Goal: Task Accomplishment & Management: Manage account settings

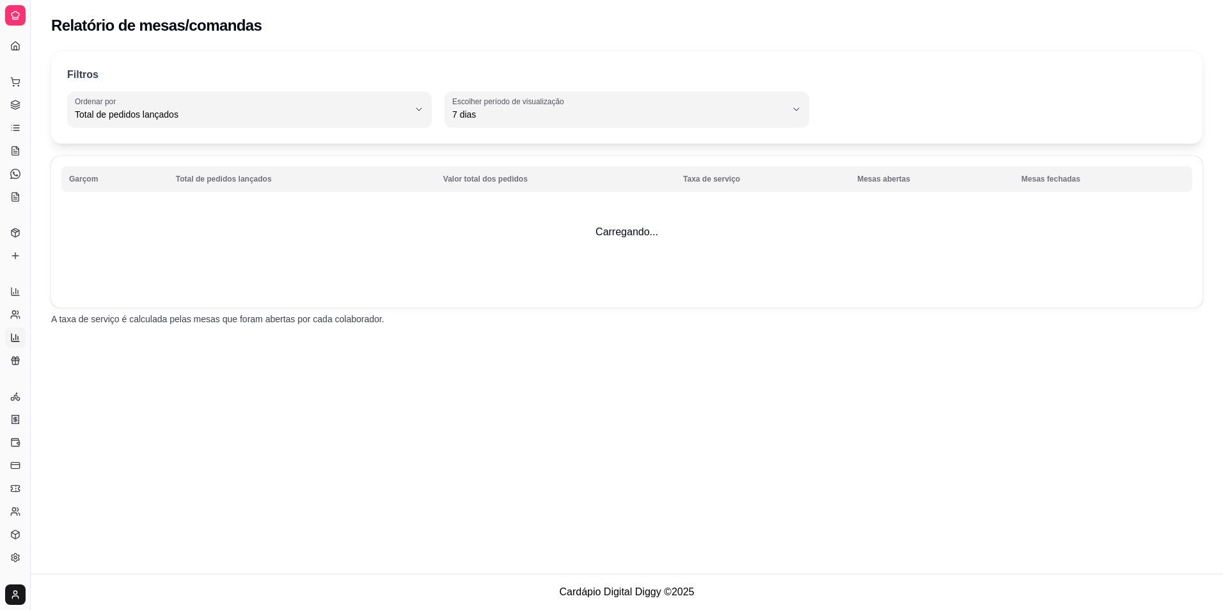
select select "TOTAL_OF_ORDERS"
select select "7"
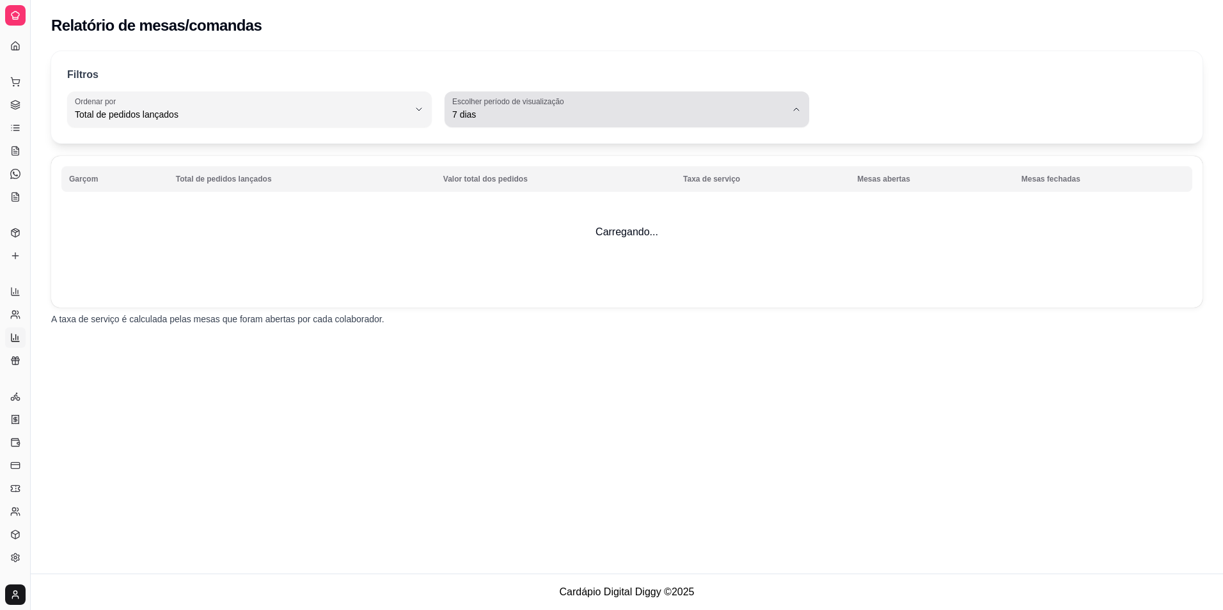
click at [586, 124] on button "Escolher período de visualização 7 dias" at bounding box center [626, 109] width 364 height 36
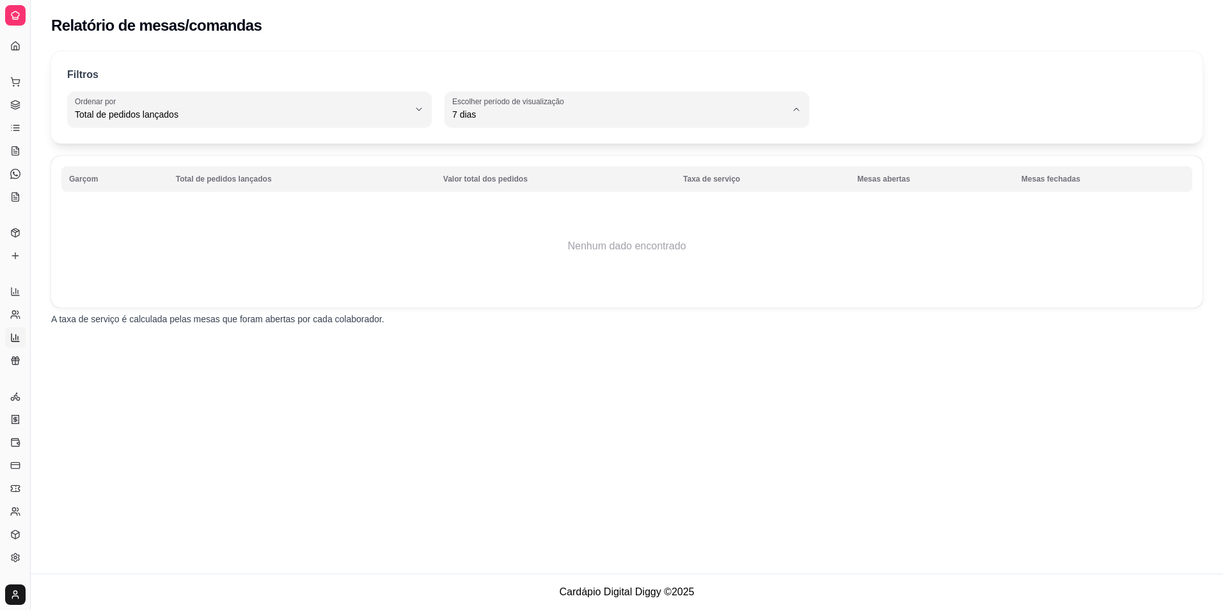
click at [462, 249] on span "45 dias" at bounding box center [621, 250] width 318 height 12
type input "45"
select select "45"
click at [14, 98] on link "Gestor de Pedidos" at bounding box center [15, 105] width 20 height 20
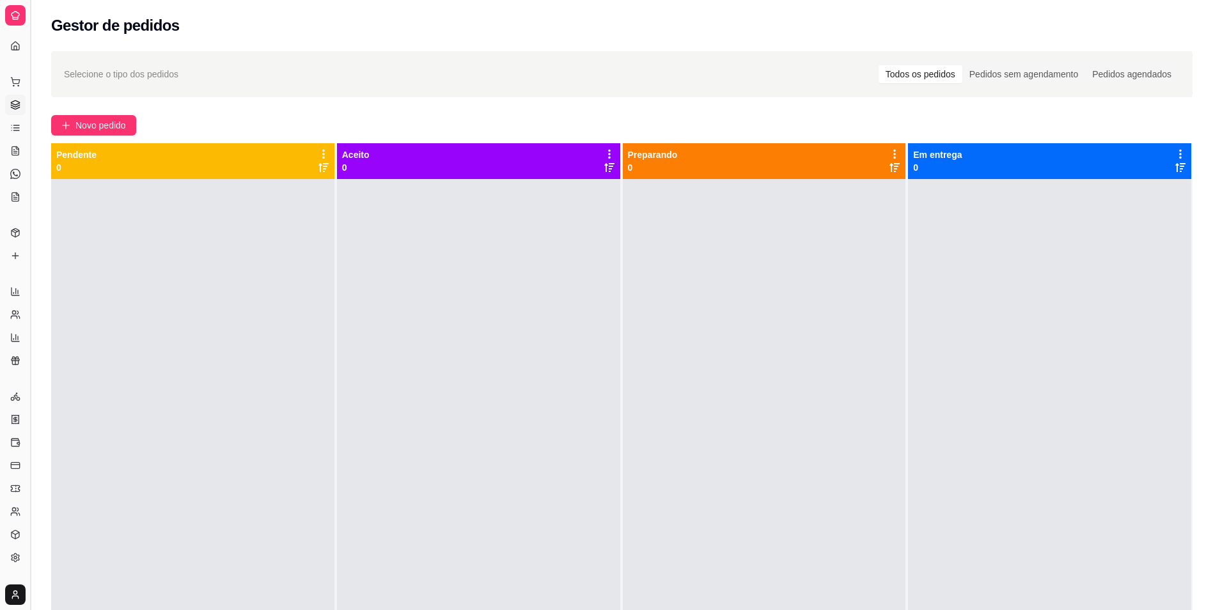
click at [34, 42] on button "Toggle Sidebar" at bounding box center [30, 305] width 10 height 610
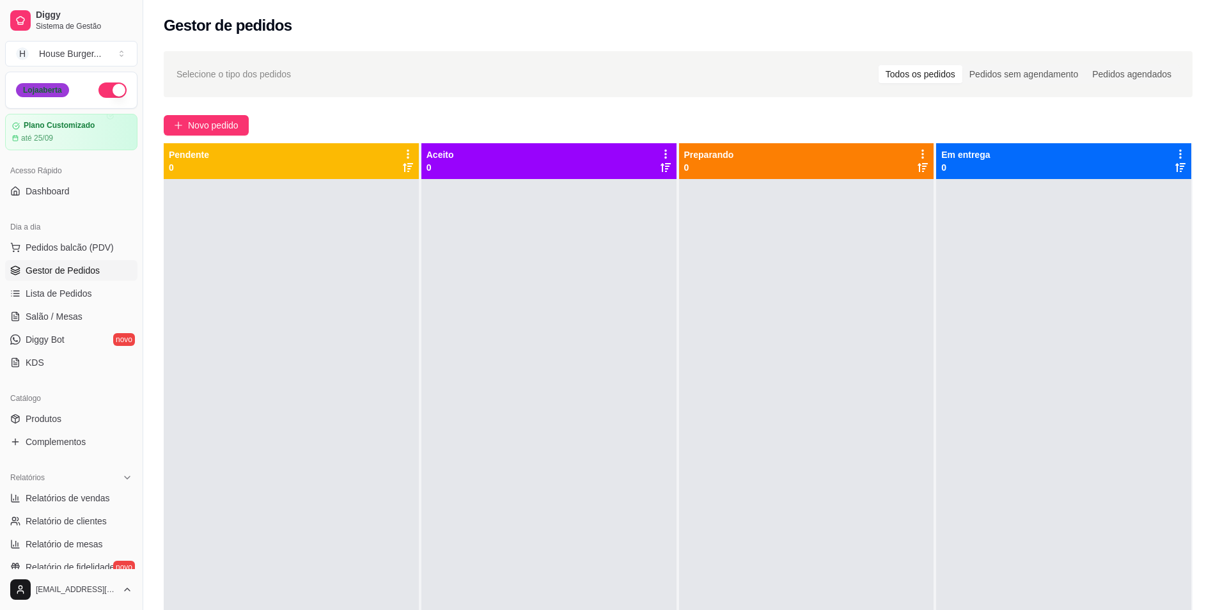
click at [137, 0] on button "Toggle Sidebar" at bounding box center [142, 305] width 10 height 610
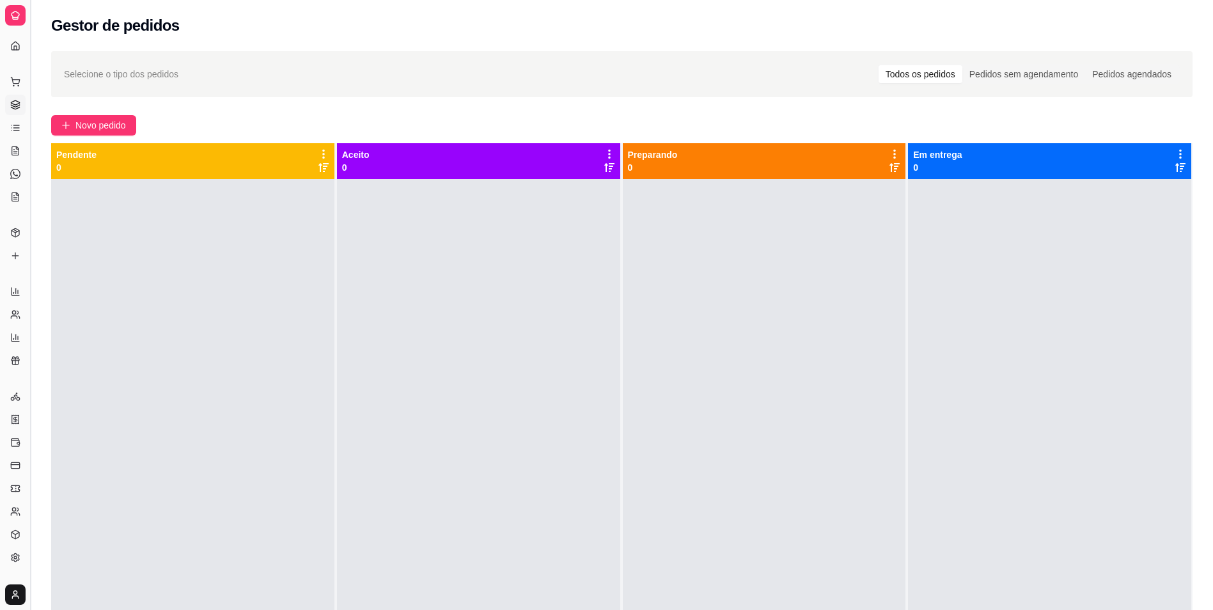
click at [31, 186] on button "Toggle Sidebar" at bounding box center [30, 305] width 10 height 610
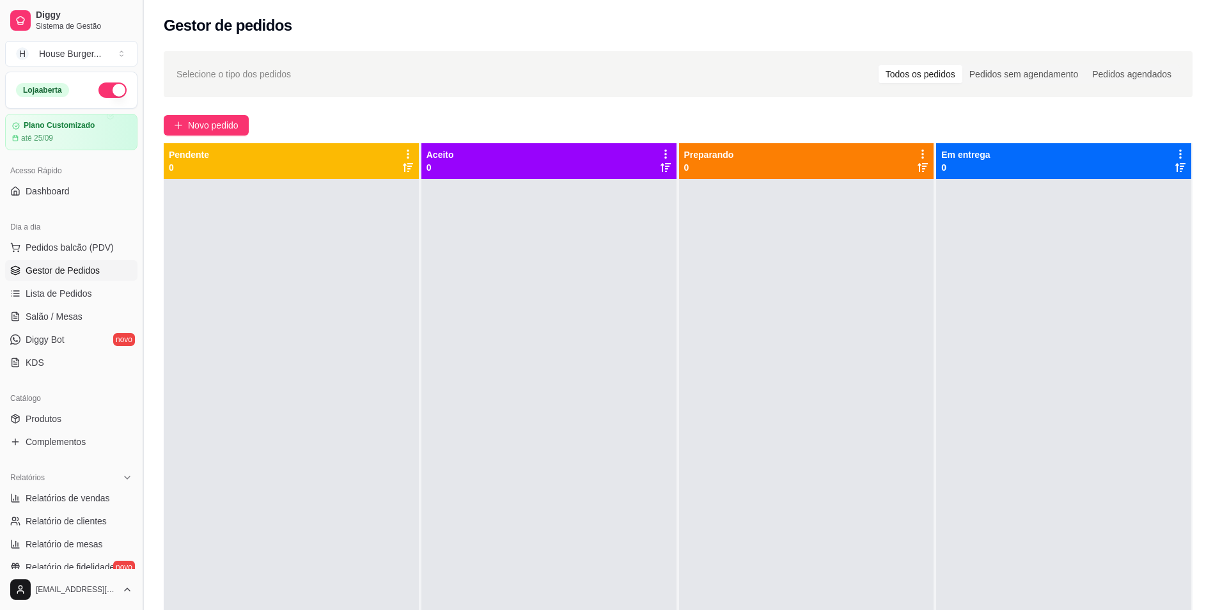
click at [143, 65] on button "Toggle Sidebar" at bounding box center [142, 305] width 10 height 610
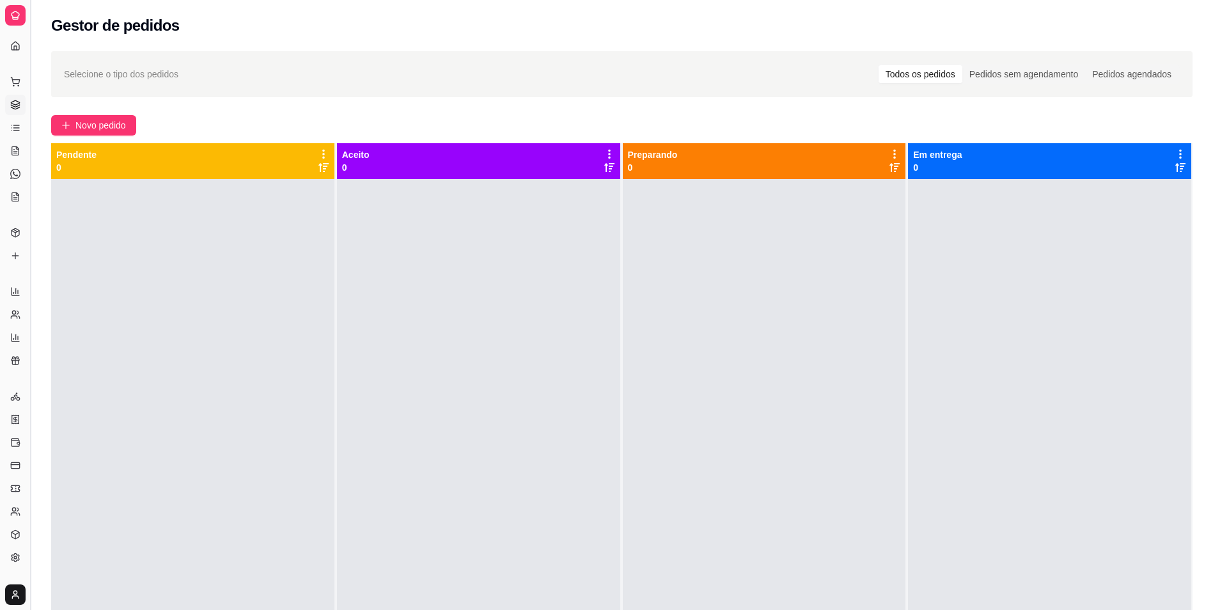
click at [32, 81] on button "Toggle Sidebar" at bounding box center [30, 305] width 10 height 610
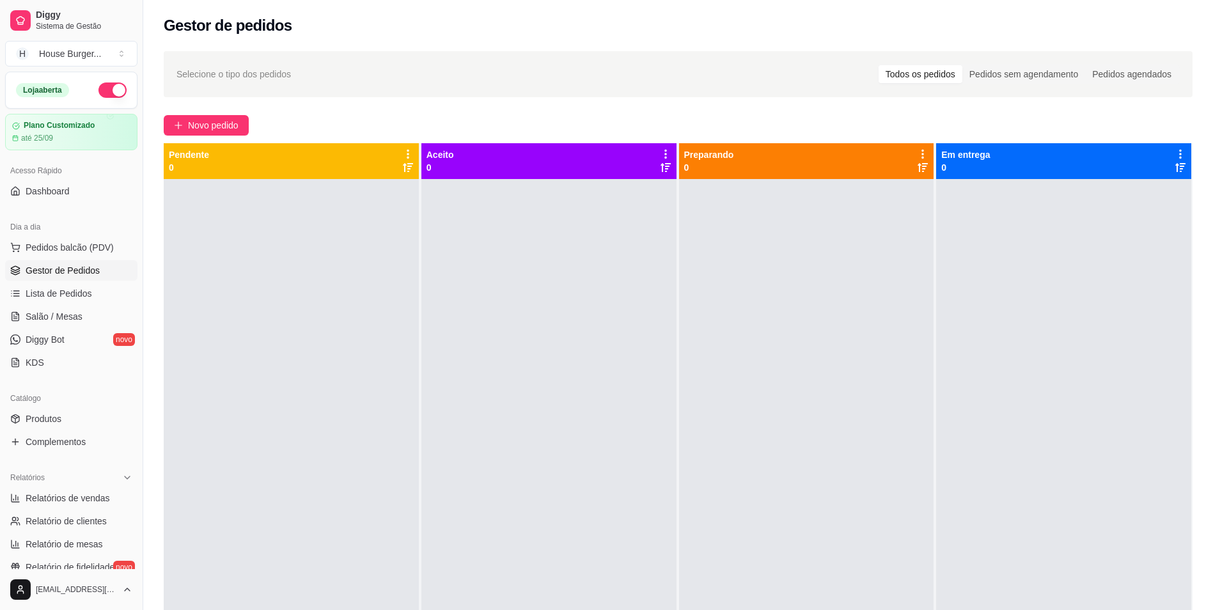
click at [155, 266] on div "Selecione o tipo dos pedidos Todos os pedidos Pedidos sem agendamento Pedidos a…" at bounding box center [678, 405] width 1070 height 725
click at [220, 119] on span "Novo pedido" at bounding box center [213, 125] width 51 height 14
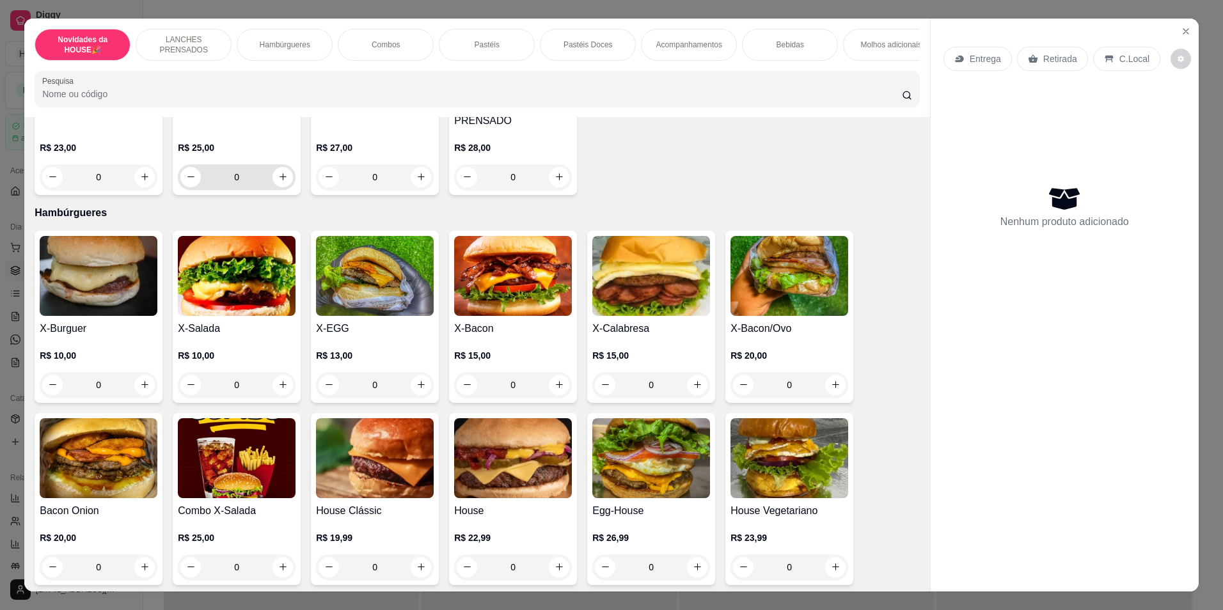
scroll to position [448, 0]
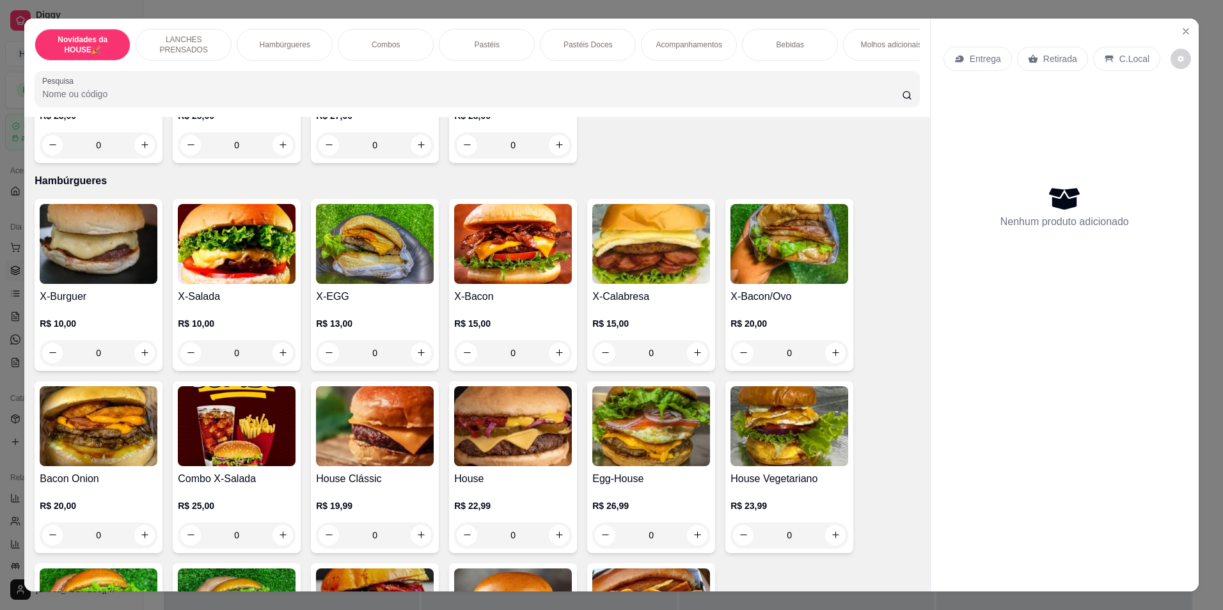
click at [557, 364] on div "0" at bounding box center [513, 353] width 118 height 26
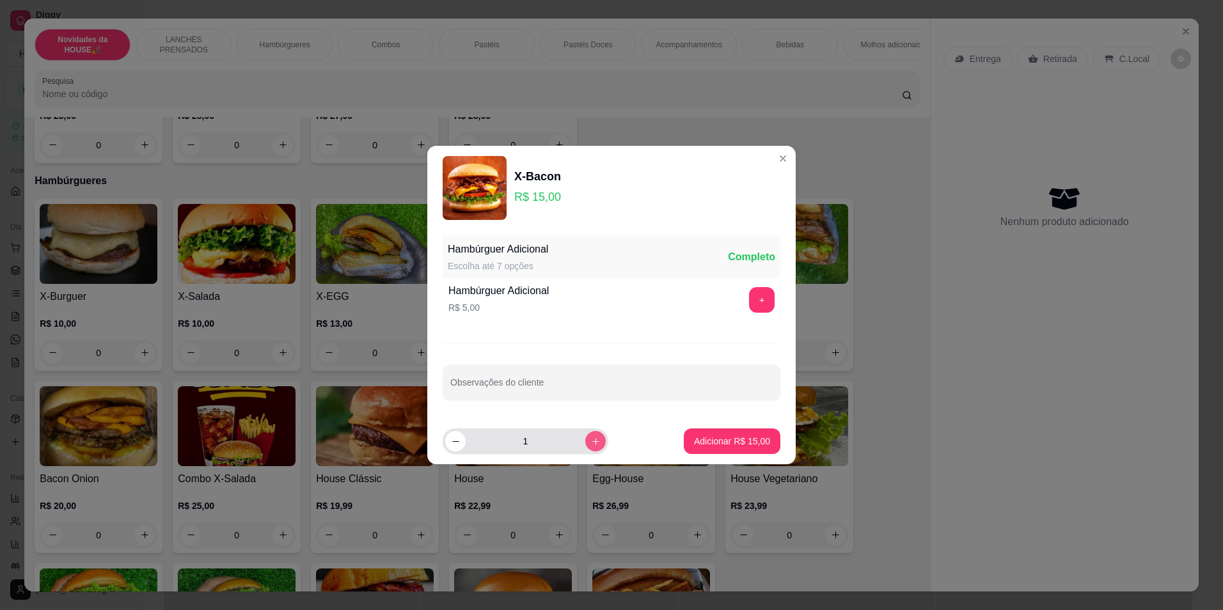
click at [593, 442] on button "increase-product-quantity" at bounding box center [595, 441] width 20 height 20
click at [593, 441] on button "increase-product-quantity" at bounding box center [595, 441] width 20 height 20
type input "3"
click at [718, 446] on p "Adicionar R$ 45,00" at bounding box center [732, 441] width 76 height 13
type input "3"
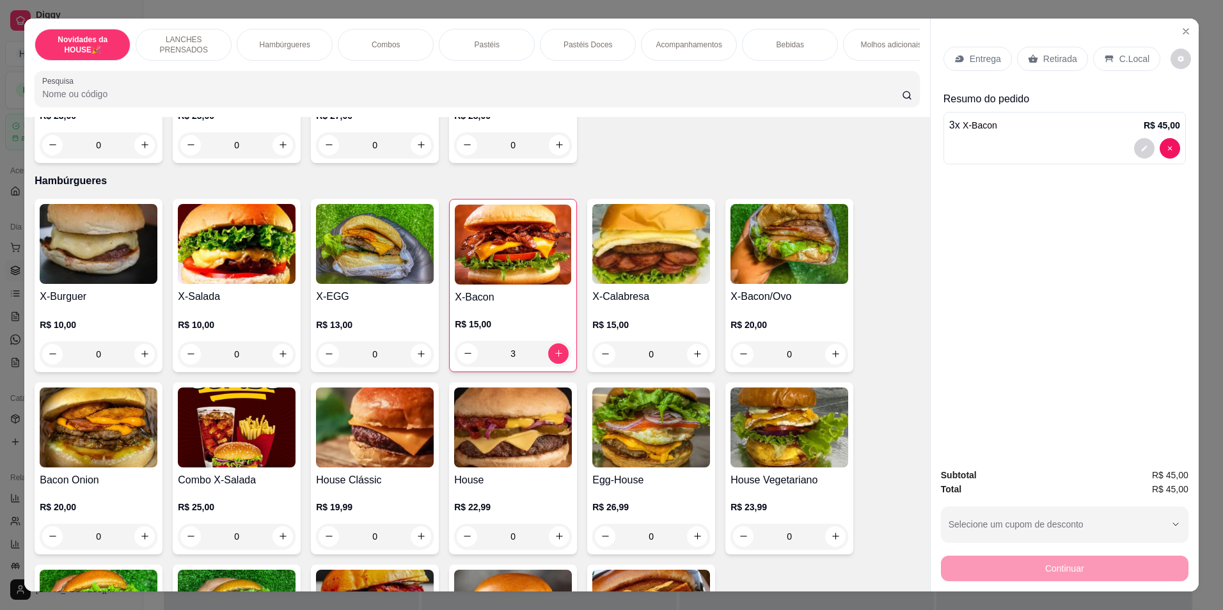
click at [292, 320] on div "X-Salada R$ 10,00 0" at bounding box center [237, 285] width 128 height 173
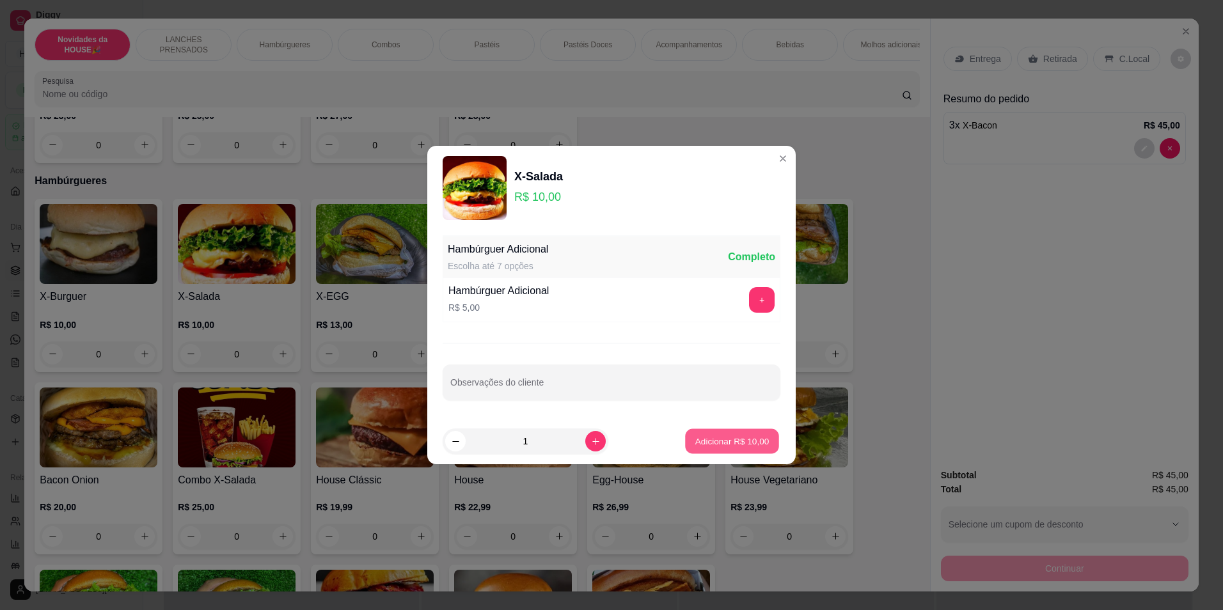
click at [712, 442] on p "Adicionar R$ 10,00" at bounding box center [732, 441] width 74 height 12
type input "1"
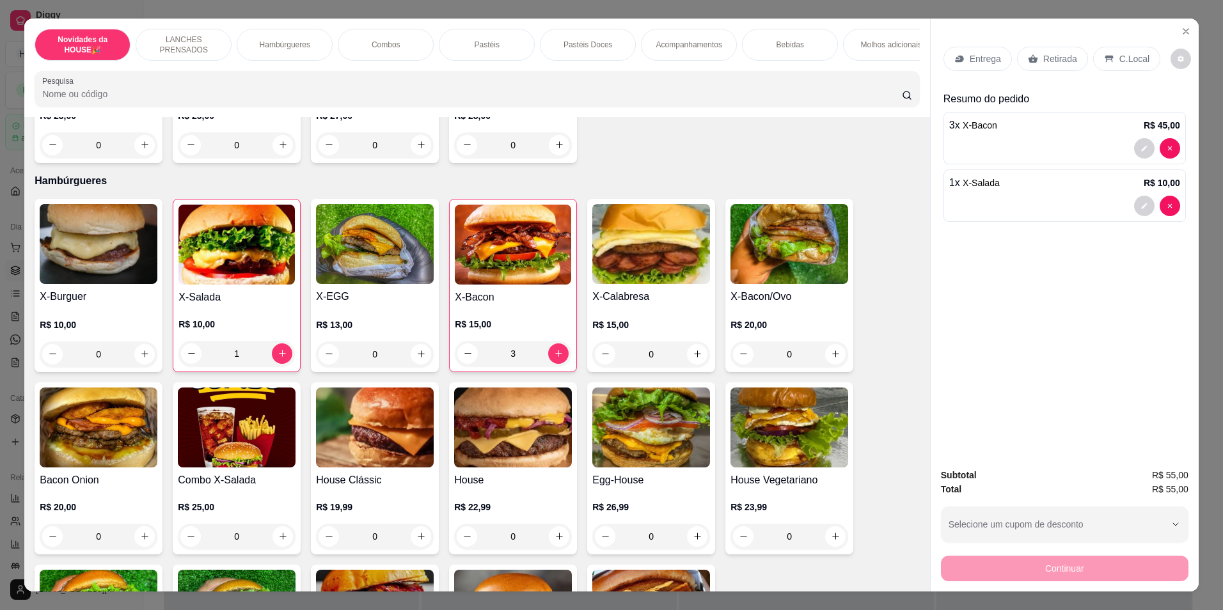
click at [1050, 57] on p "Retirada" at bounding box center [1060, 58] width 34 height 13
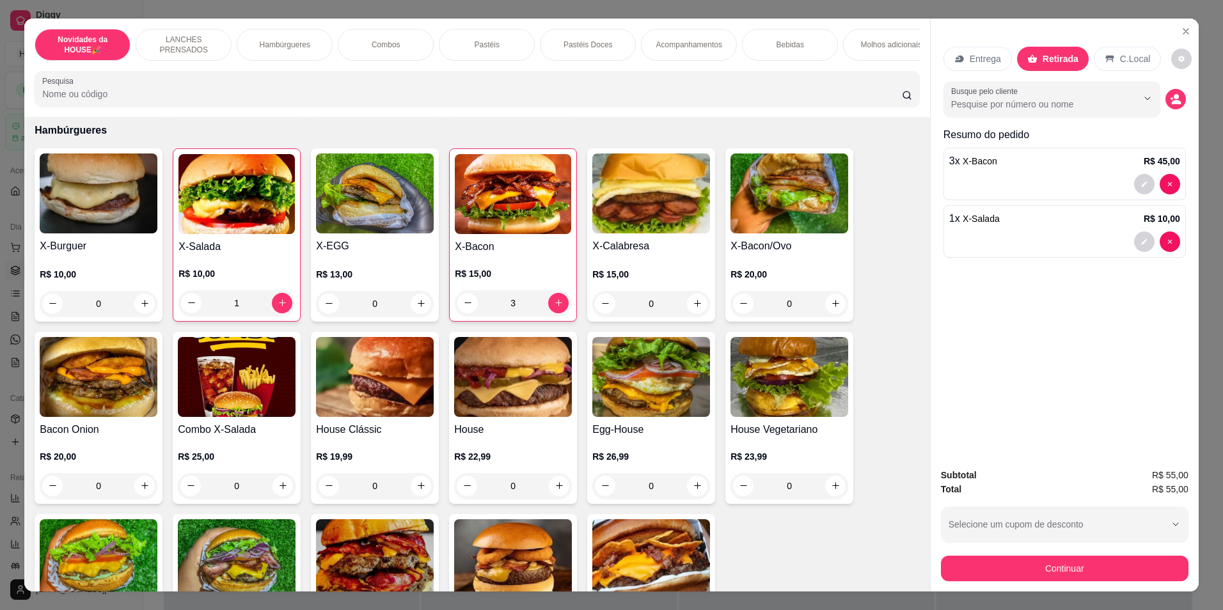
scroll to position [512, 0]
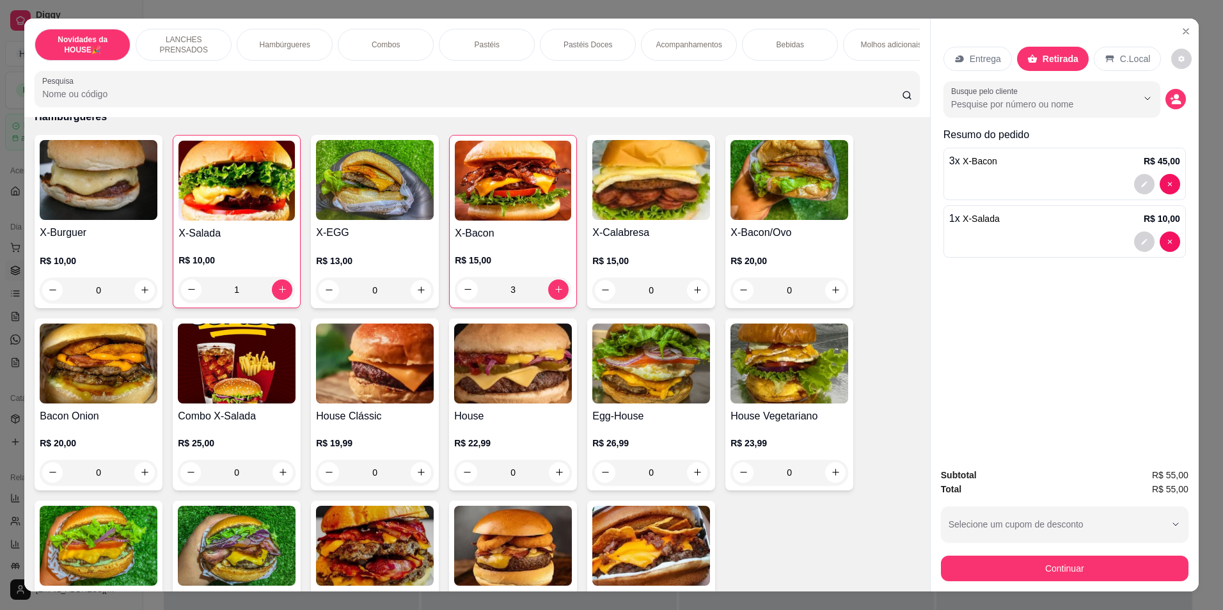
click at [505, 39] on div "Pastéis" at bounding box center [487, 45] width 96 height 32
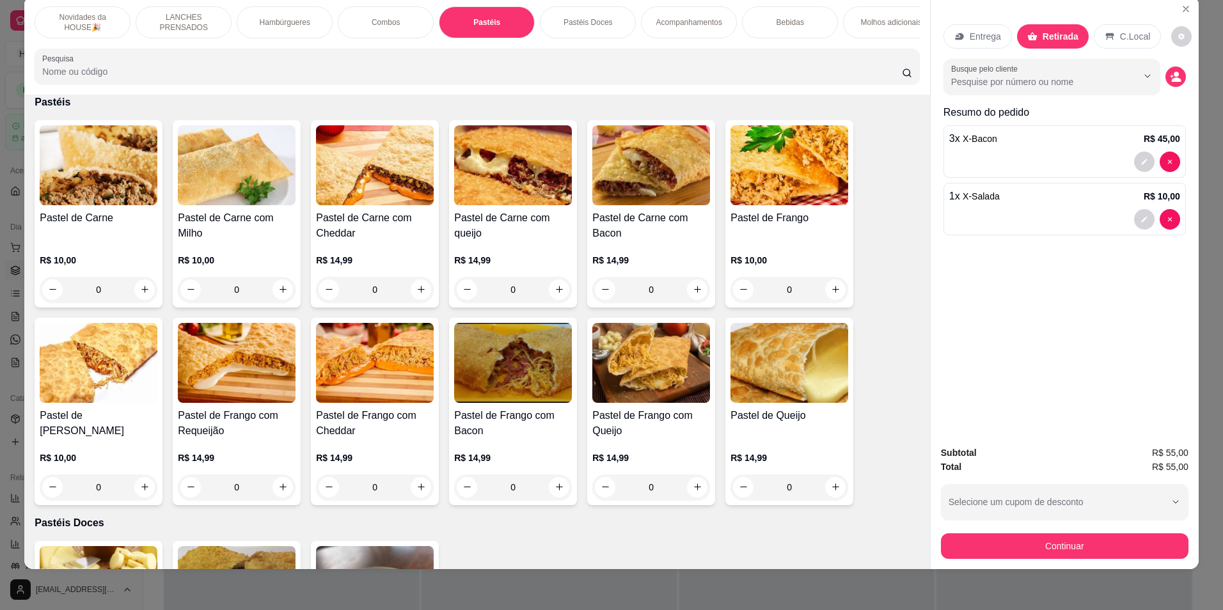
click at [989, 142] on span "X-Bacon" at bounding box center [979, 139] width 35 height 10
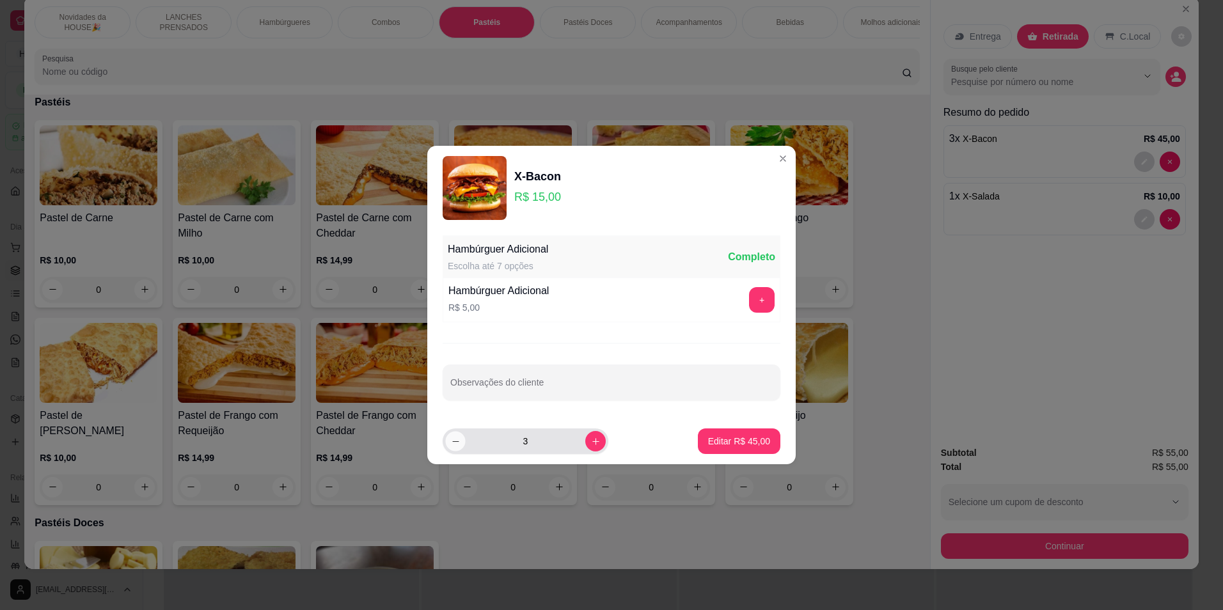
click at [460, 434] on button "decrease-product-quantity" at bounding box center [455, 441] width 20 height 20
click at [460, 435] on button "decrease-product-quantity" at bounding box center [455, 441] width 20 height 20
type input "1"
click at [723, 442] on p "Editar R$ 15,00" at bounding box center [739, 441] width 62 height 13
type input "1"
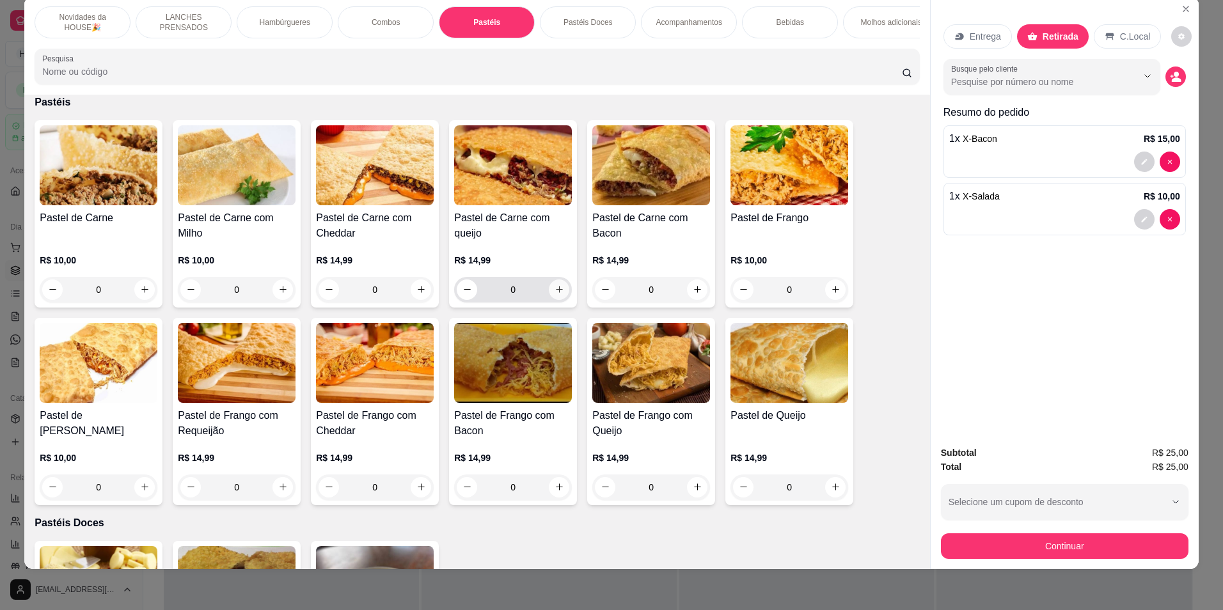
click at [556, 294] on icon "increase-product-quantity" at bounding box center [559, 290] width 10 height 10
type input "1"
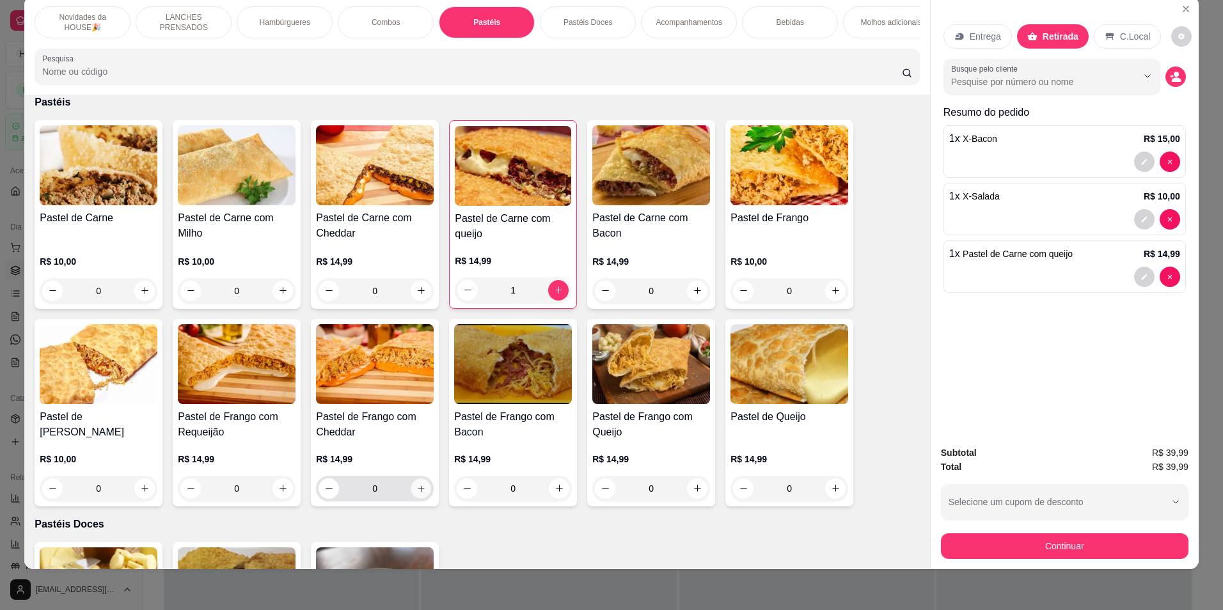
click at [416, 493] on icon "increase-product-quantity" at bounding box center [421, 488] width 10 height 10
type input "1"
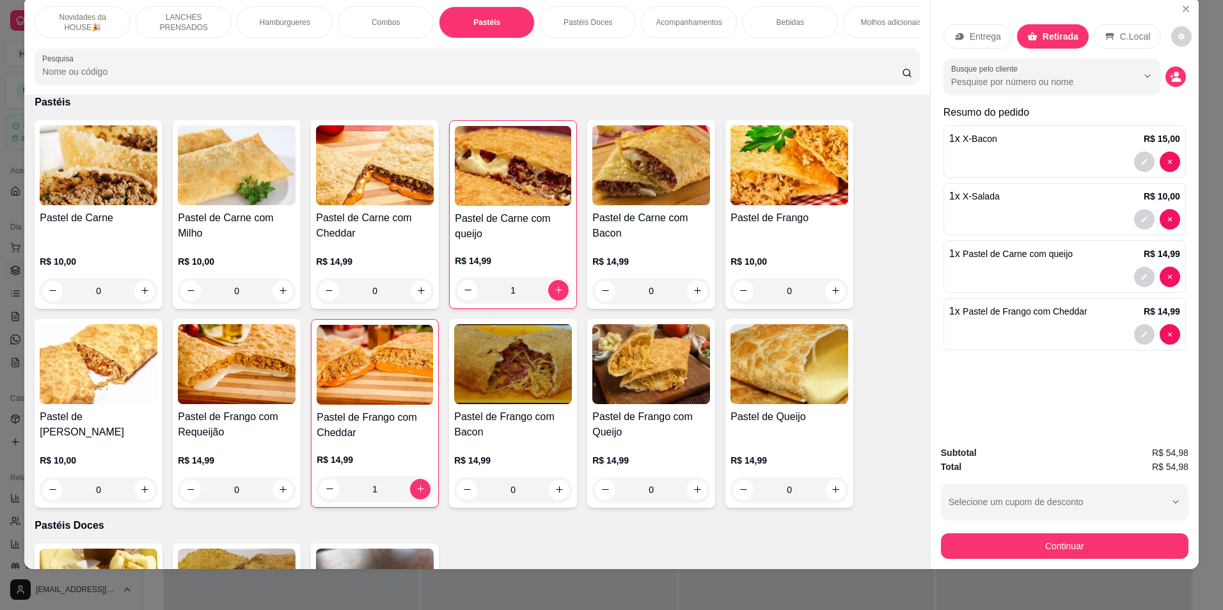
click at [1024, 207] on div "1 x X-Salada R$ 10,00" at bounding box center [1064, 209] width 242 height 52
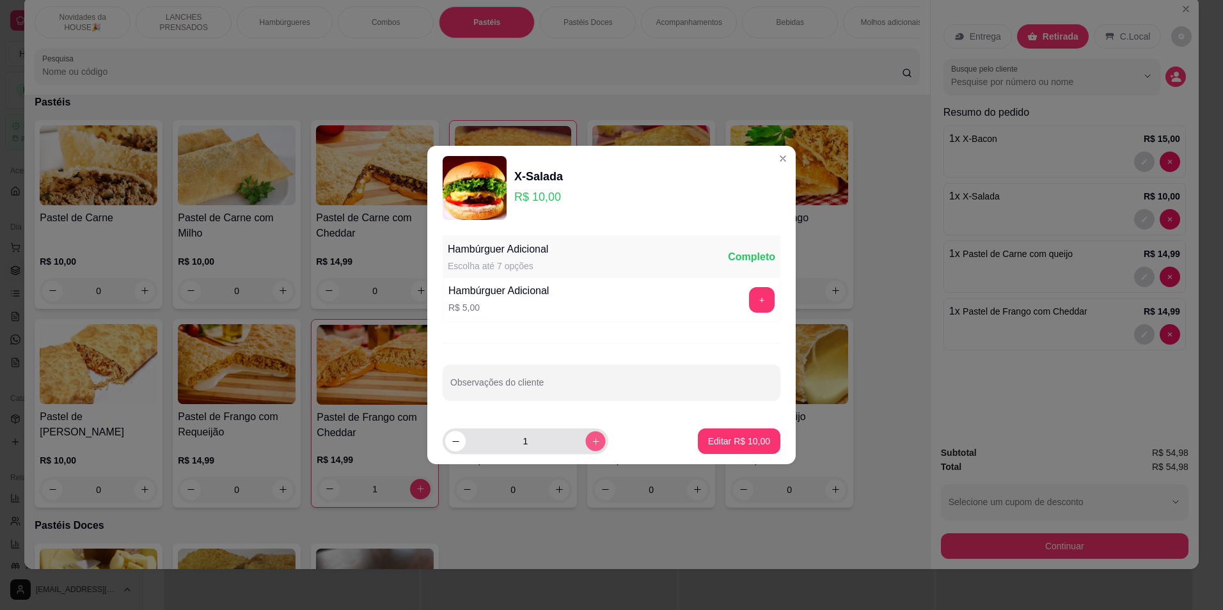
click at [591, 439] on icon "increase-product-quantity" at bounding box center [596, 442] width 10 height 10
type input "2"
click at [712, 444] on p "Editar R$ 20,00" at bounding box center [738, 441] width 60 height 12
type input "2"
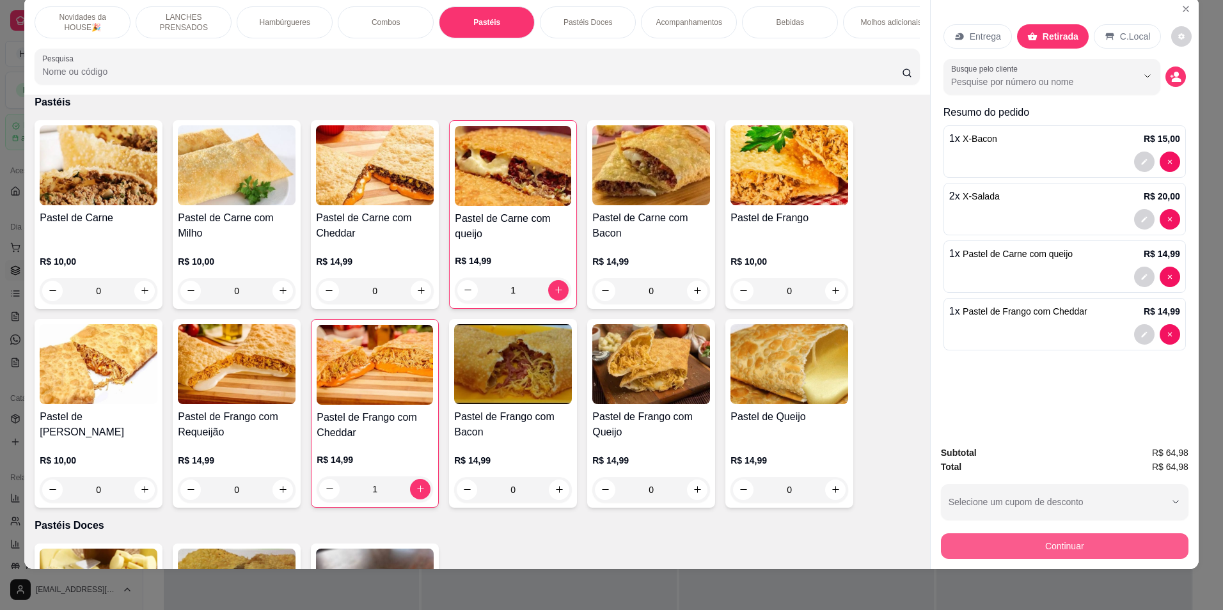
click at [1102, 537] on button "Continuar" at bounding box center [1064, 546] width 247 height 26
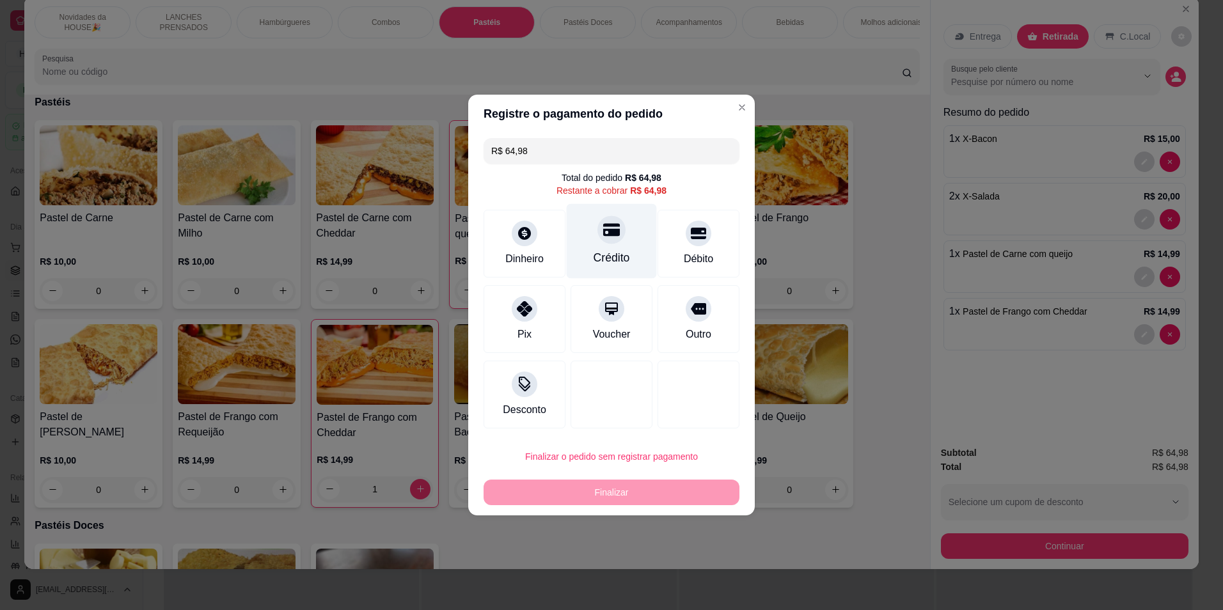
click at [604, 262] on div "Crédito" at bounding box center [611, 257] width 36 height 17
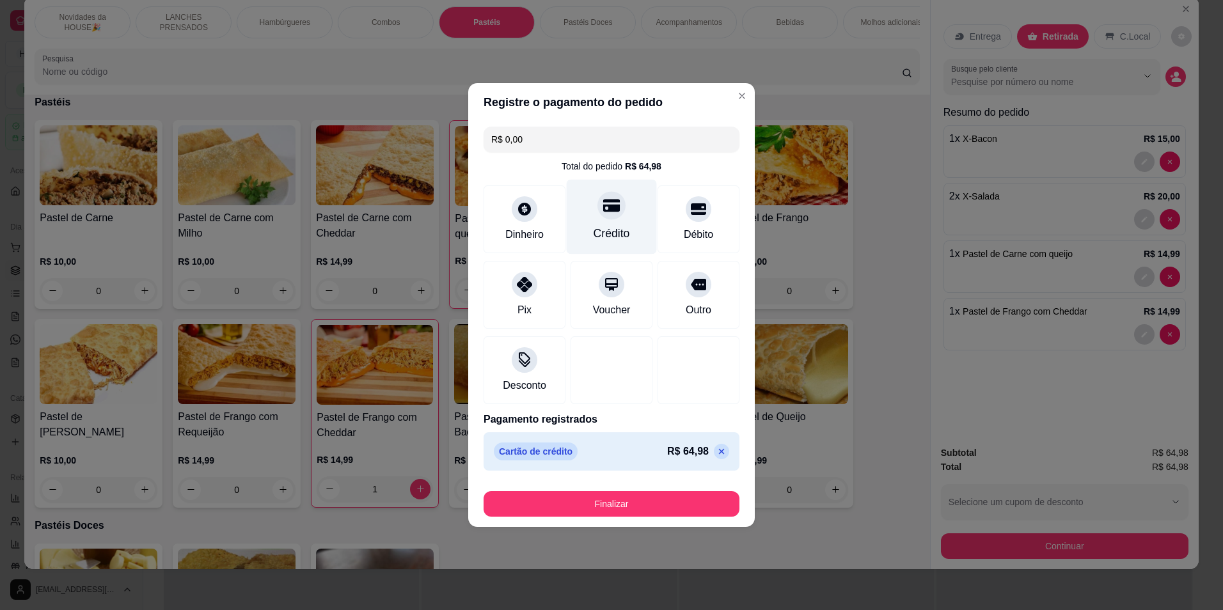
type input "R$ 0,00"
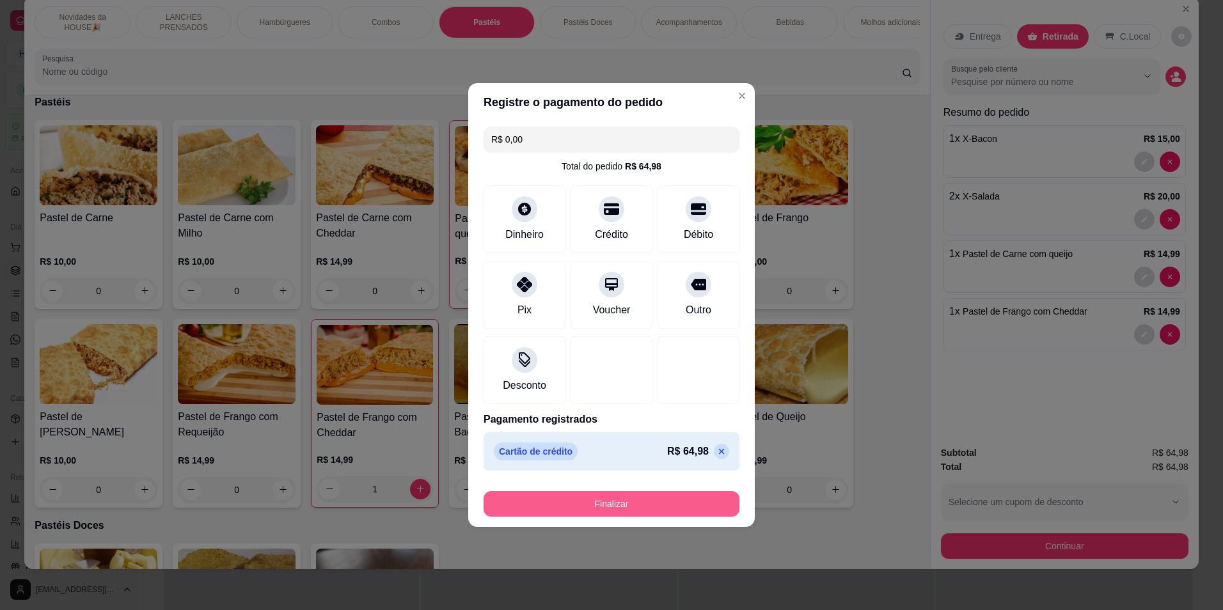
click at [527, 494] on button "Finalizar" at bounding box center [611, 504] width 256 height 26
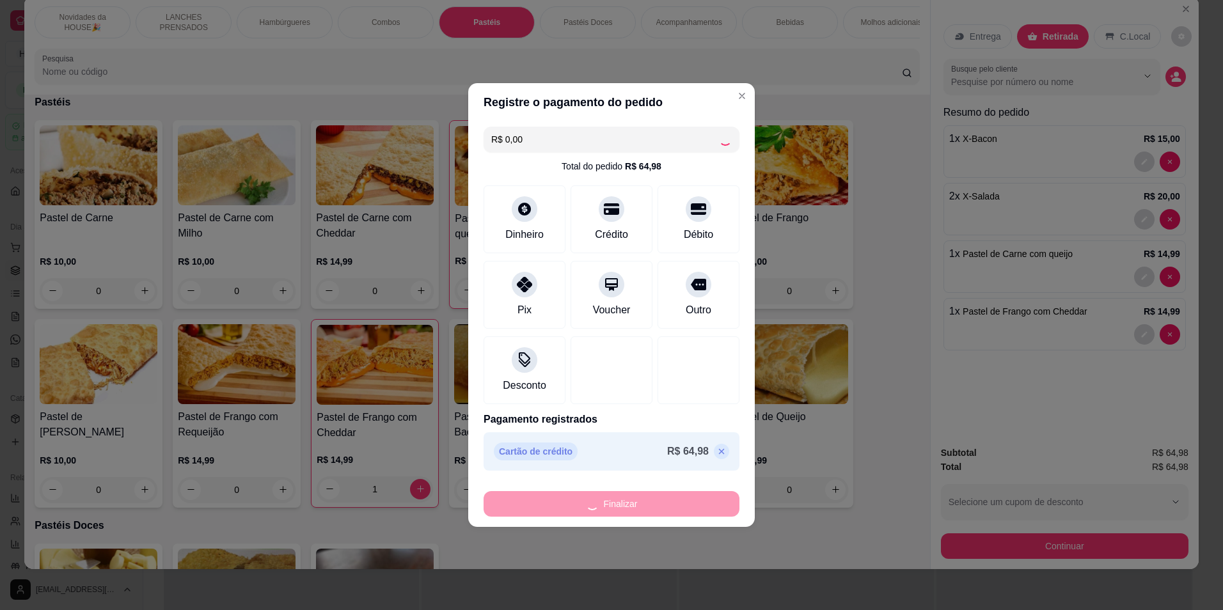
type input "0"
type input "-R$ 64,98"
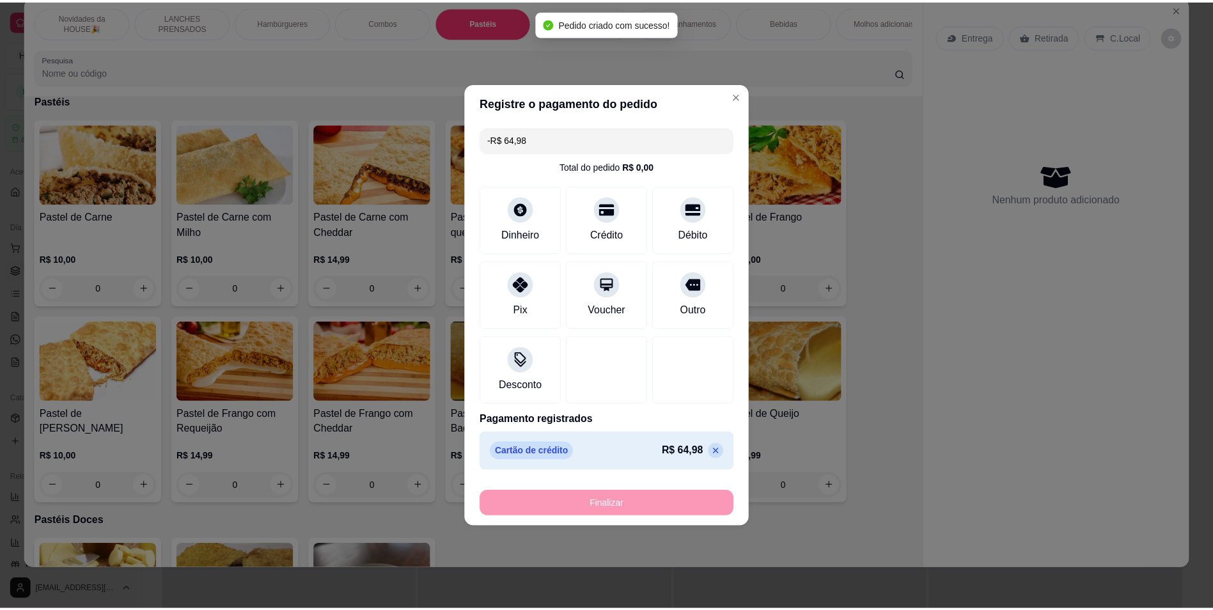
scroll to position [1284, 0]
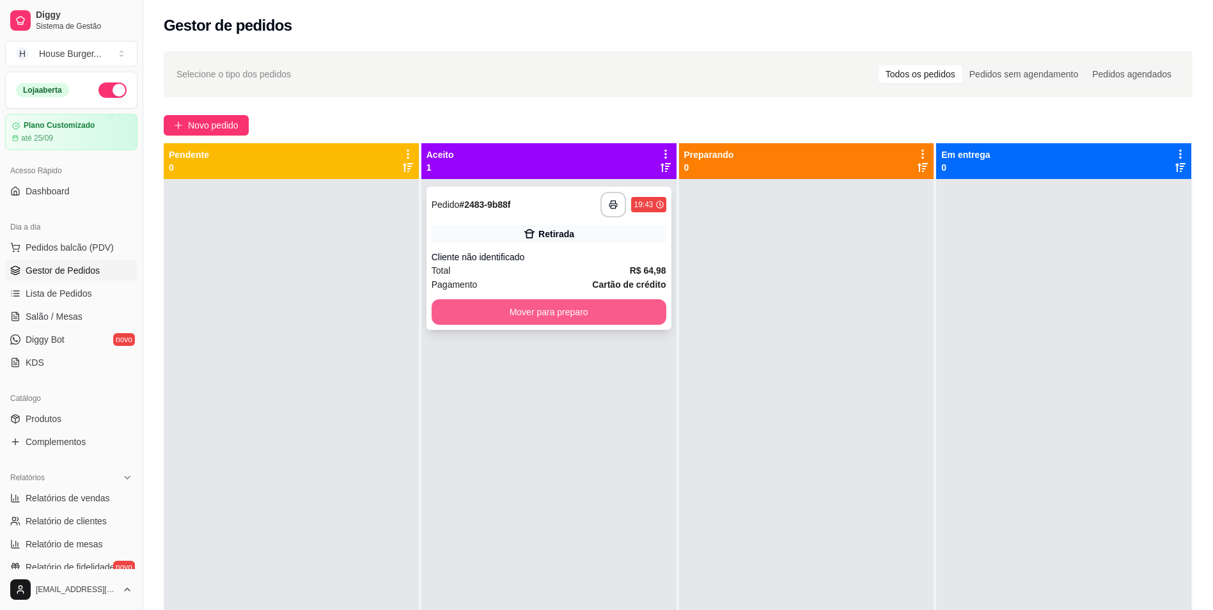
click at [616, 310] on button "Mover para preparo" at bounding box center [549, 312] width 235 height 26
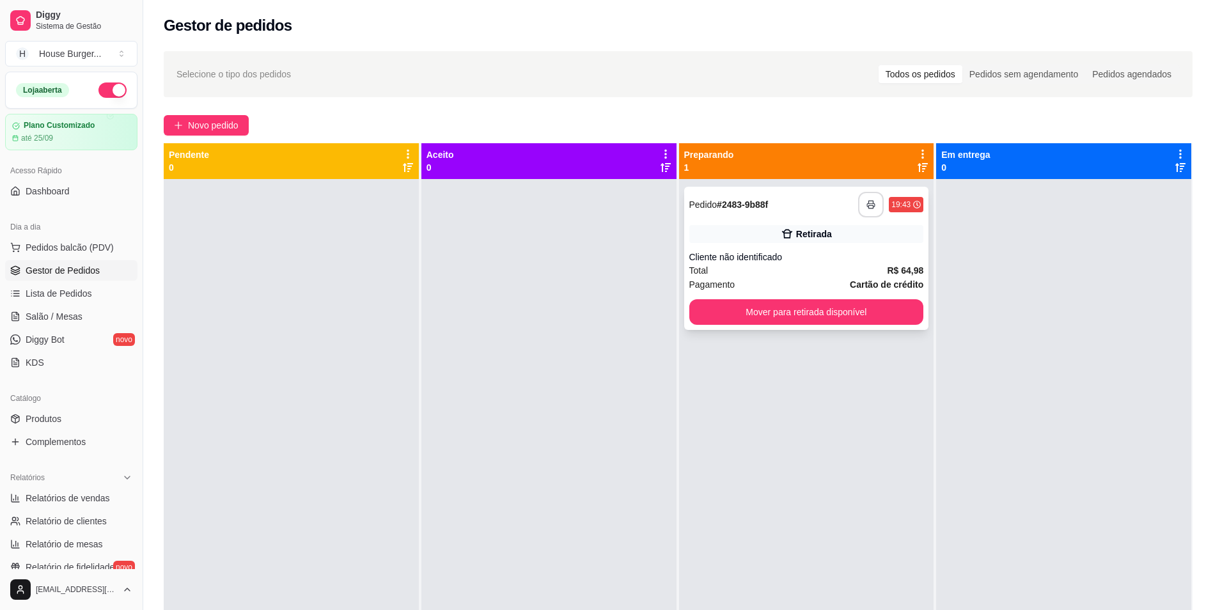
click at [872, 205] on button "button" at bounding box center [871, 205] width 26 height 26
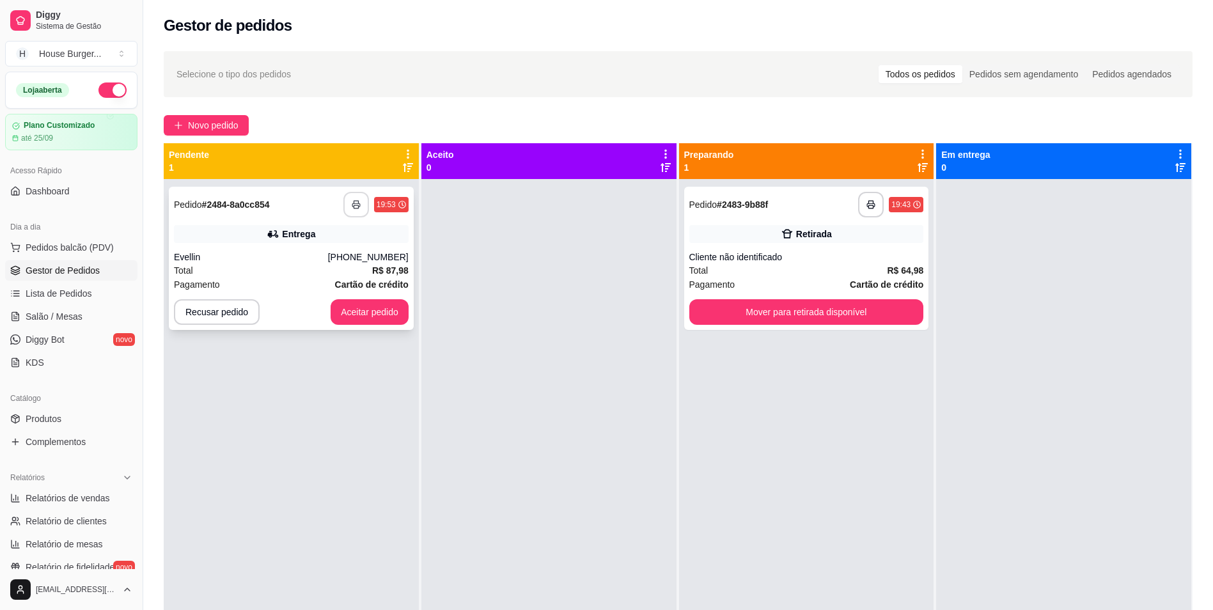
click at [355, 203] on icon "button" at bounding box center [356, 204] width 8 height 3
click at [373, 314] on button "Aceitar pedido" at bounding box center [369, 312] width 75 height 25
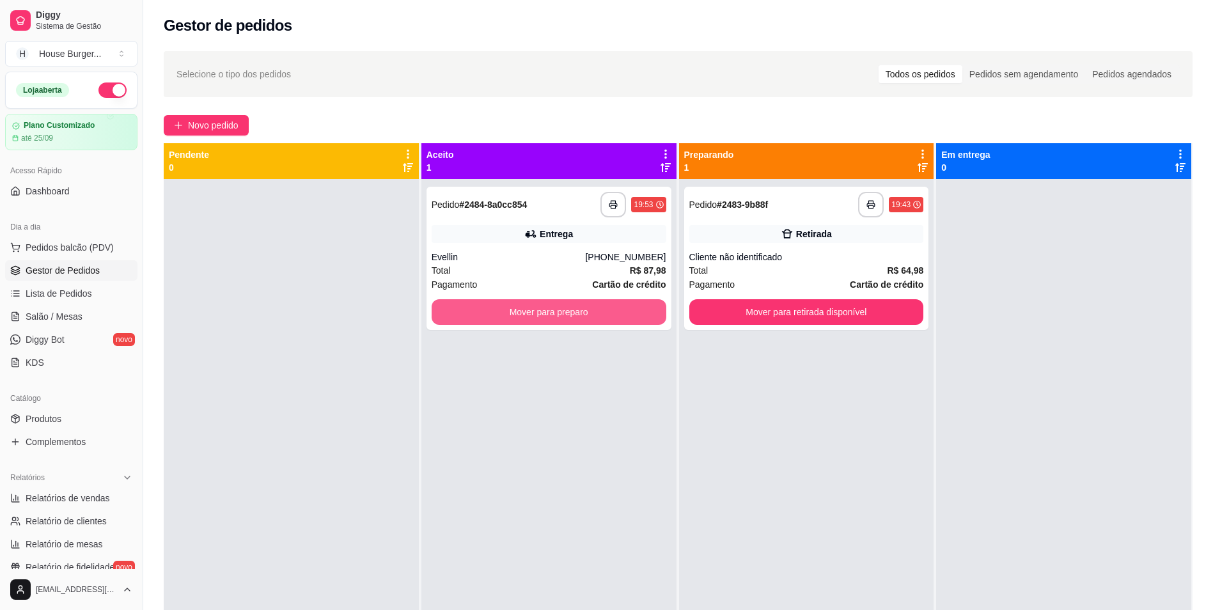
click at [540, 312] on button "Mover para preparo" at bounding box center [549, 312] width 235 height 26
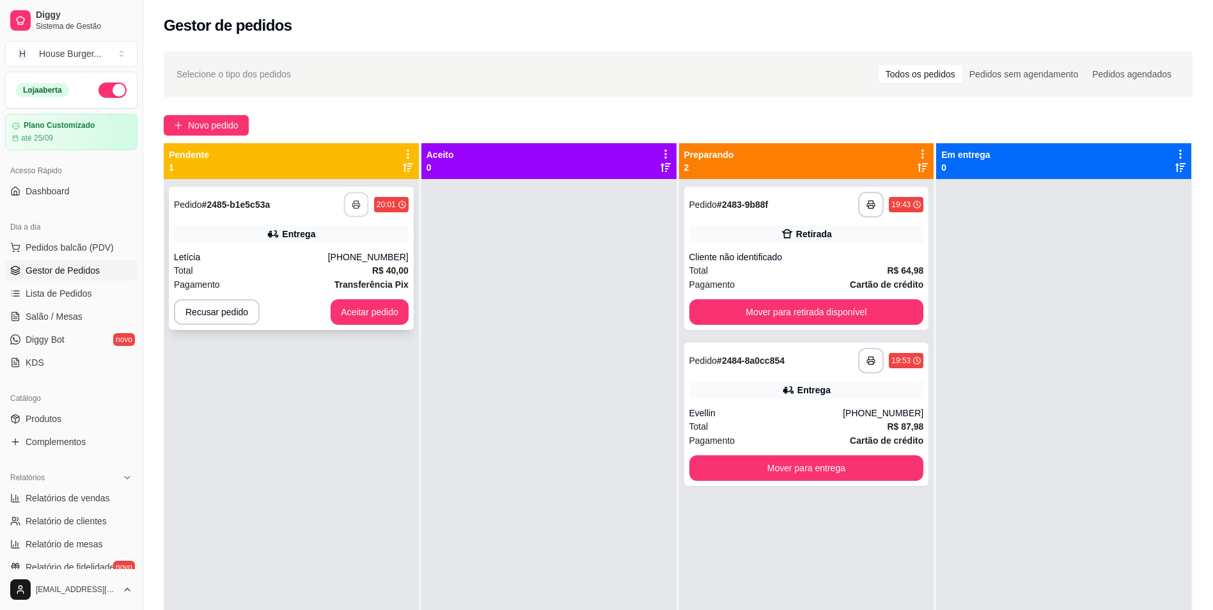
click at [349, 211] on button "button" at bounding box center [355, 204] width 25 height 25
click at [366, 319] on button "Aceitar pedido" at bounding box center [370, 312] width 78 height 26
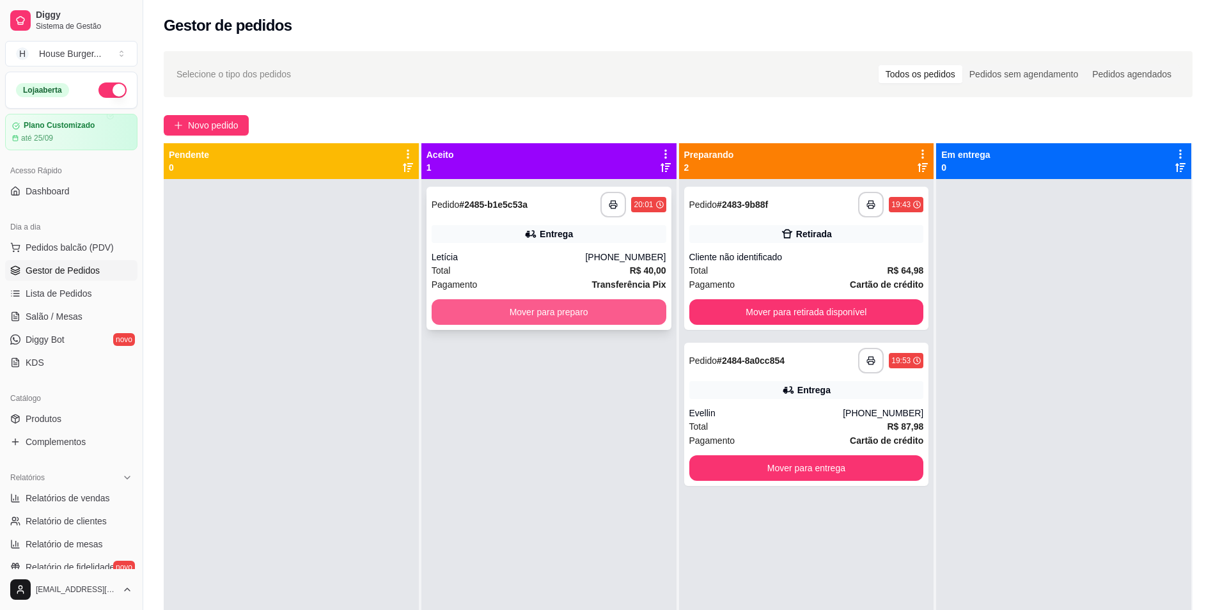
click at [490, 317] on button "Mover para preparo" at bounding box center [549, 312] width 235 height 26
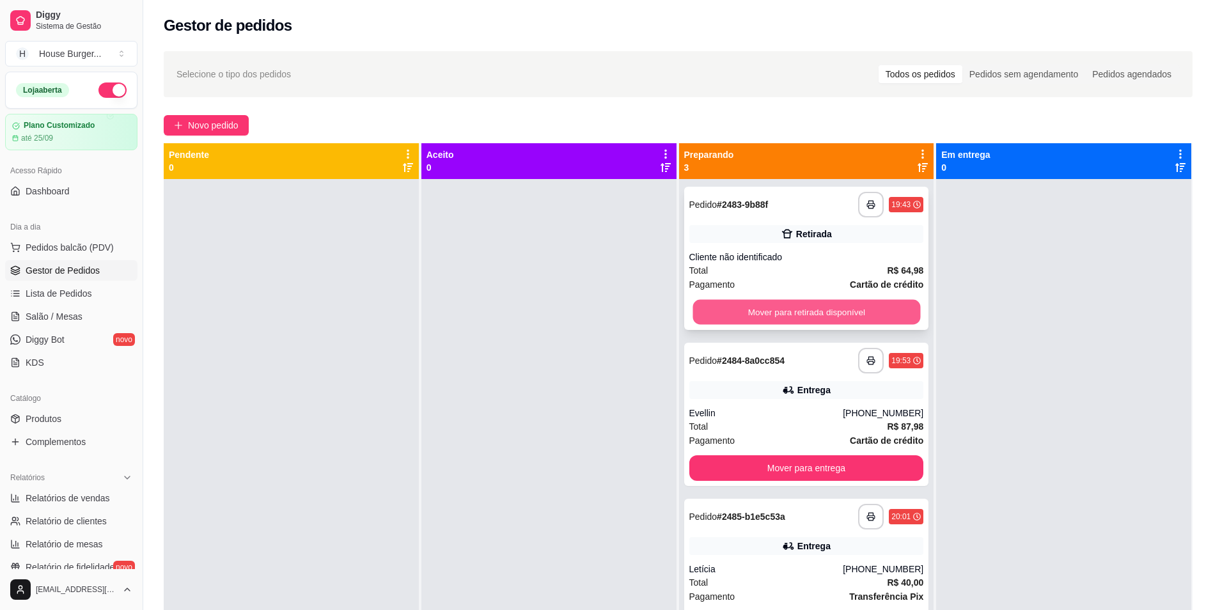
click at [866, 315] on button "Mover para retirada disponível" at bounding box center [806, 312] width 228 height 25
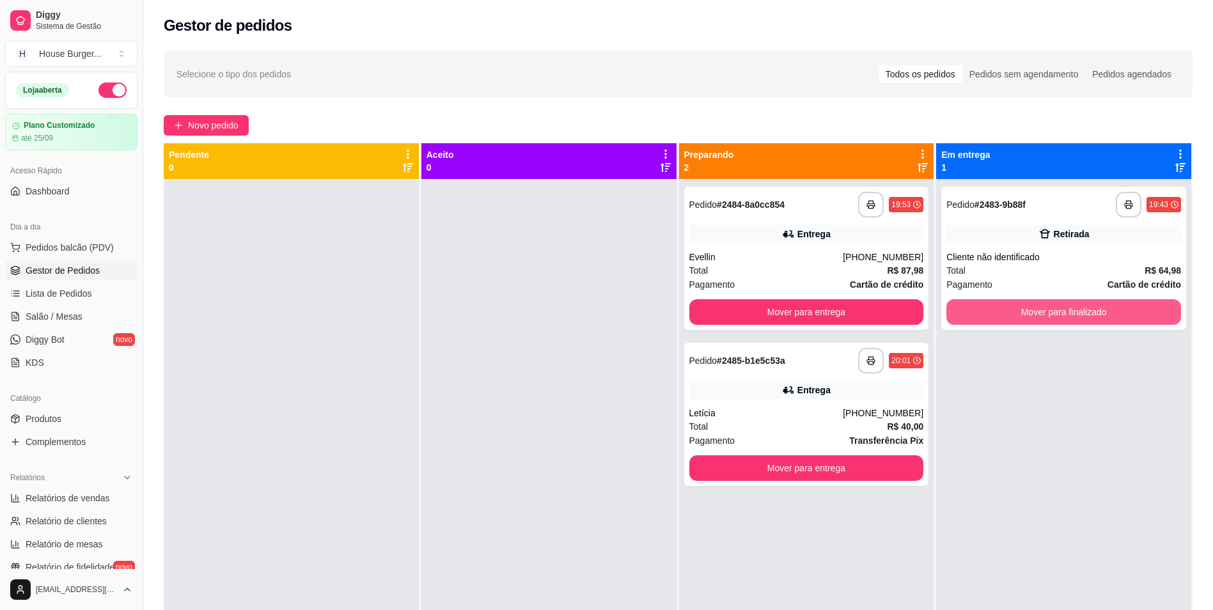
click at [1005, 311] on button "Mover para finalizado" at bounding box center [1063, 312] width 235 height 26
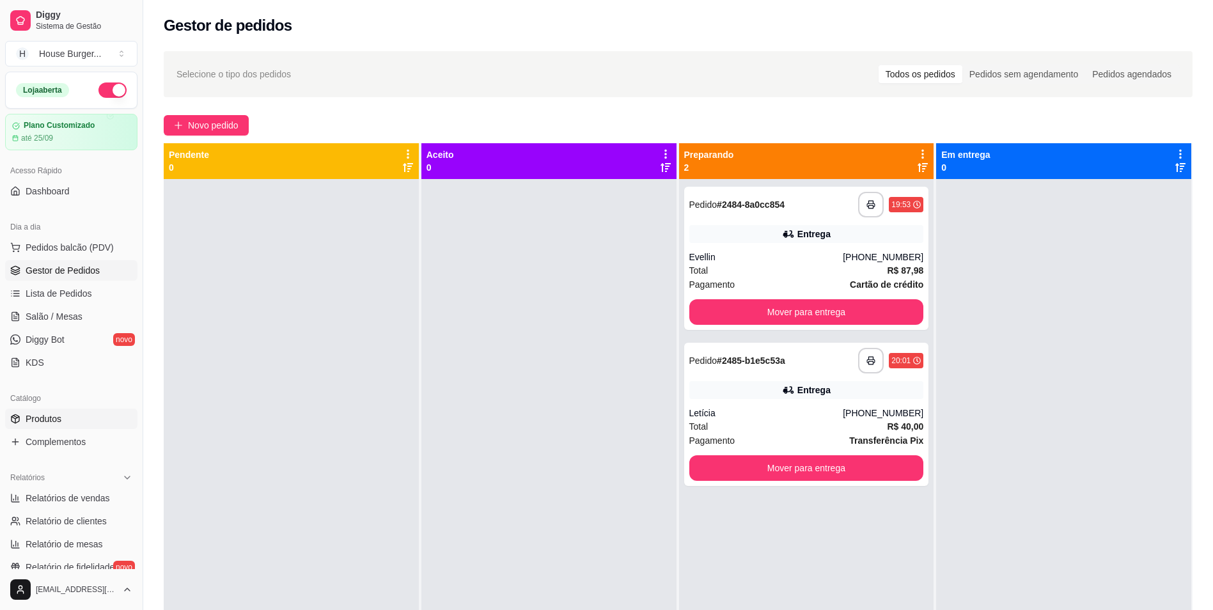
click at [61, 421] on link "Produtos" at bounding box center [71, 419] width 132 height 20
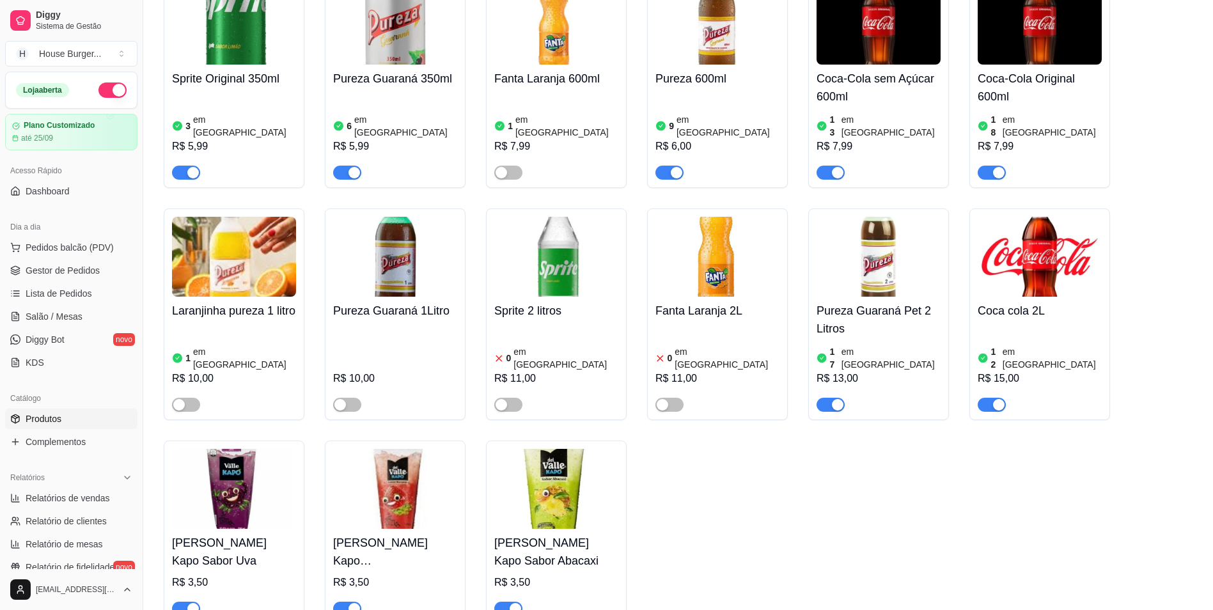
scroll to position [3473, 0]
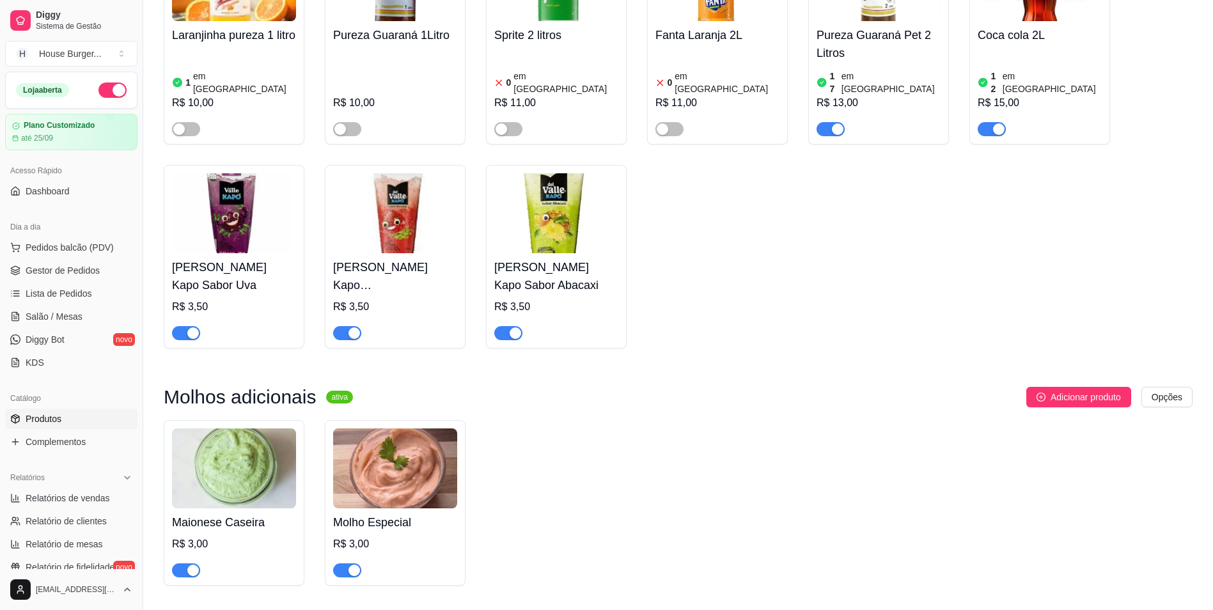
click at [354, 565] on div "button" at bounding box center [354, 571] width 12 height 12
click at [190, 565] on div "button" at bounding box center [193, 571] width 12 height 12
click at [88, 265] on span "Gestor de Pedidos" at bounding box center [63, 270] width 74 height 13
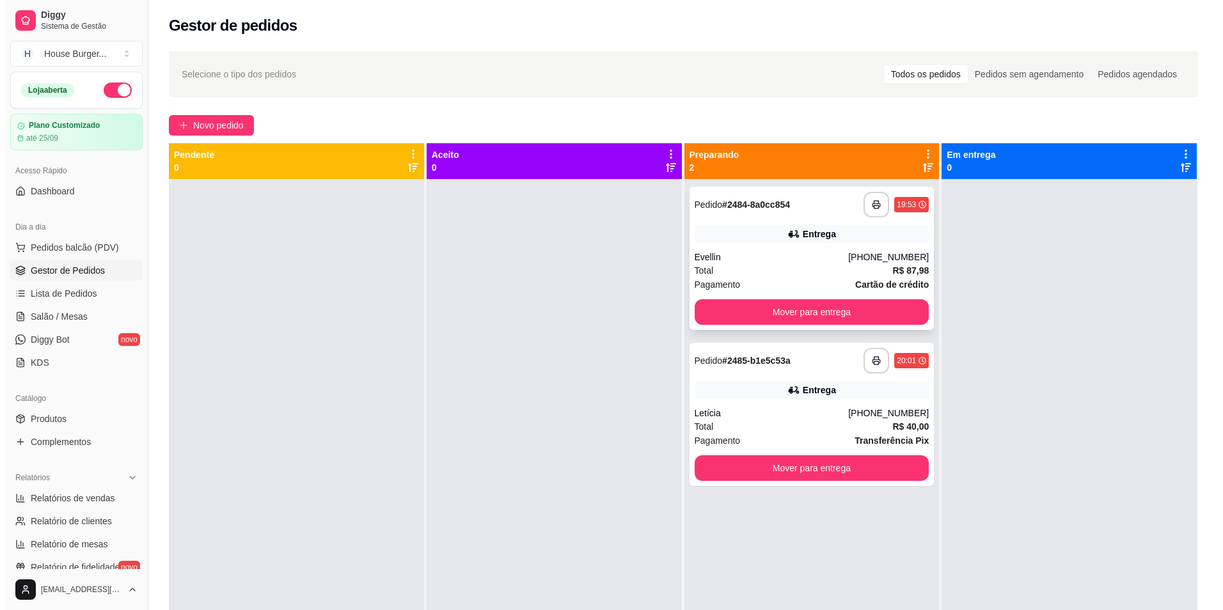
scroll to position [310, 0]
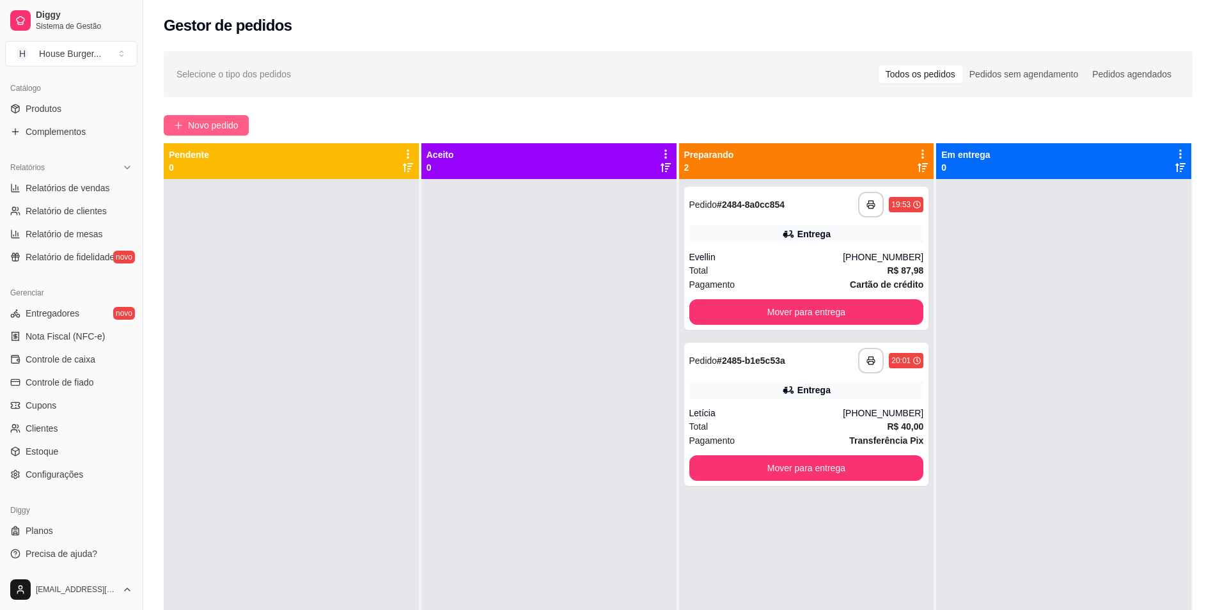
click at [216, 127] on span "Novo pedido" at bounding box center [213, 125] width 51 height 14
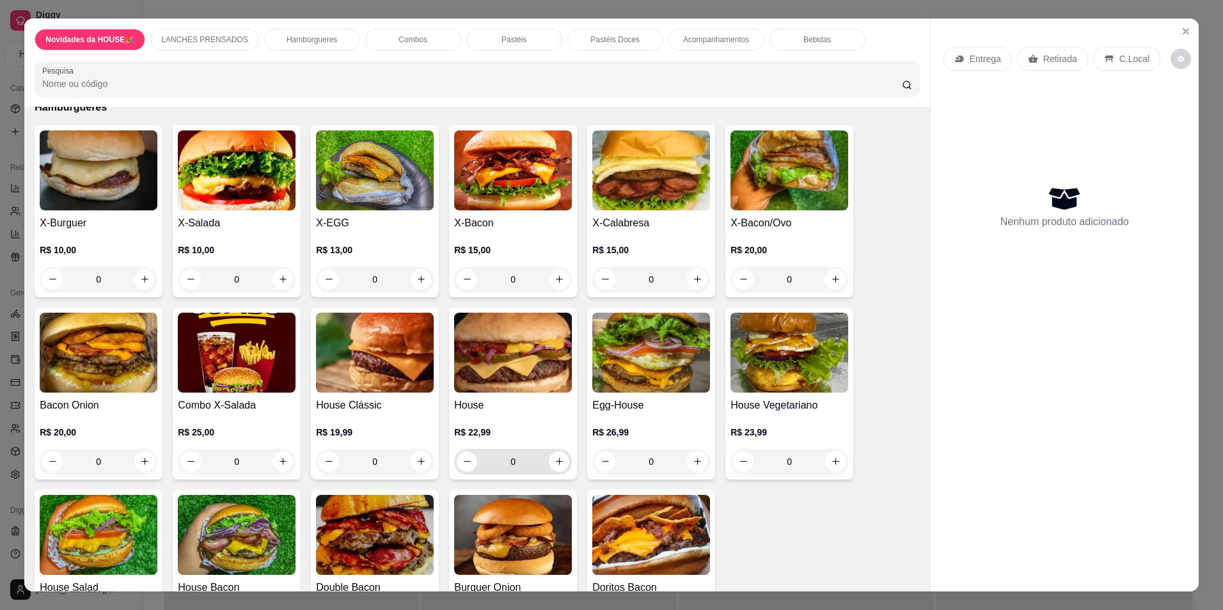
scroll to position [512, 0]
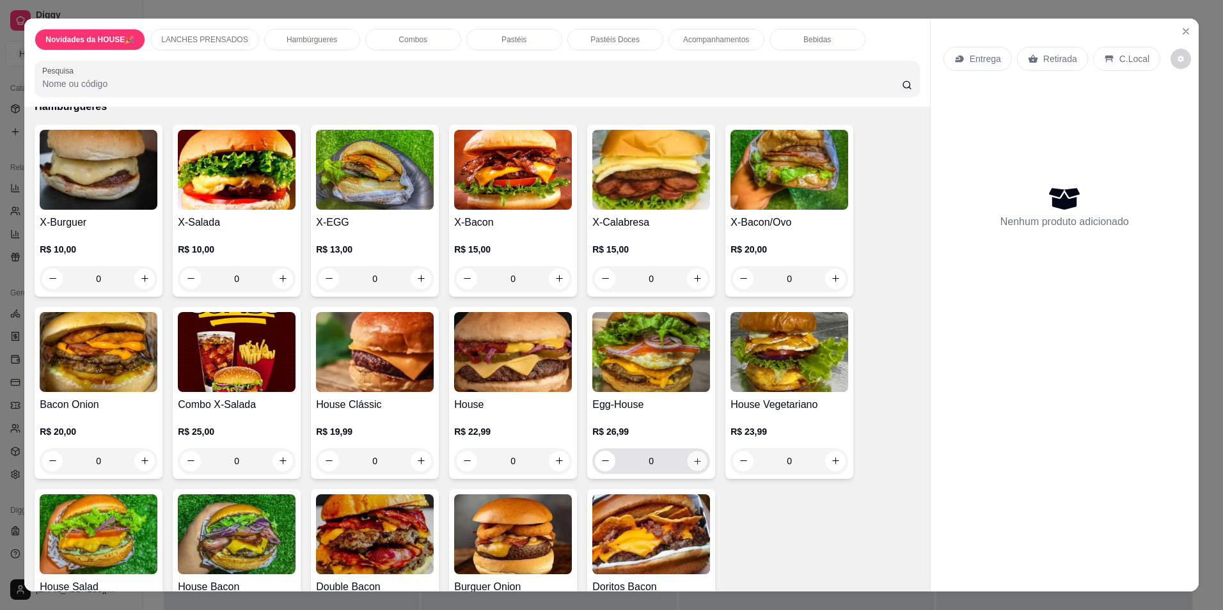
click at [687, 464] on button "increase-product-quantity" at bounding box center [697, 461] width 20 height 20
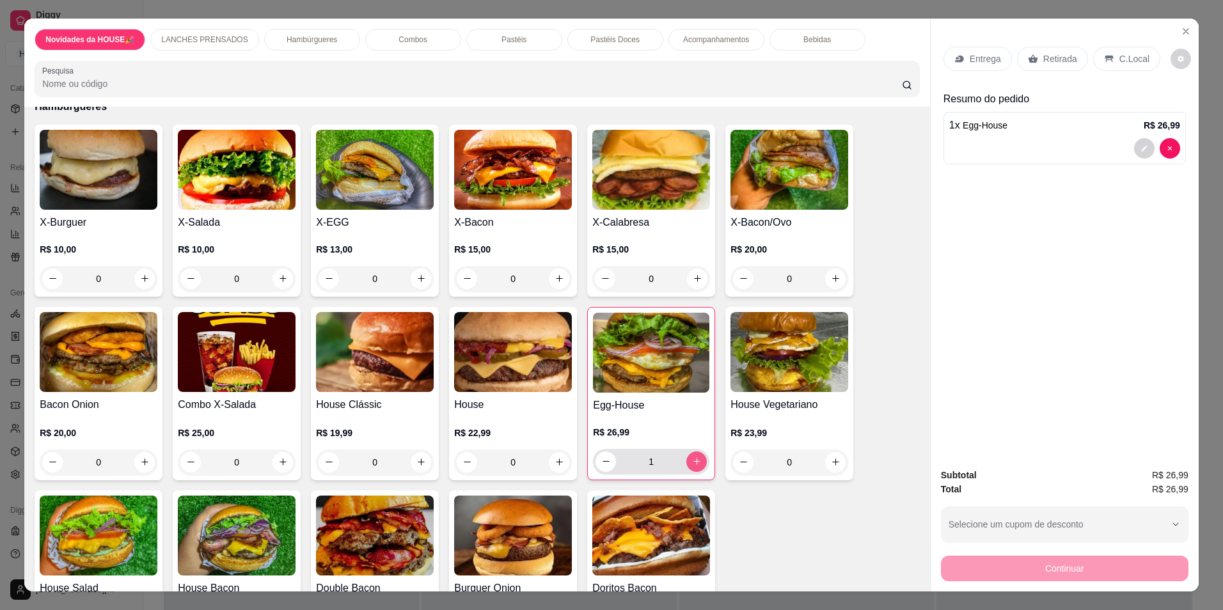
click at [697, 465] on button "increase-product-quantity" at bounding box center [696, 461] width 20 height 20
type input "2"
click at [1039, 68] on div "Retirada" at bounding box center [1052, 59] width 71 height 24
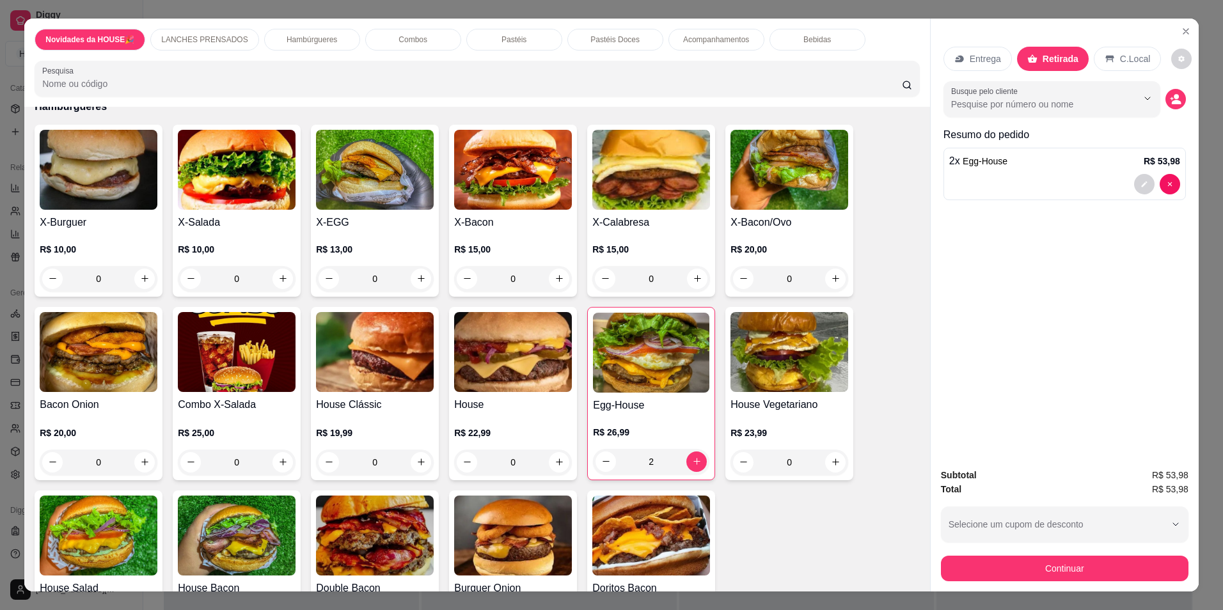
click at [708, 38] on p "Acompanhamentos" at bounding box center [716, 40] width 66 height 10
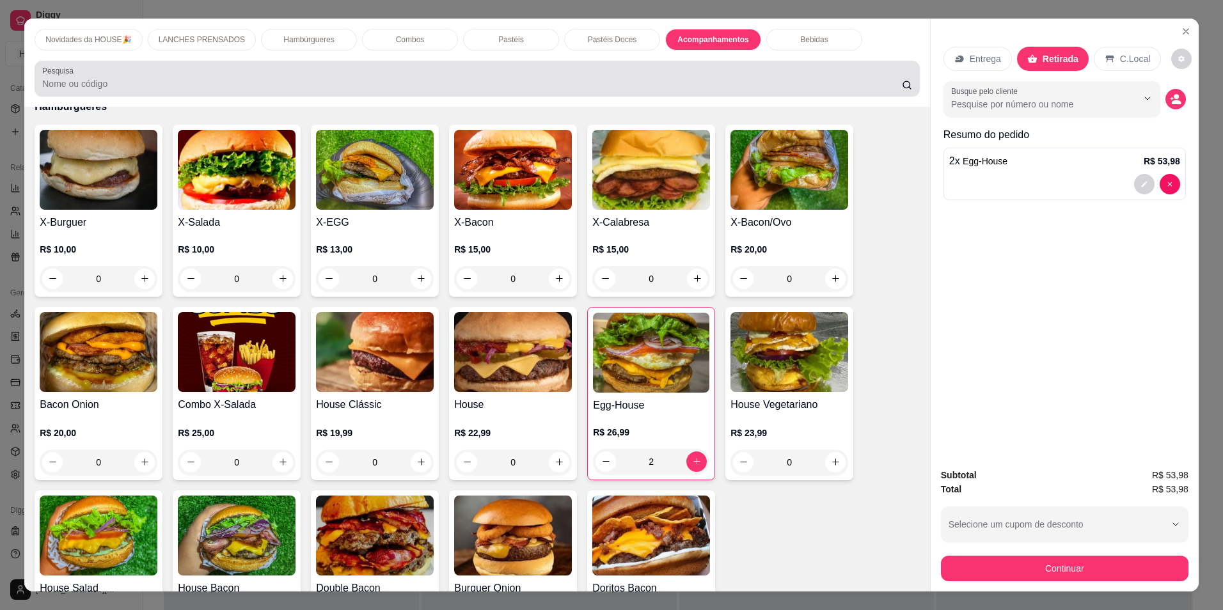
scroll to position [22, 0]
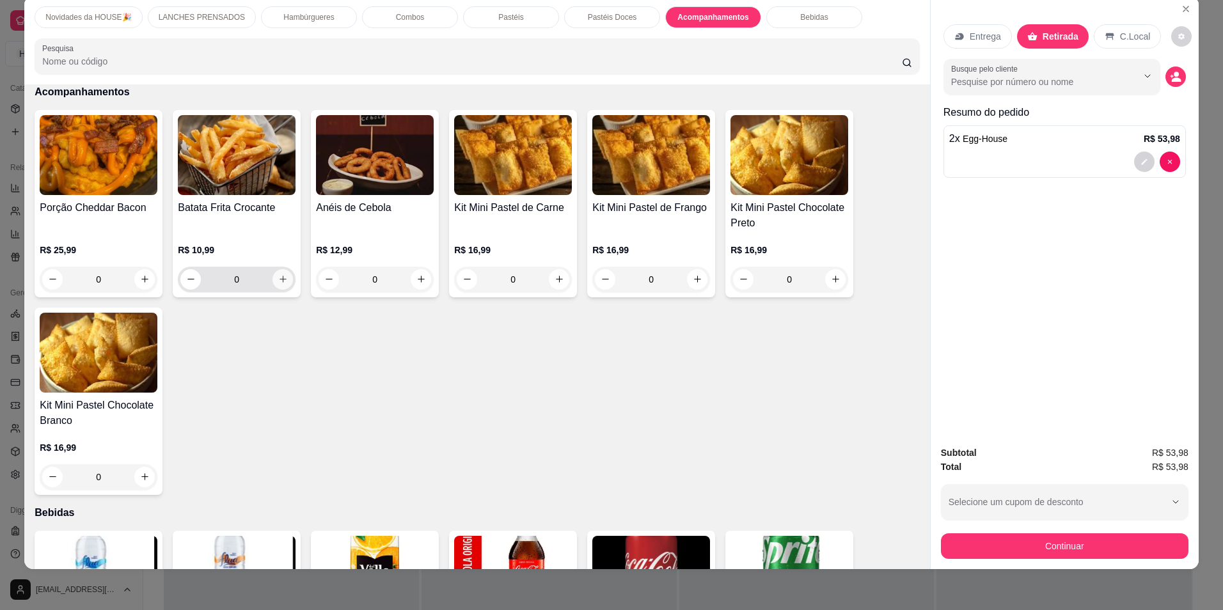
click at [279, 274] on button "increase-product-quantity" at bounding box center [282, 279] width 20 height 20
type input "1"
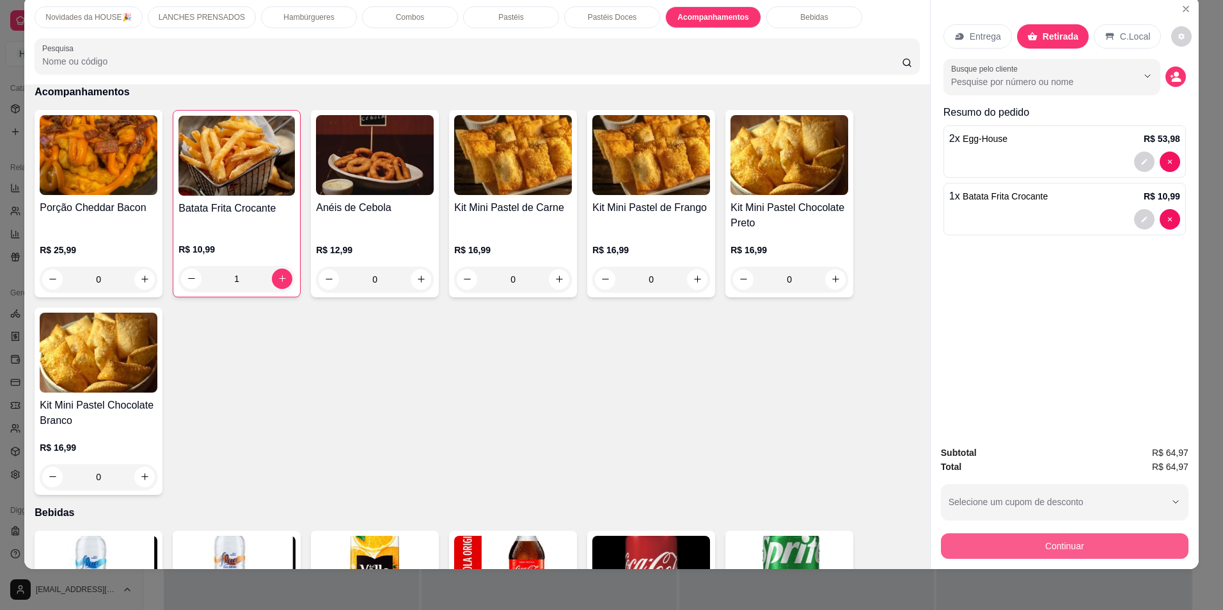
click at [1089, 546] on button "Continuar" at bounding box center [1064, 546] width 247 height 26
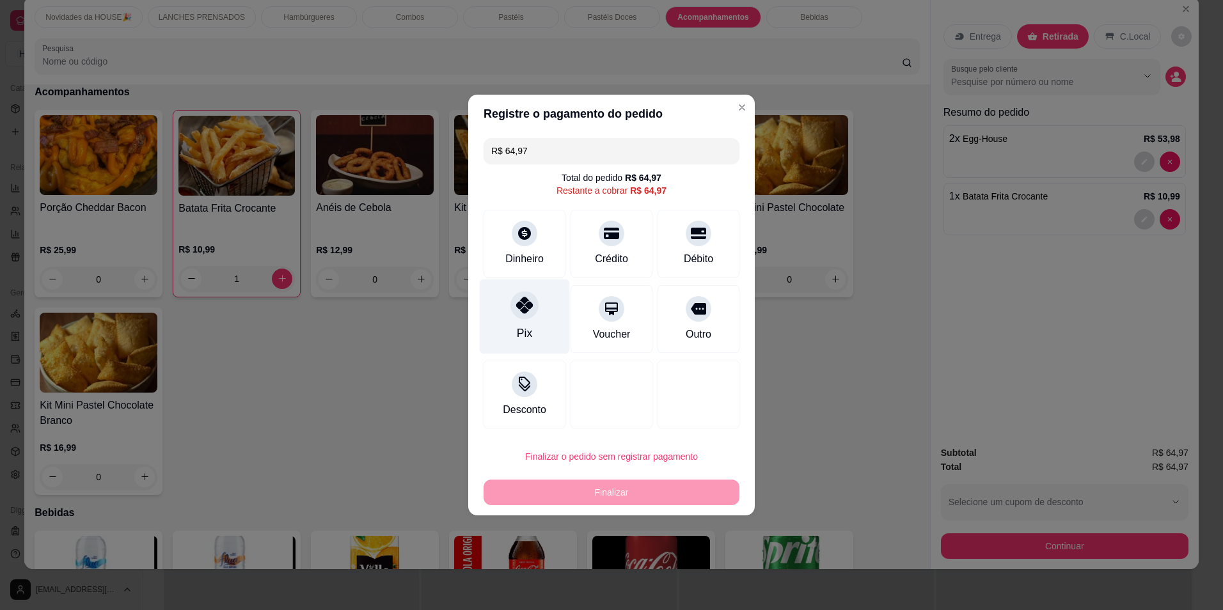
click at [522, 315] on div at bounding box center [524, 305] width 28 height 28
type input "R$ 0,00"
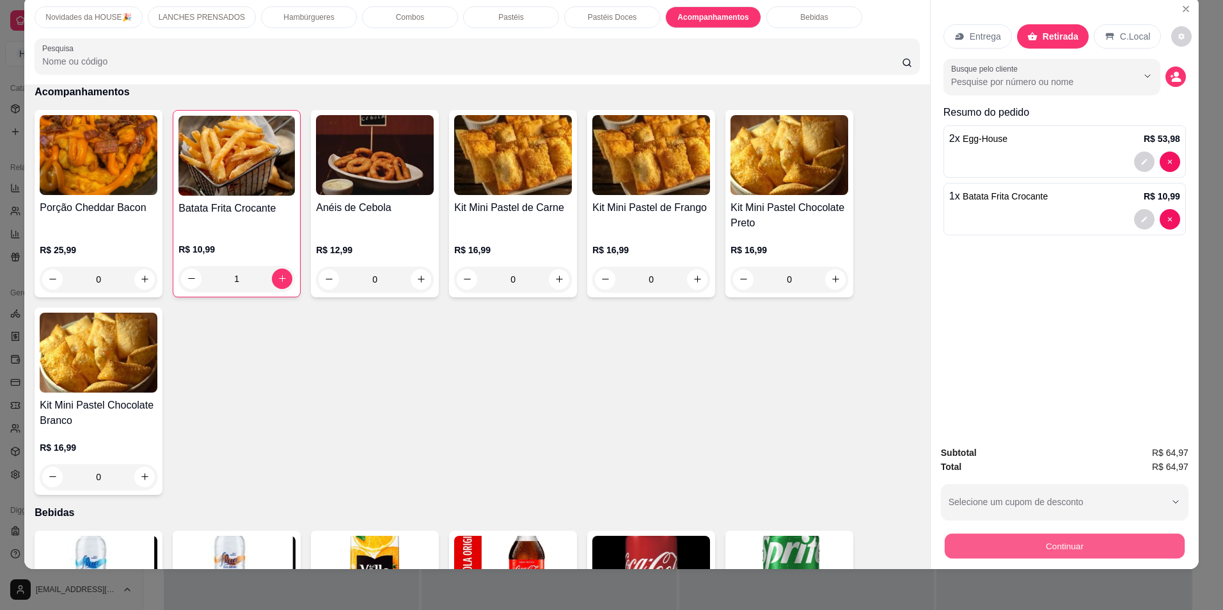
click at [1006, 544] on button "Continuar" at bounding box center [1064, 546] width 240 height 25
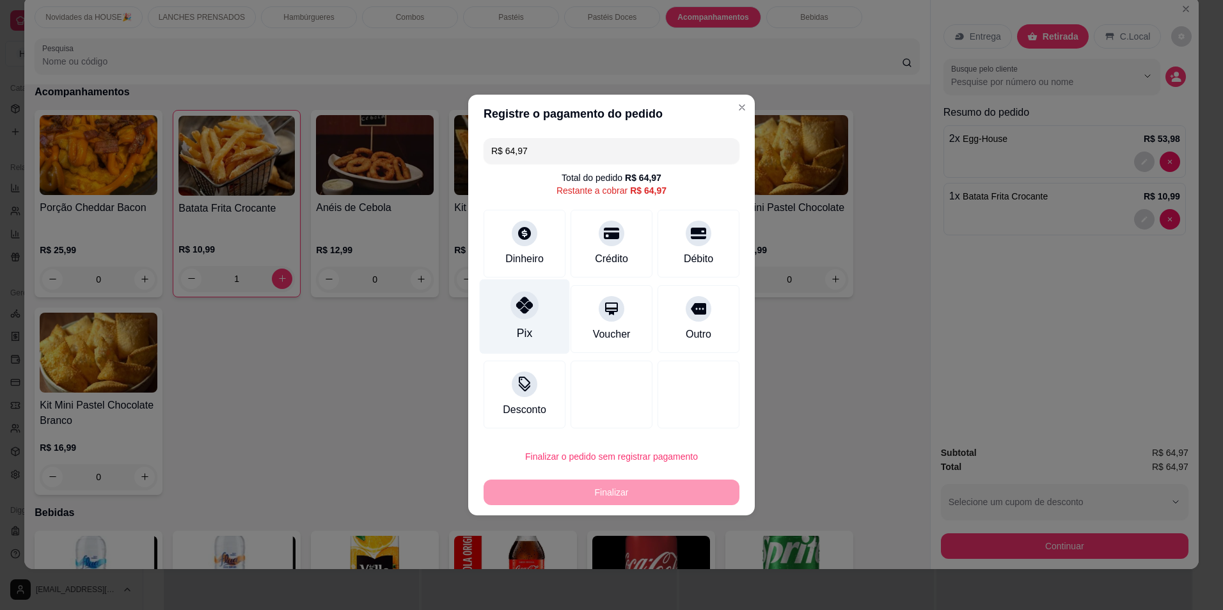
click at [523, 325] on div "Pix" at bounding box center [525, 316] width 90 height 75
type input "R$ 0,00"
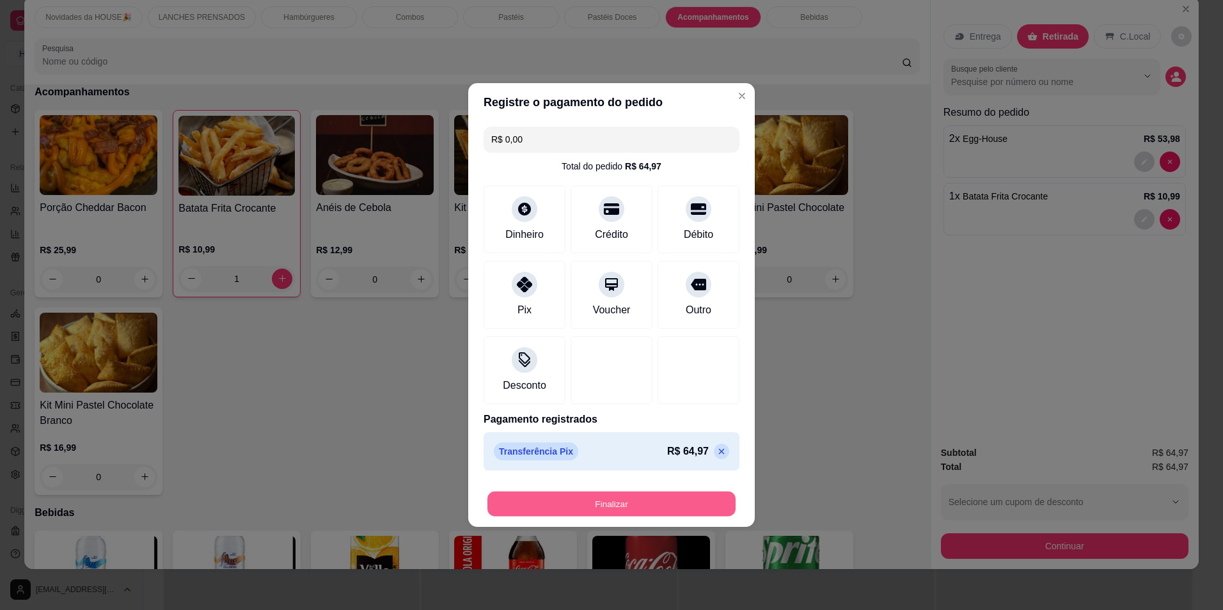
click at [584, 513] on button "Finalizar" at bounding box center [611, 504] width 248 height 25
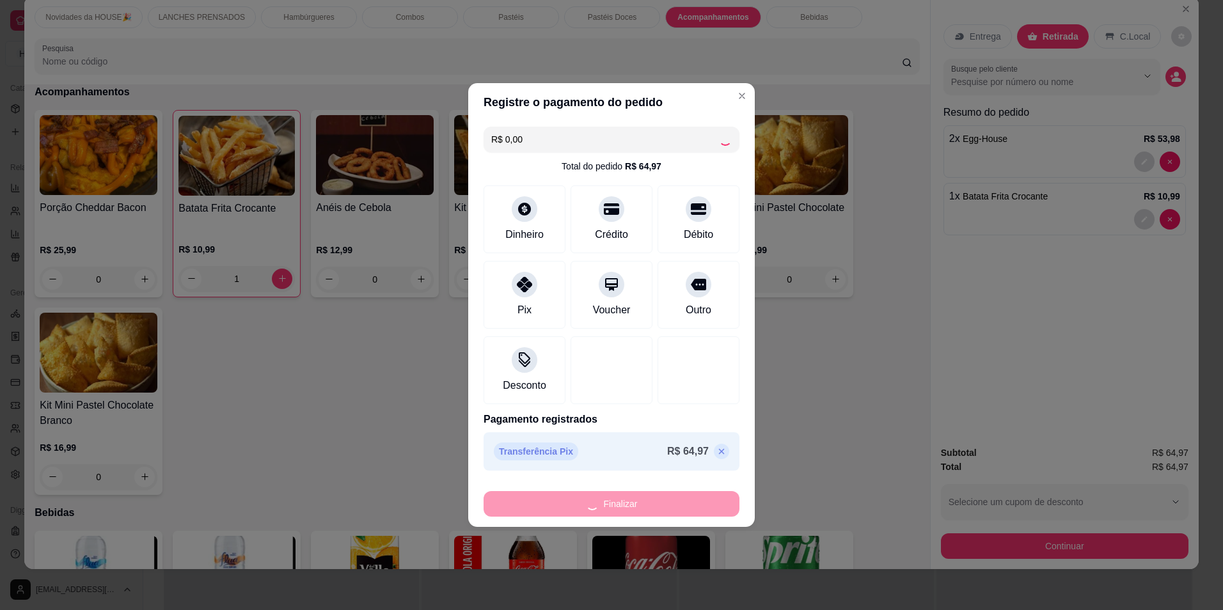
type input "0"
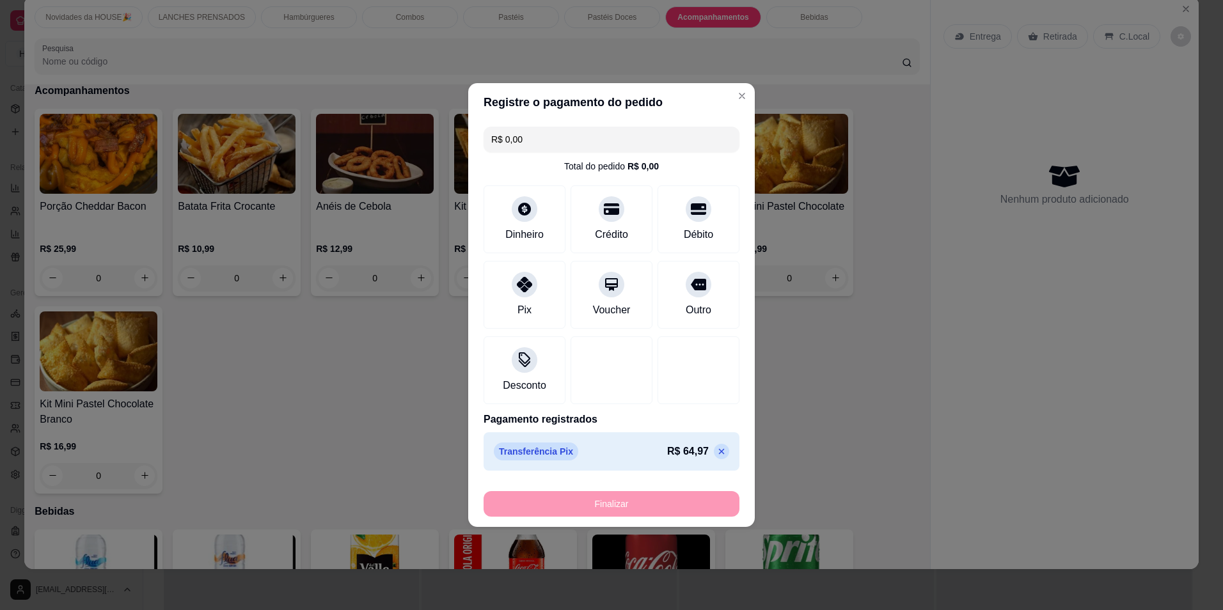
type input "-R$ 64,97"
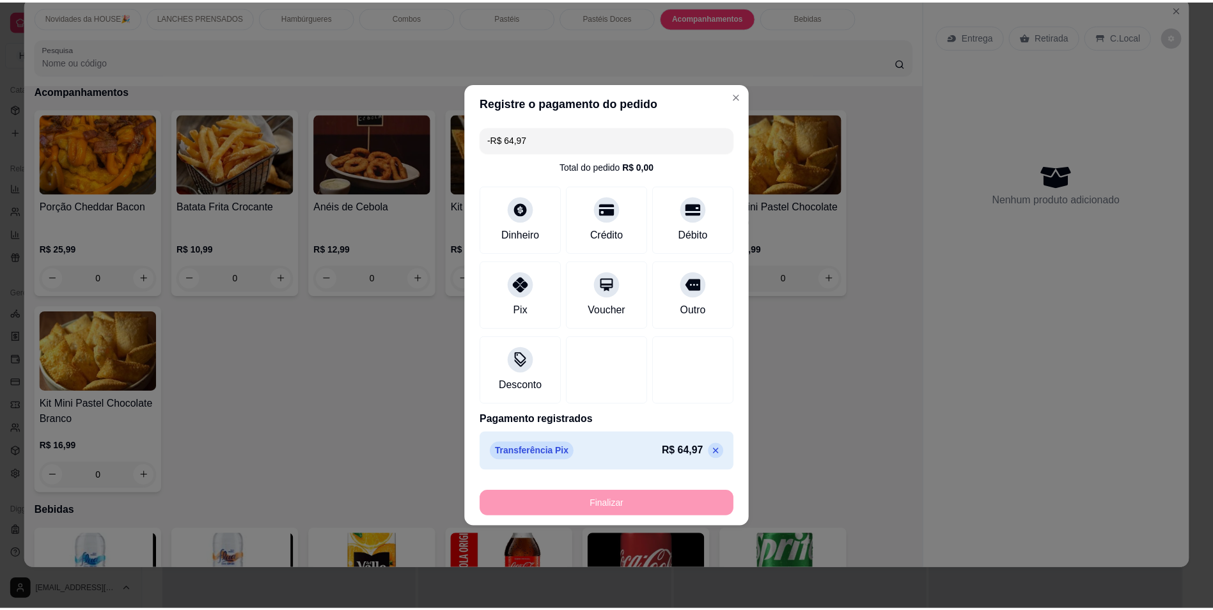
scroll to position [1928, 0]
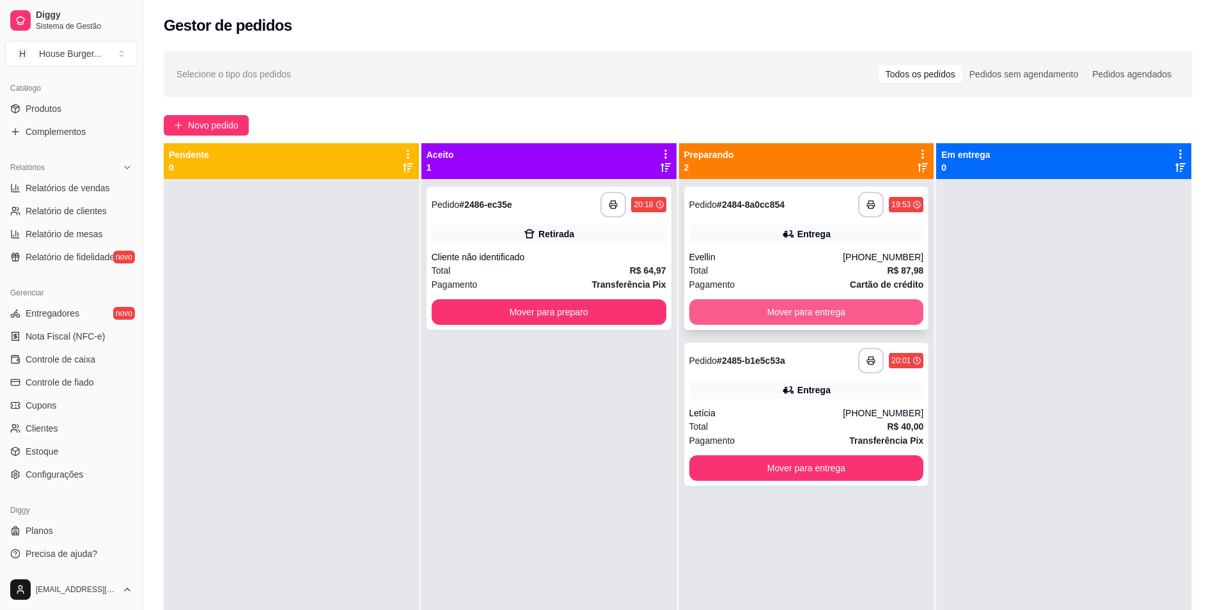
click at [813, 306] on button "Mover para entrega" at bounding box center [806, 312] width 235 height 26
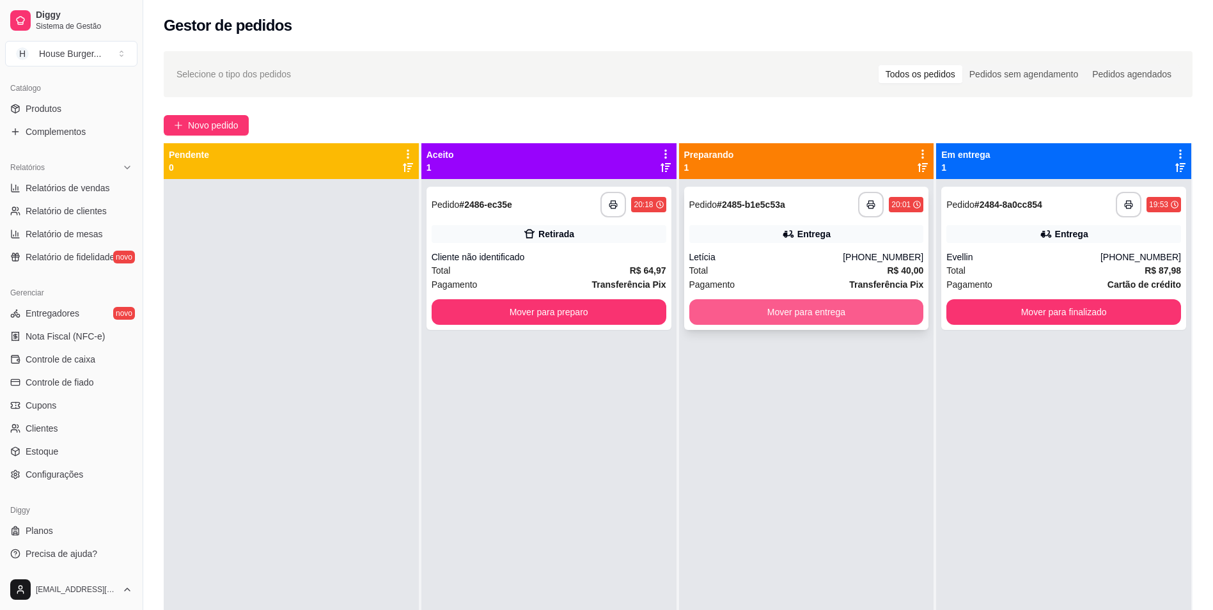
click at [813, 307] on button "Mover para entrega" at bounding box center [806, 312] width 235 height 26
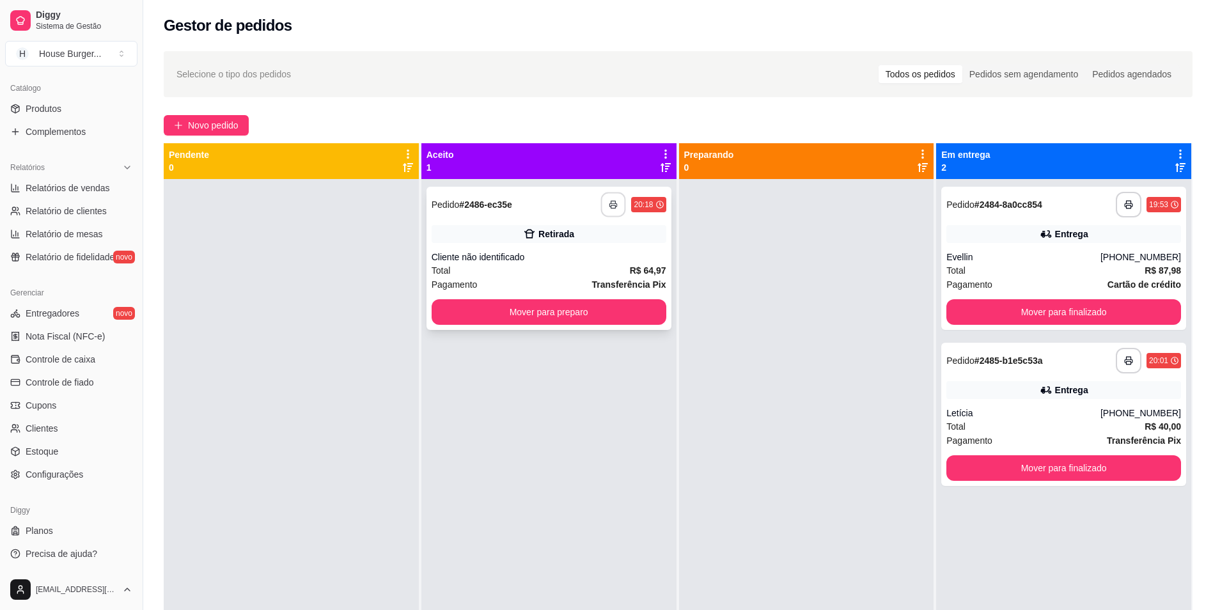
click at [614, 208] on button "button" at bounding box center [613, 204] width 25 height 25
click at [575, 305] on button "Mover para preparo" at bounding box center [549, 312] width 228 height 25
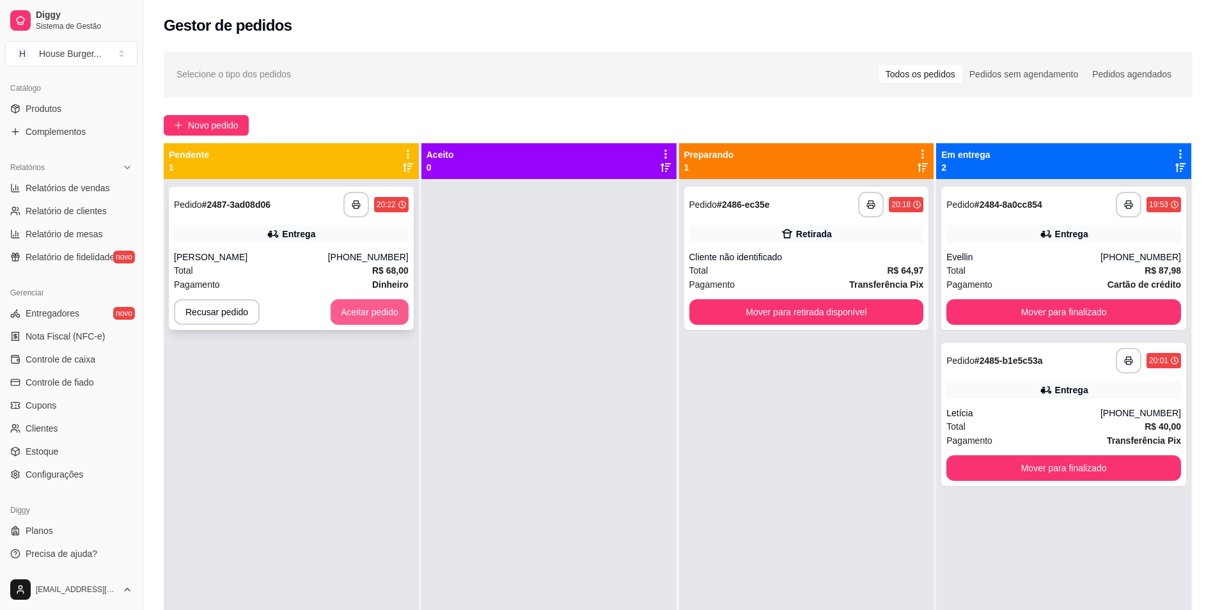
click at [375, 311] on button "Aceitar pedido" at bounding box center [370, 312] width 78 height 26
click at [508, 258] on div at bounding box center [548, 484] width 255 height 610
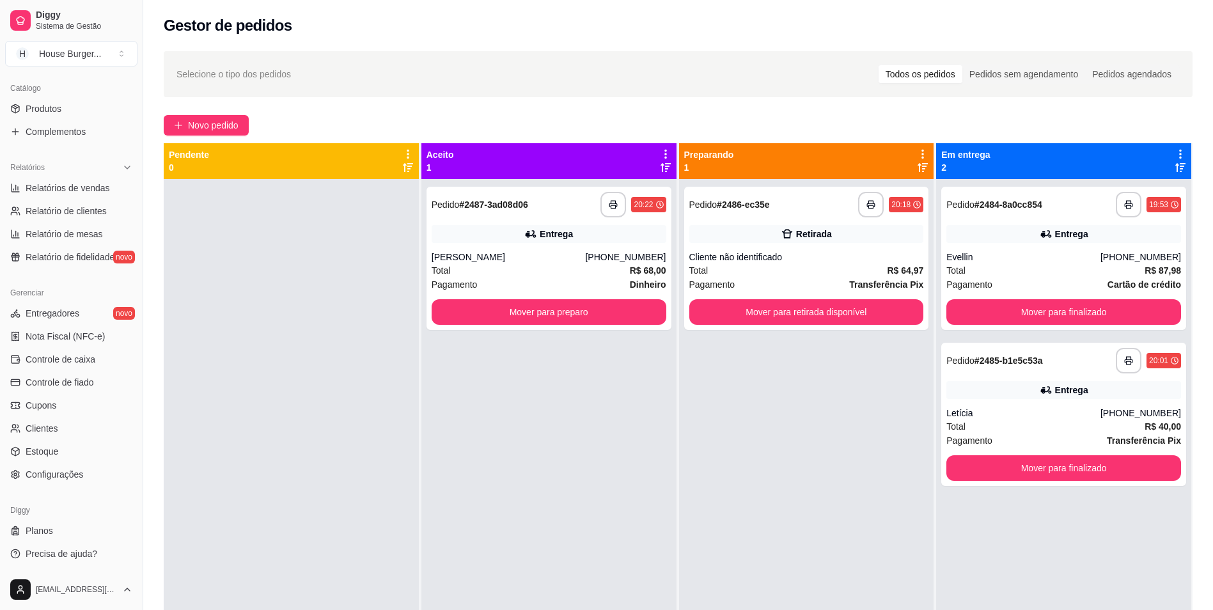
click at [508, 258] on div "[PERSON_NAME]" at bounding box center [509, 257] width 154 height 13
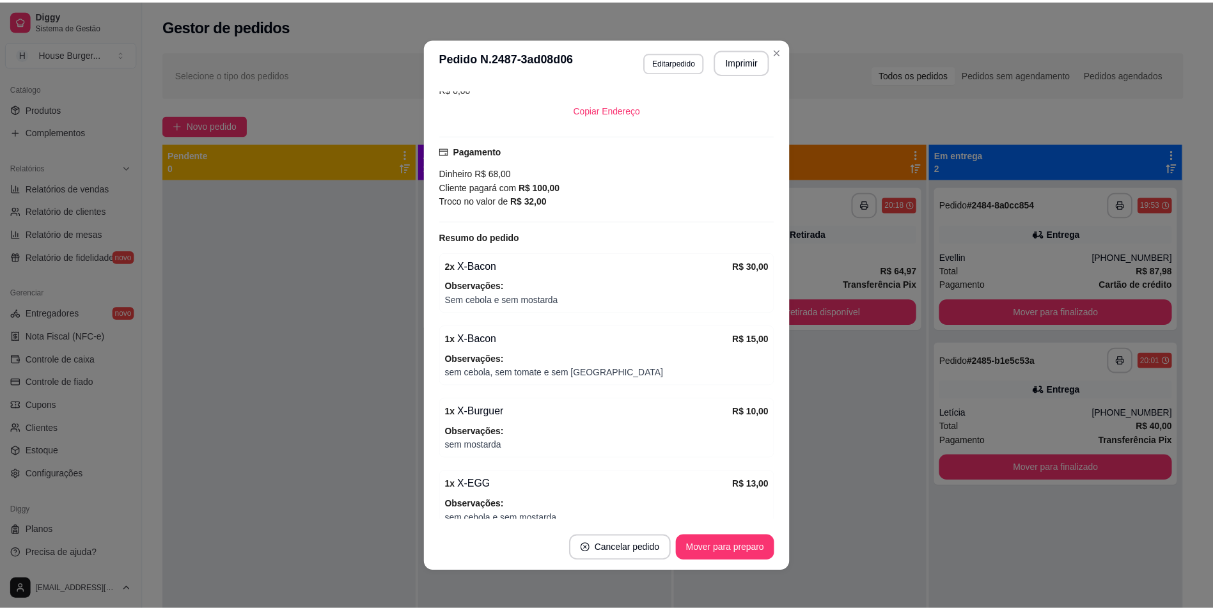
scroll to position [3, 0]
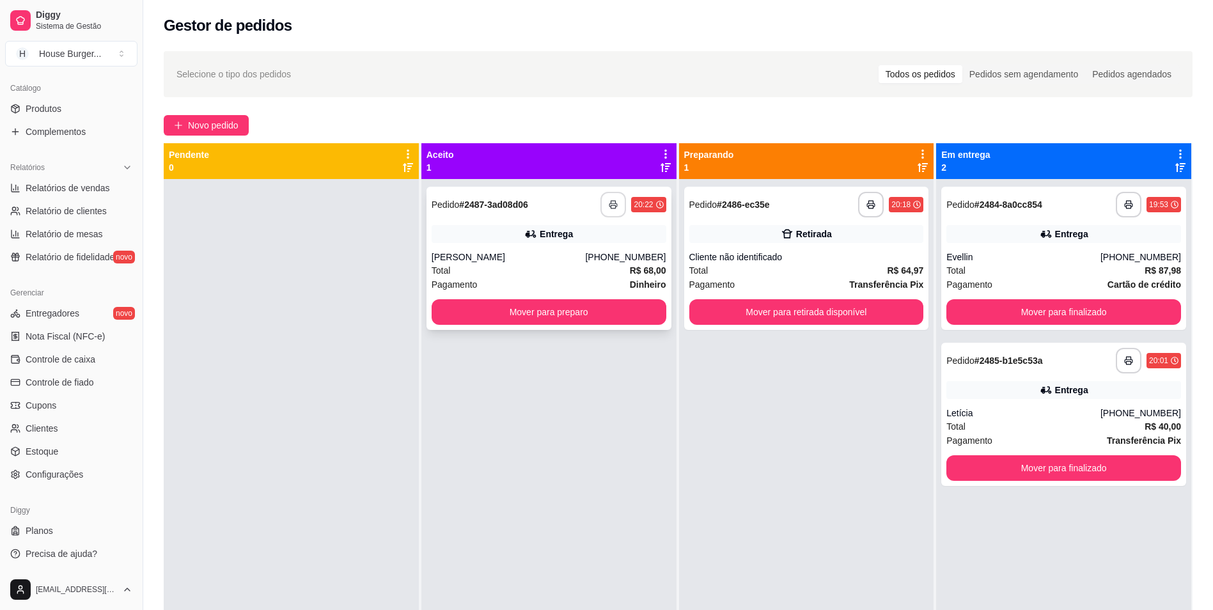
click at [615, 206] on button "button" at bounding box center [613, 205] width 26 height 26
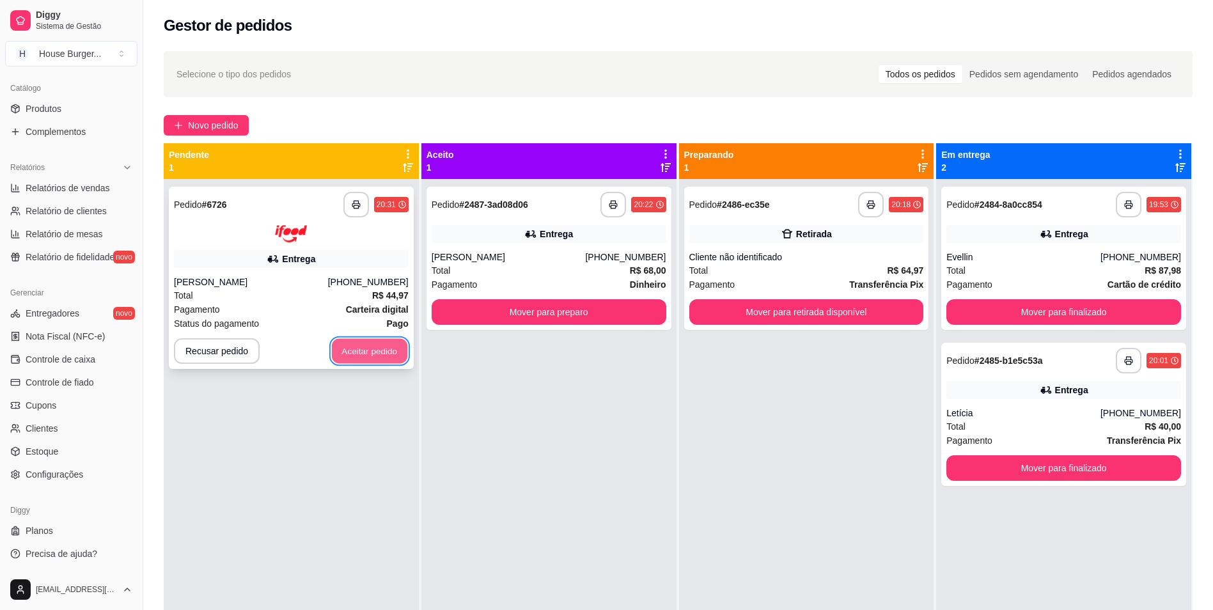
click at [386, 350] on button "Aceitar pedido" at bounding box center [369, 350] width 75 height 25
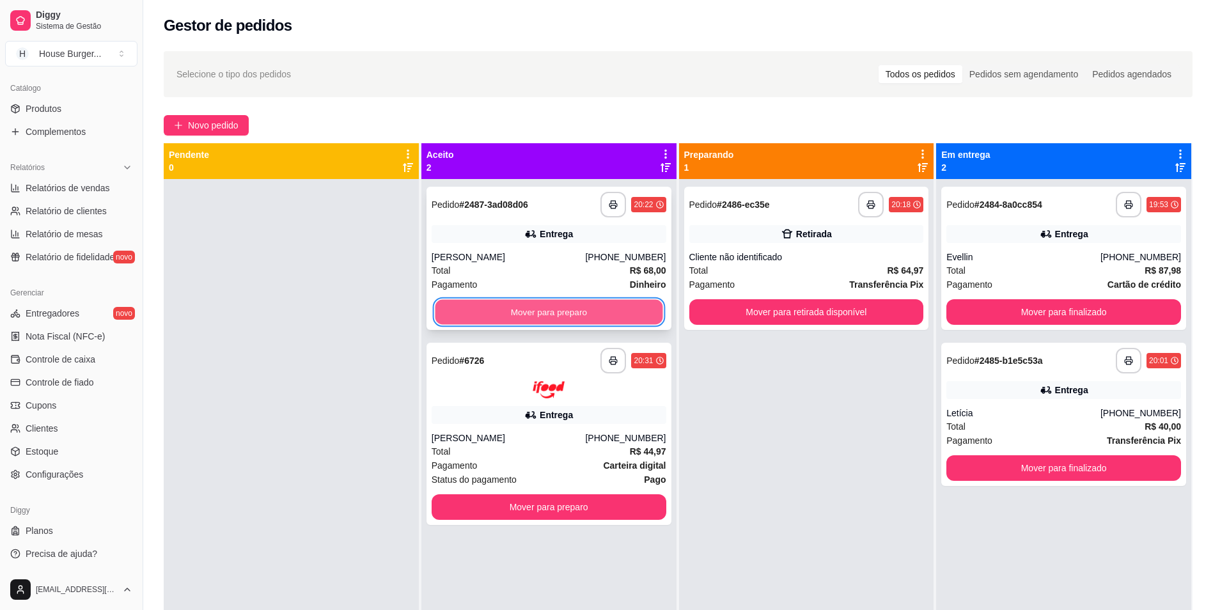
click at [528, 313] on button "Mover para preparo" at bounding box center [549, 312] width 228 height 25
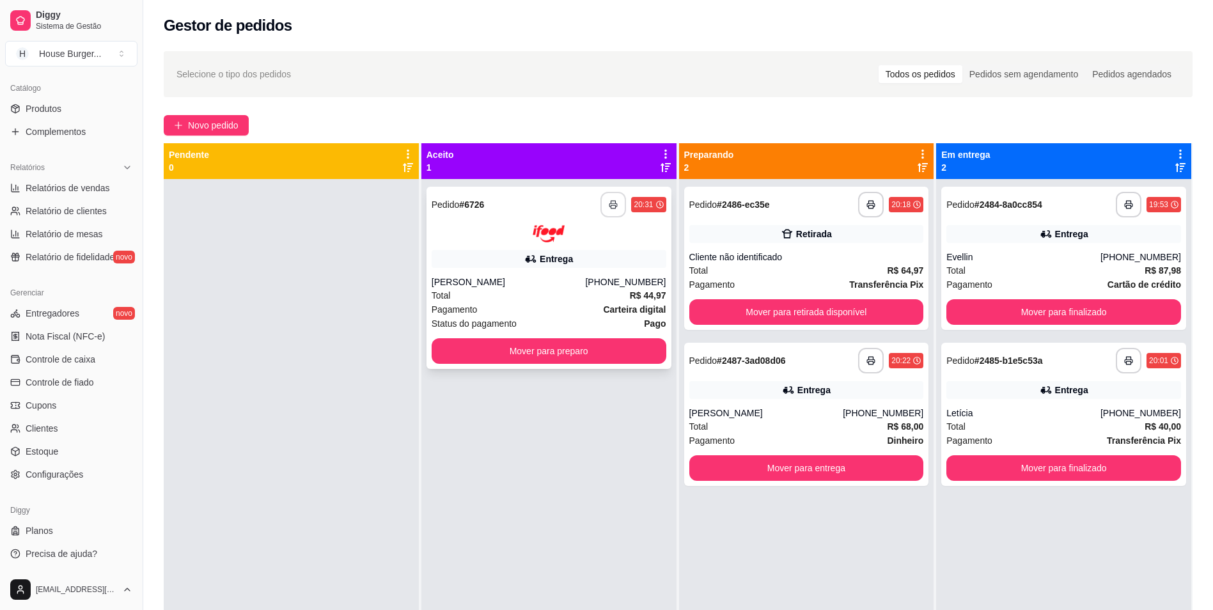
click at [612, 198] on button "button" at bounding box center [613, 205] width 26 height 26
click at [510, 350] on button "Mover para preparo" at bounding box center [549, 351] width 235 height 26
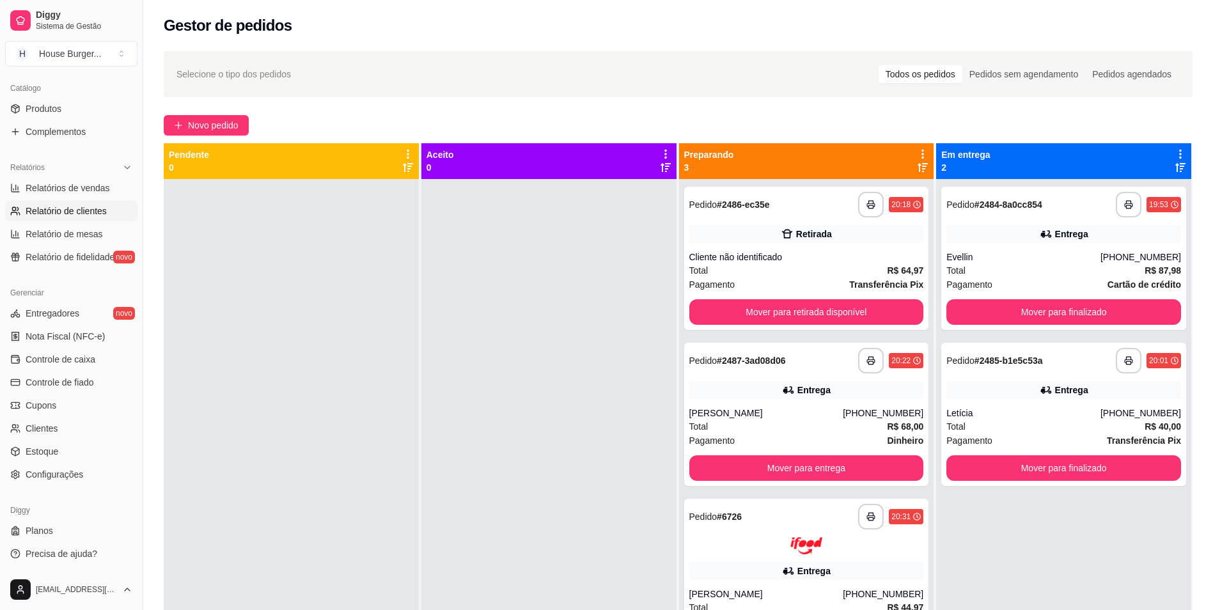
click at [83, 211] on span "Relatório de clientes" at bounding box center [66, 211] width 81 height 13
select select "30"
select select "HIGHEST_TOTAL_SPENT_WITH_ORDERS"
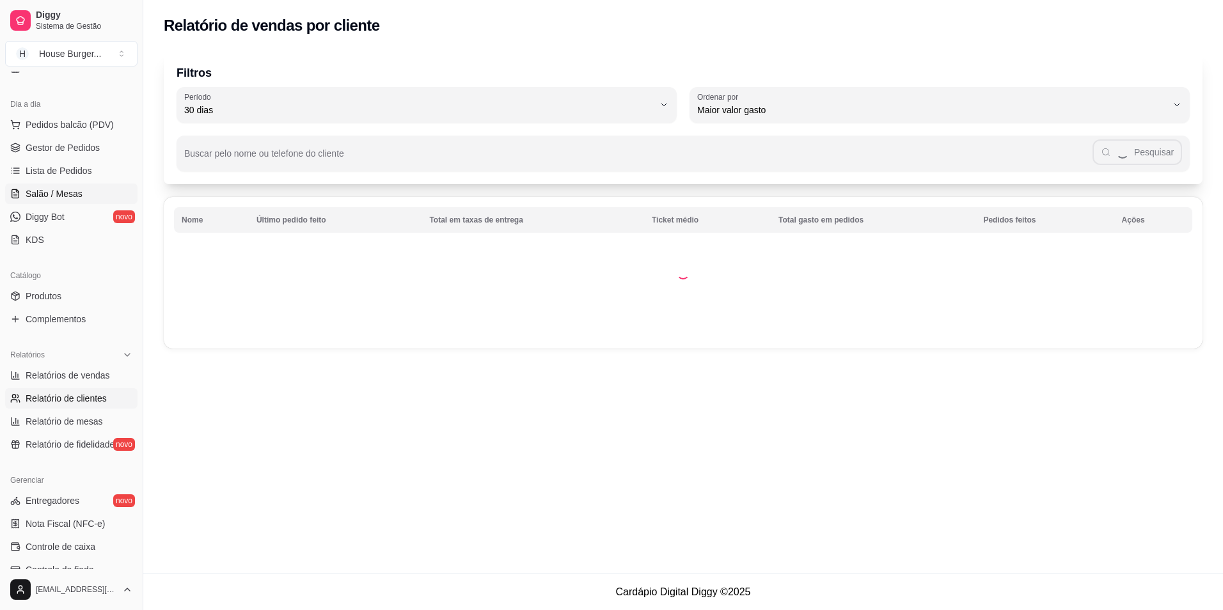
scroll to position [118, 0]
click at [83, 125] on span "Pedidos balcão (PDV)" at bounding box center [70, 129] width 88 height 13
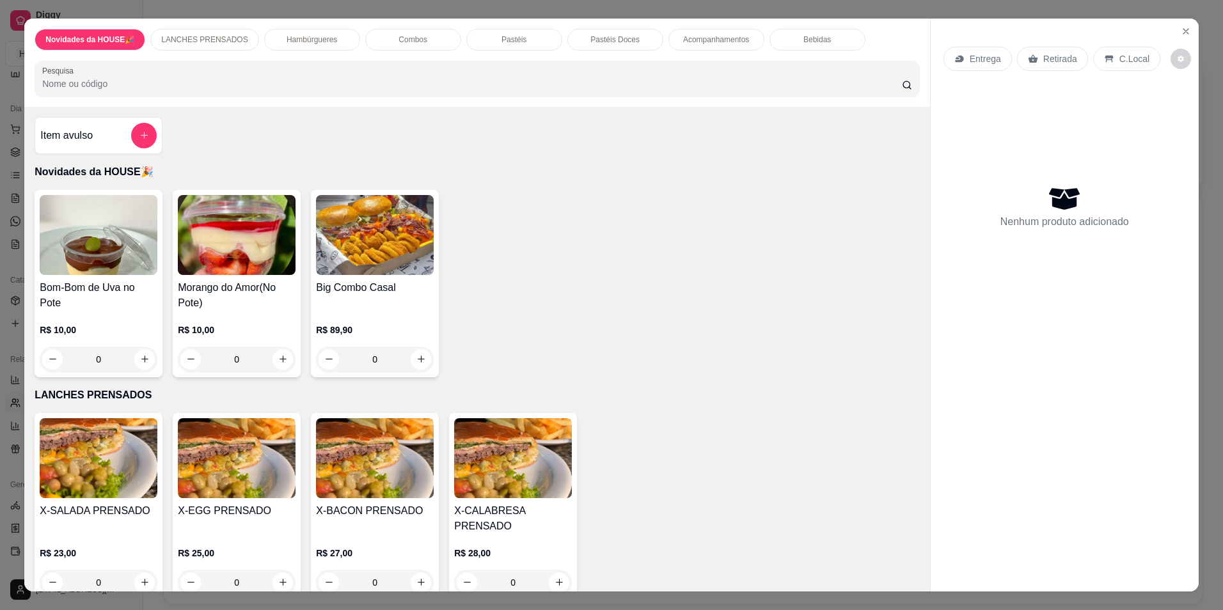
scroll to position [128, 0]
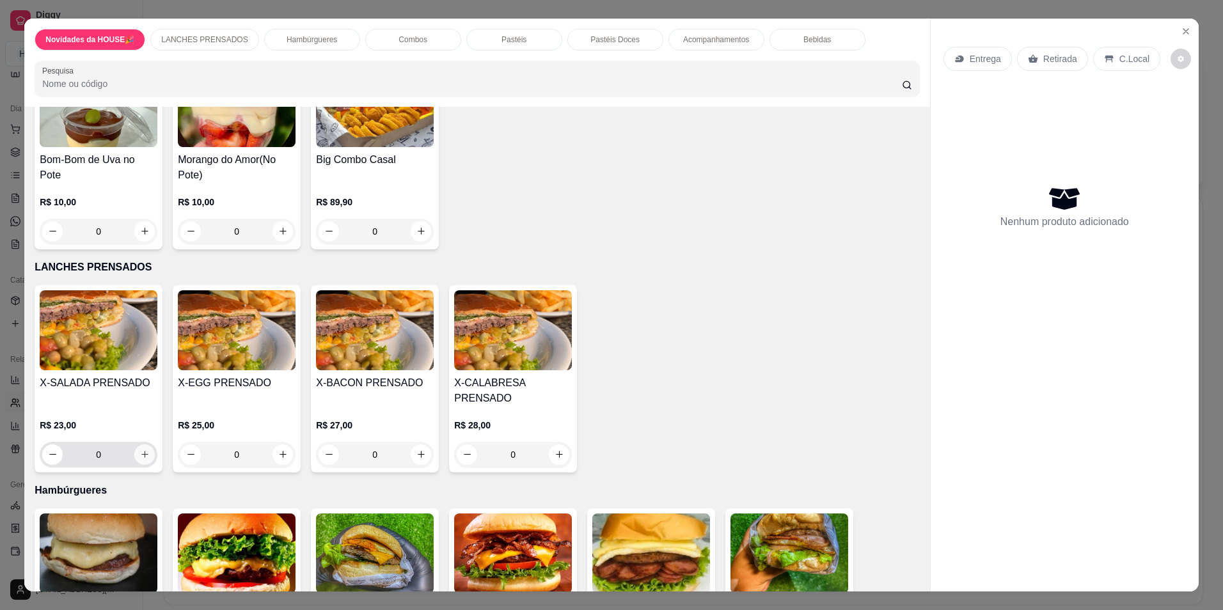
click at [140, 455] on icon "increase-product-quantity" at bounding box center [145, 454] width 10 height 10
type input "1"
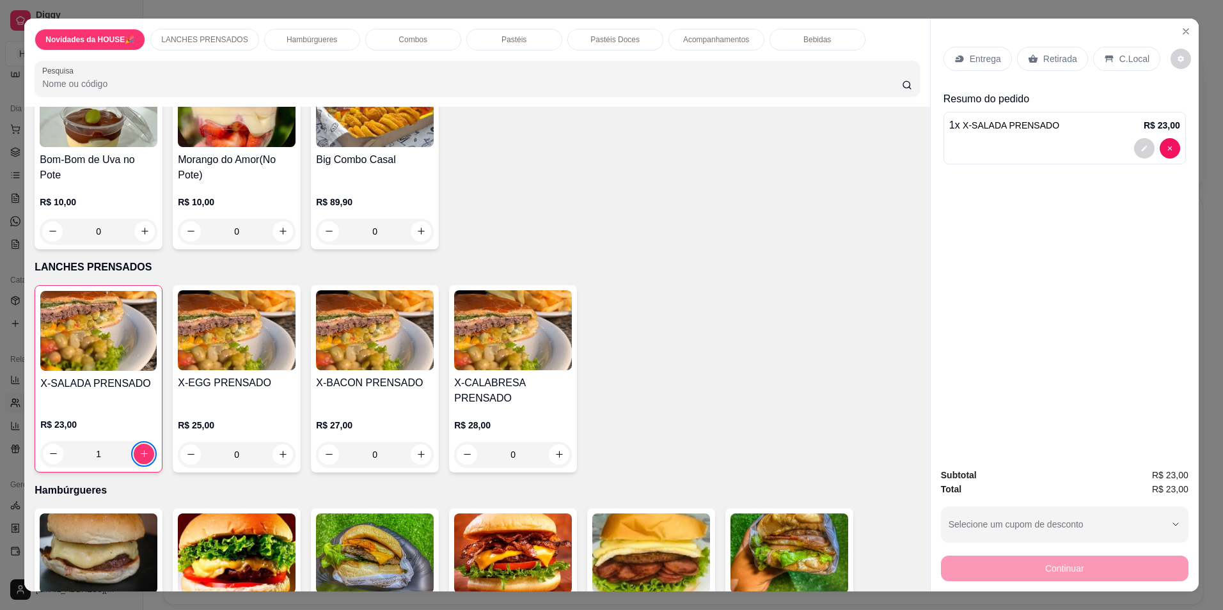
click at [1052, 59] on p "Retirada" at bounding box center [1060, 58] width 34 height 13
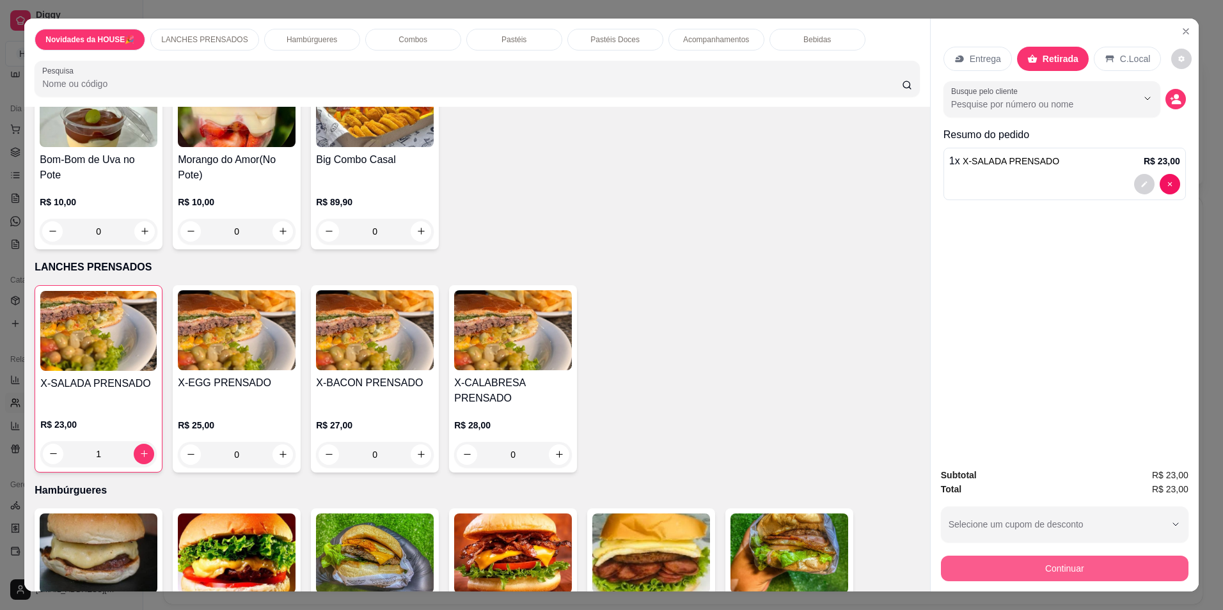
click at [1038, 563] on button "Continuar" at bounding box center [1064, 569] width 247 height 26
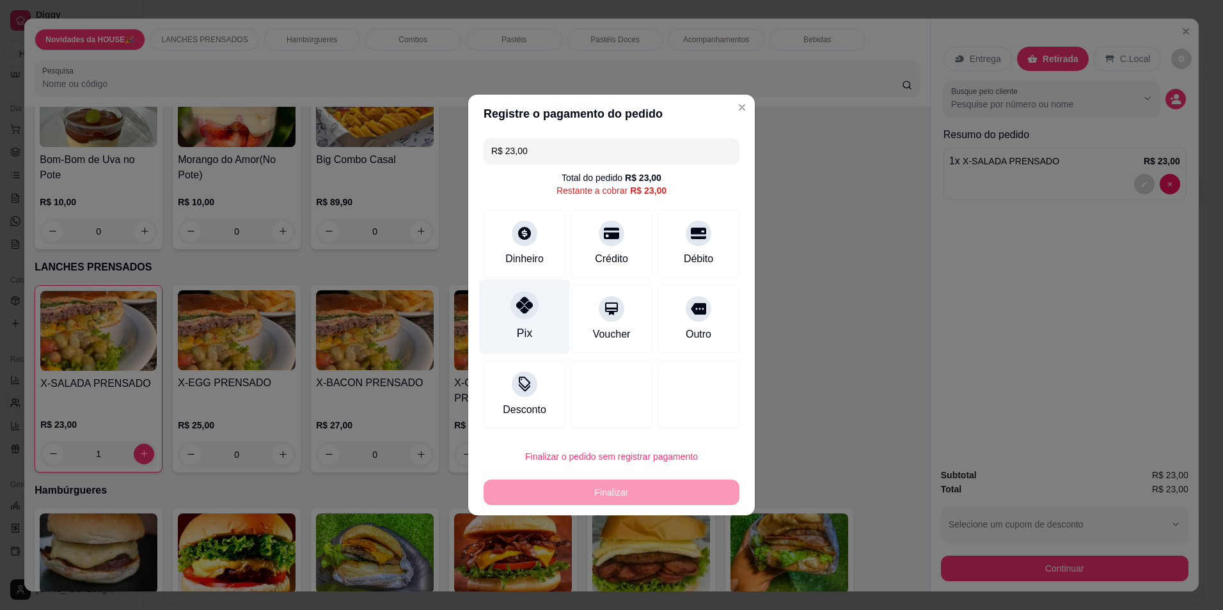
click at [525, 322] on div "Pix" at bounding box center [525, 316] width 90 height 75
type input "R$ 0,00"
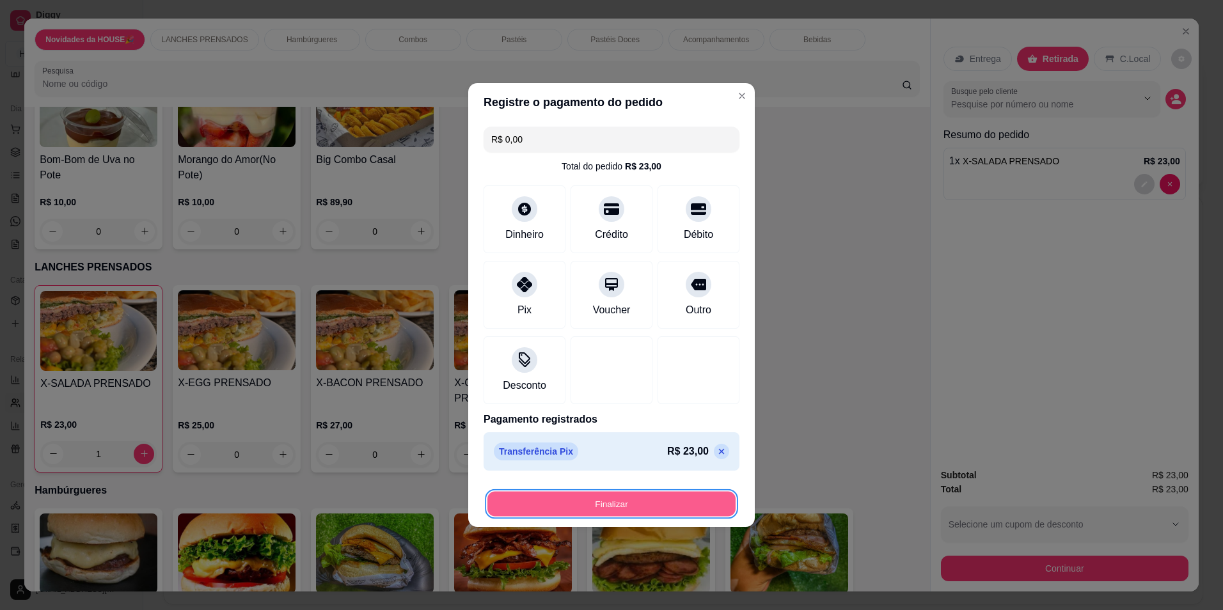
click at [556, 503] on button "Finalizar" at bounding box center [611, 504] width 248 height 25
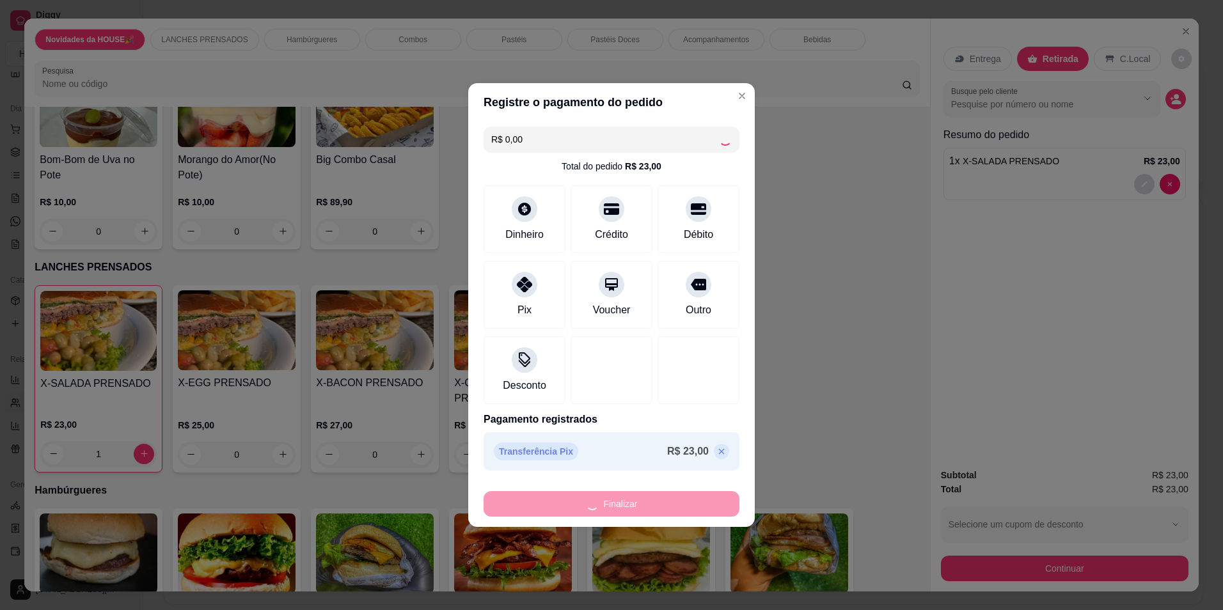
type input "0"
type input "-R$ 23,00"
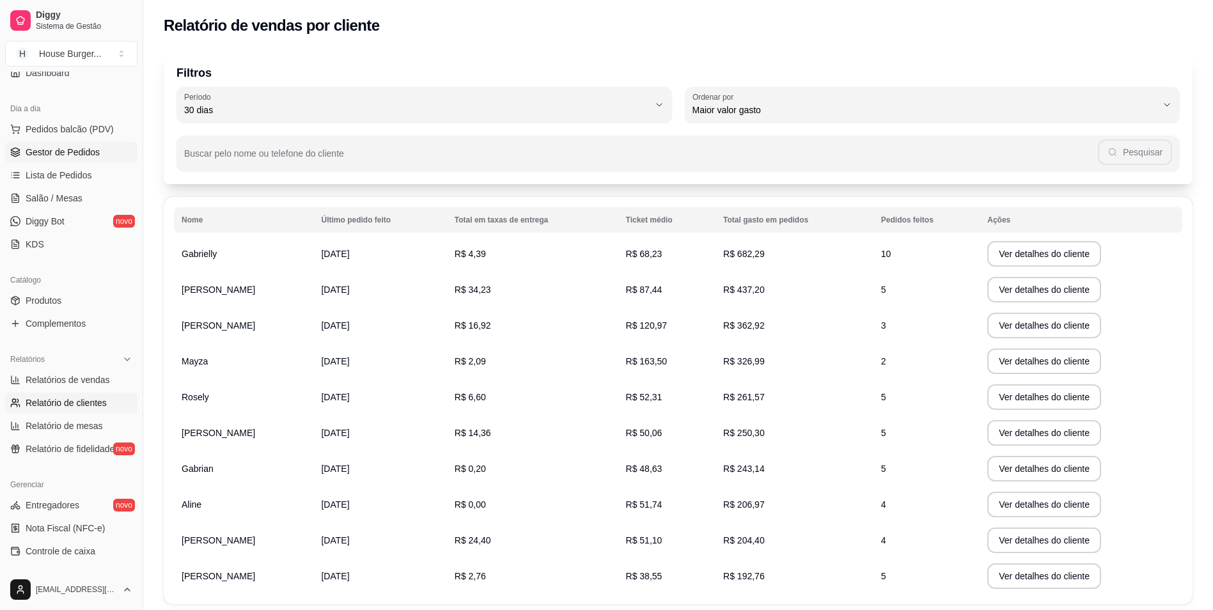
click at [40, 145] on link "Gestor de Pedidos" at bounding box center [71, 152] width 132 height 20
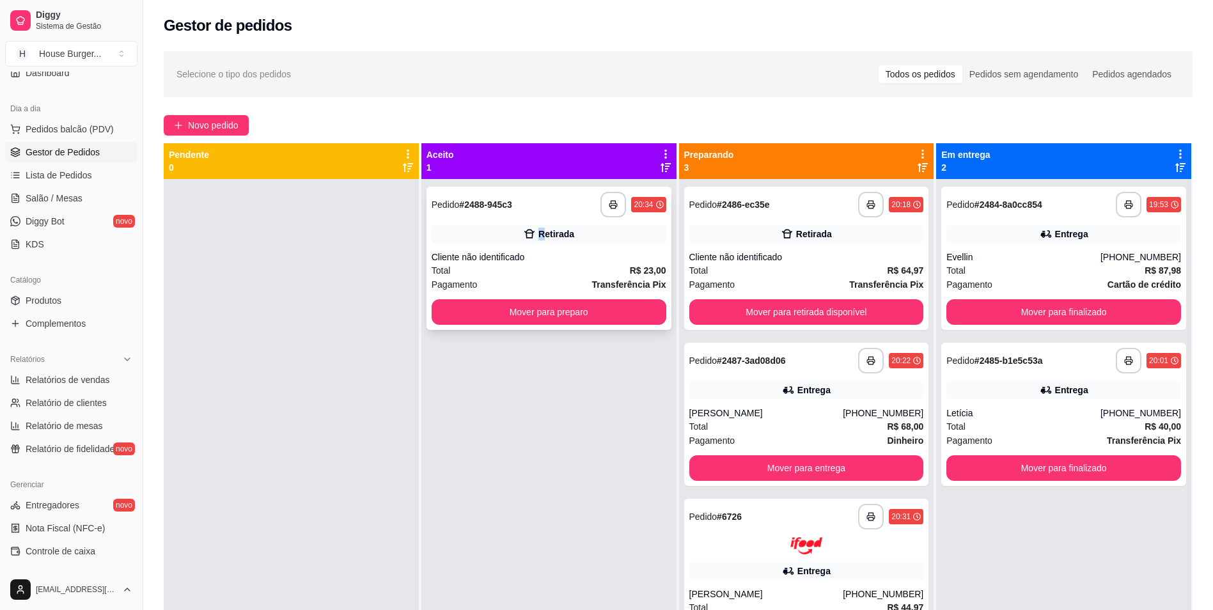
drag, startPoint x: 540, startPoint y: 225, endPoint x: 550, endPoint y: 226, distance: 10.3
click at [550, 226] on div "**********" at bounding box center [548, 258] width 245 height 143
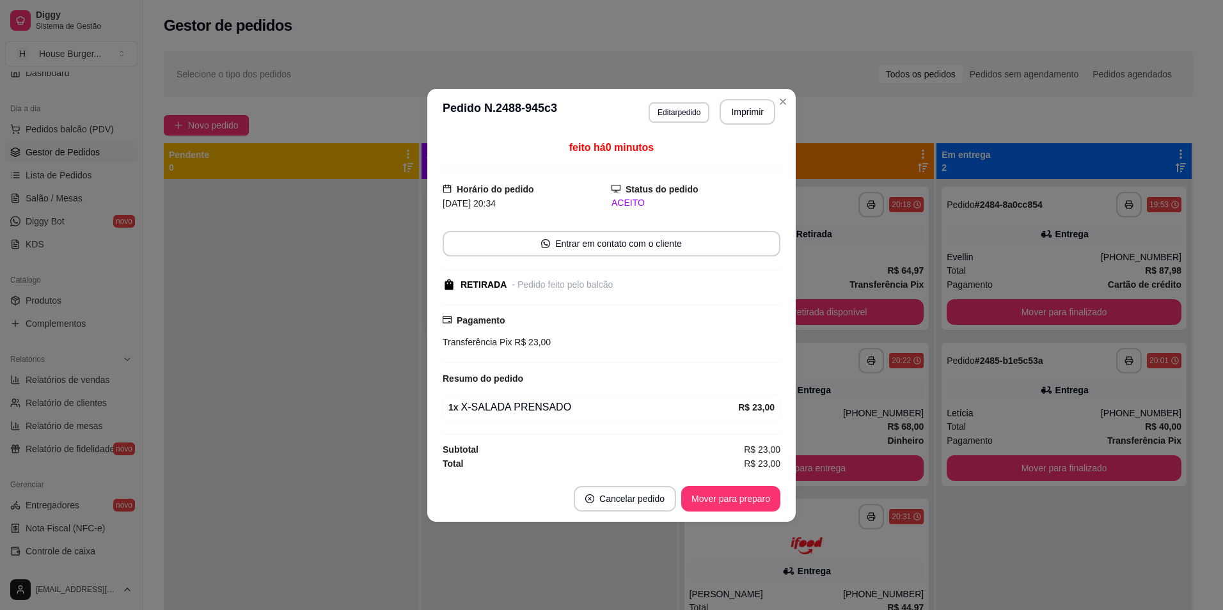
click at [731, 114] on button "Imprimir" at bounding box center [747, 112] width 56 height 26
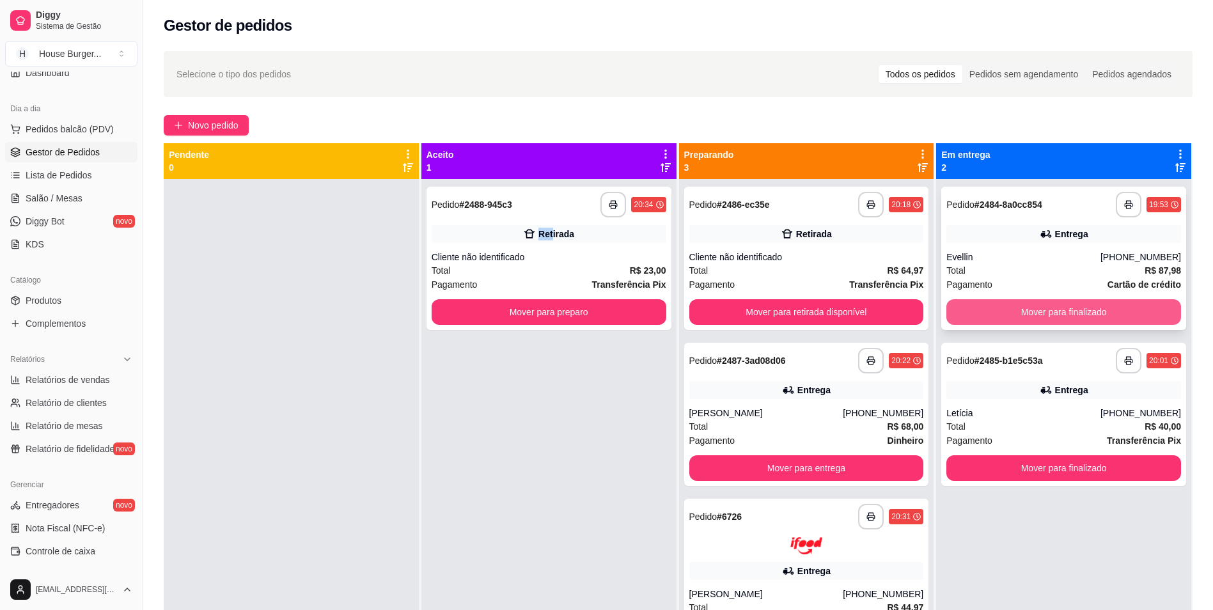
click at [1019, 310] on button "Mover para finalizado" at bounding box center [1063, 312] width 235 height 26
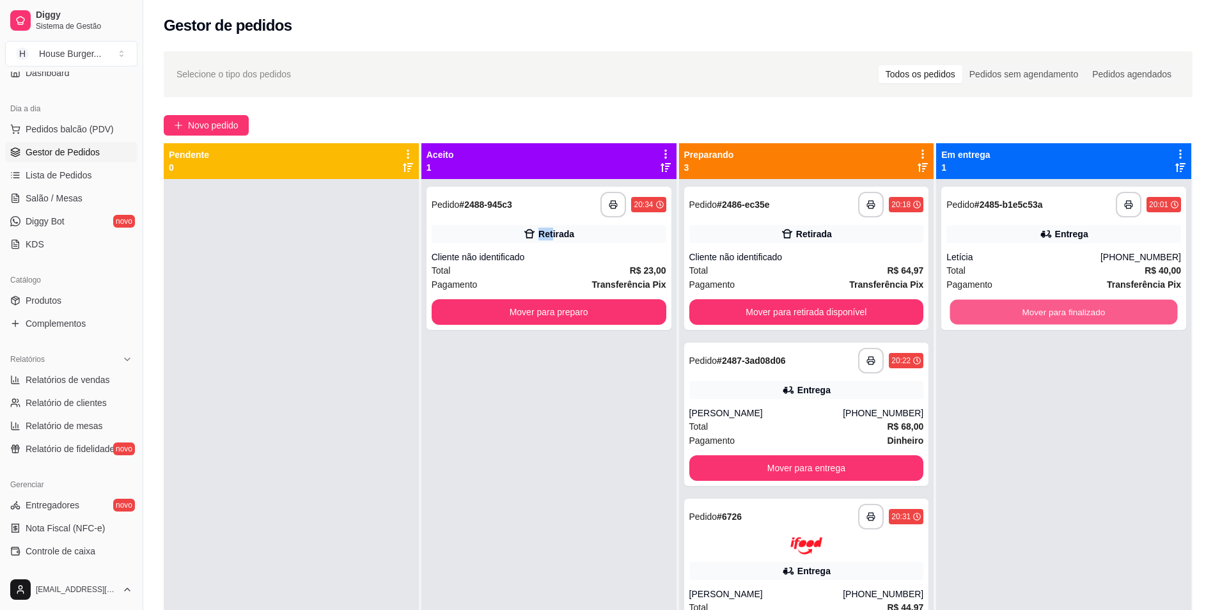
click at [1022, 313] on button "Mover para finalizado" at bounding box center [1064, 312] width 228 height 25
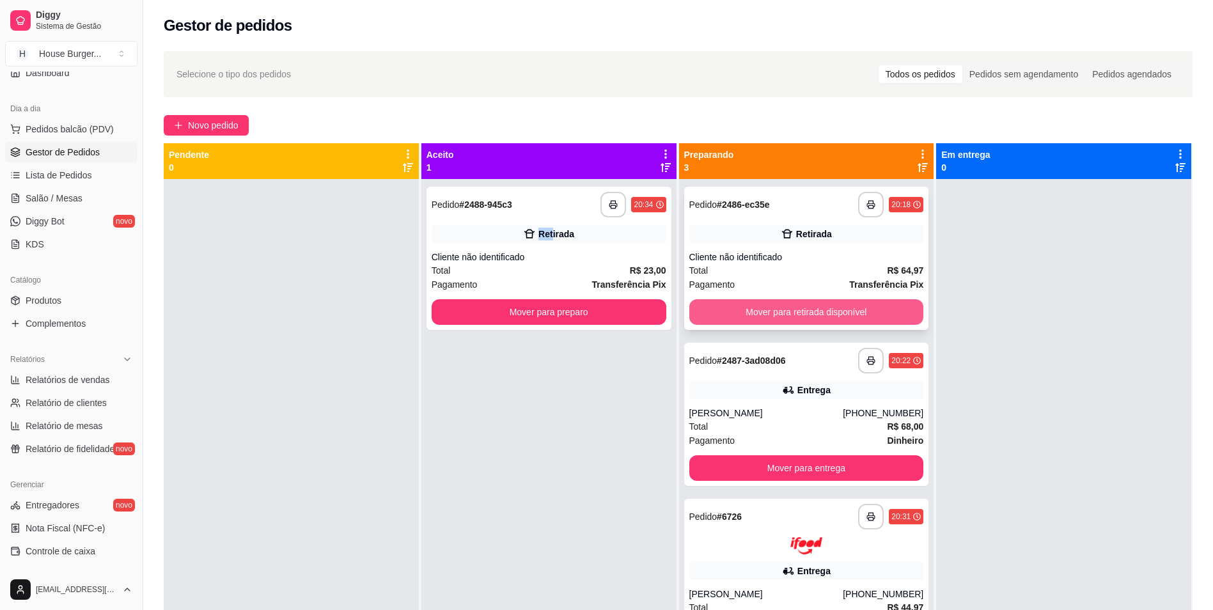
click at [875, 305] on button "Mover para retirada disponível" at bounding box center [806, 312] width 235 height 26
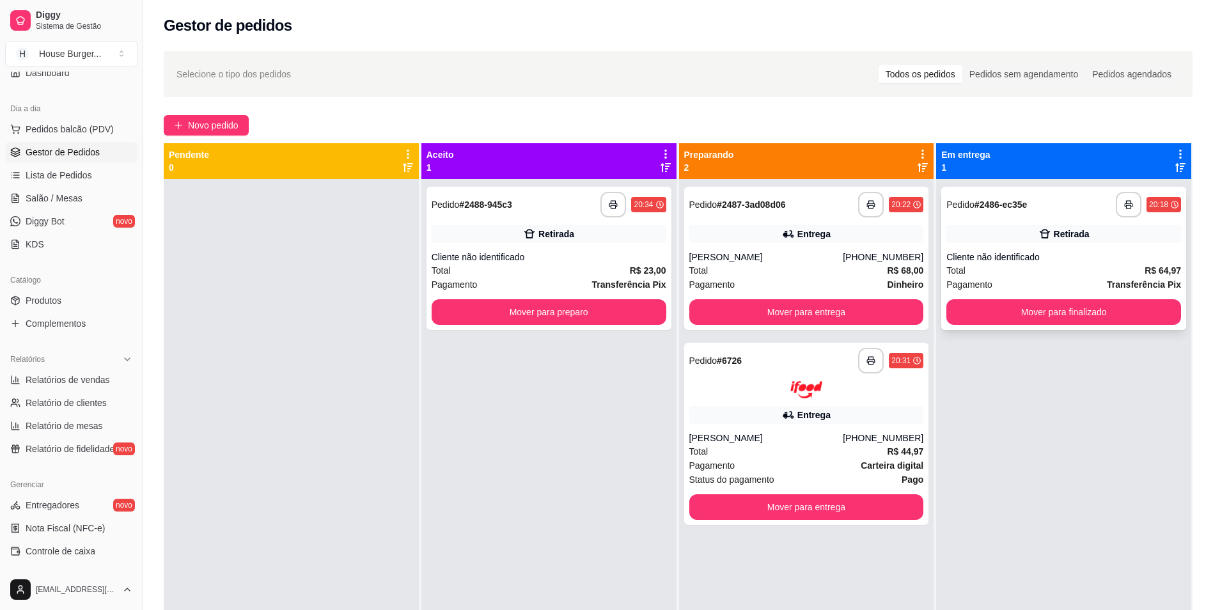
click at [994, 276] on div "Total R$ 64,97" at bounding box center [1063, 270] width 235 height 14
click at [607, 308] on button "Mover para preparo" at bounding box center [549, 312] width 235 height 26
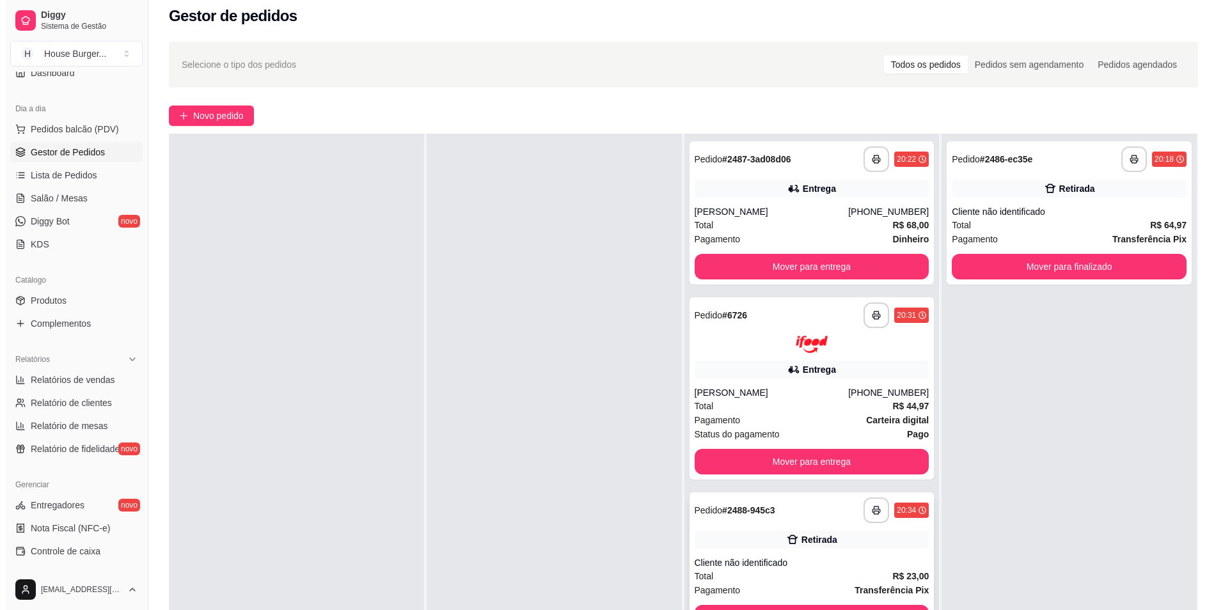
scroll to position [195, 0]
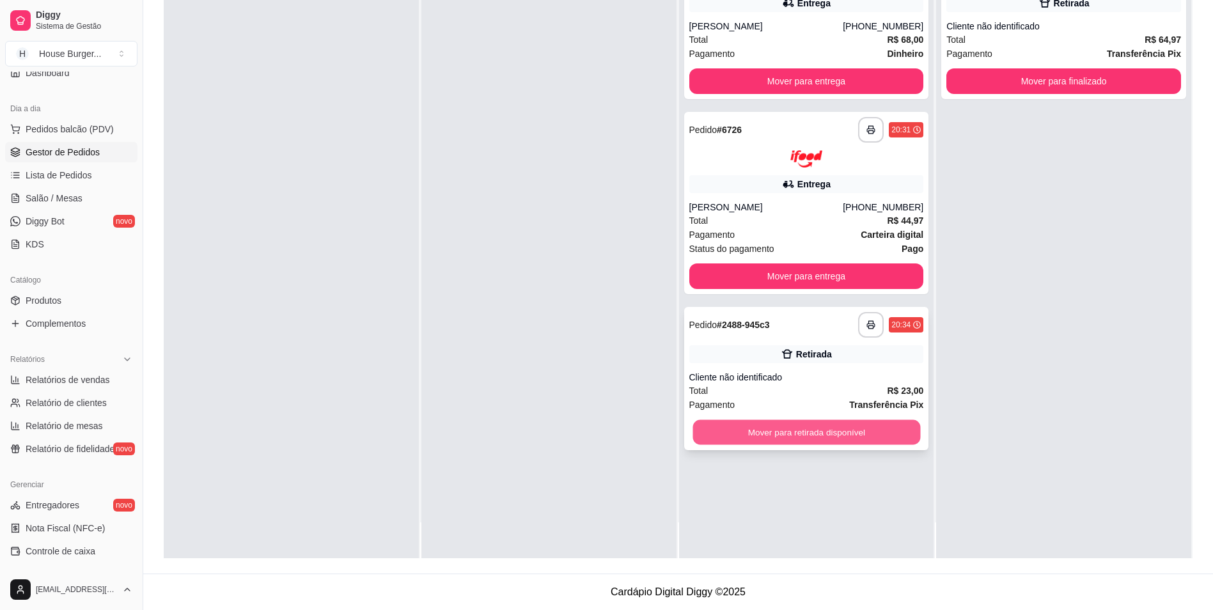
click at [884, 427] on button "Mover para retirada disponível" at bounding box center [806, 431] width 228 height 25
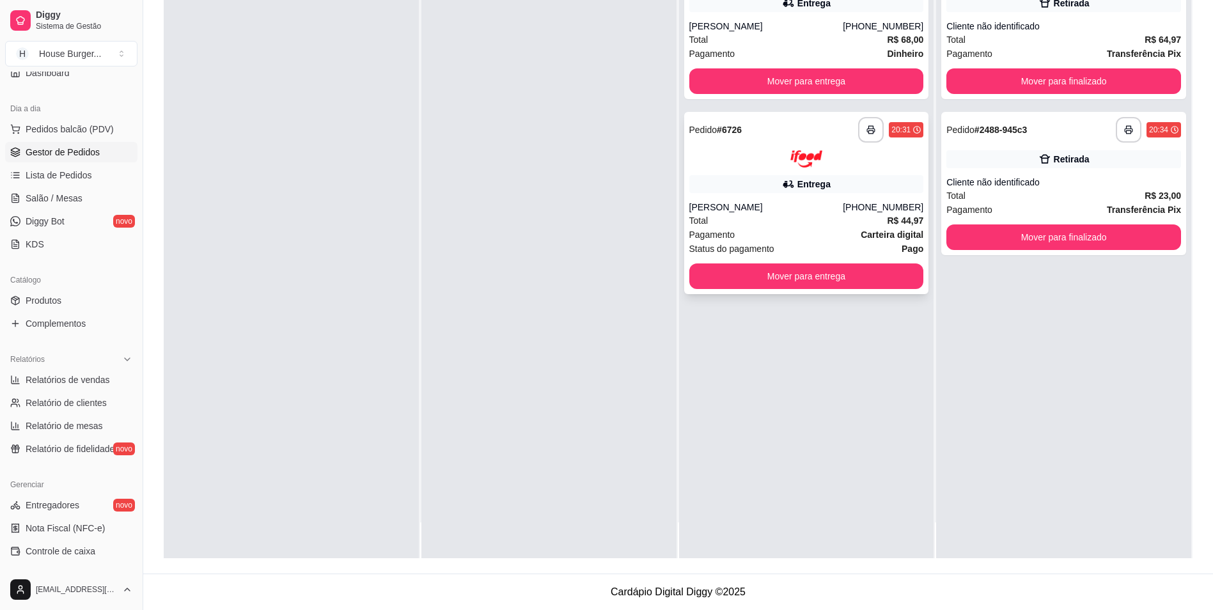
click at [798, 223] on div "Total R$ 44,97" at bounding box center [806, 221] width 235 height 14
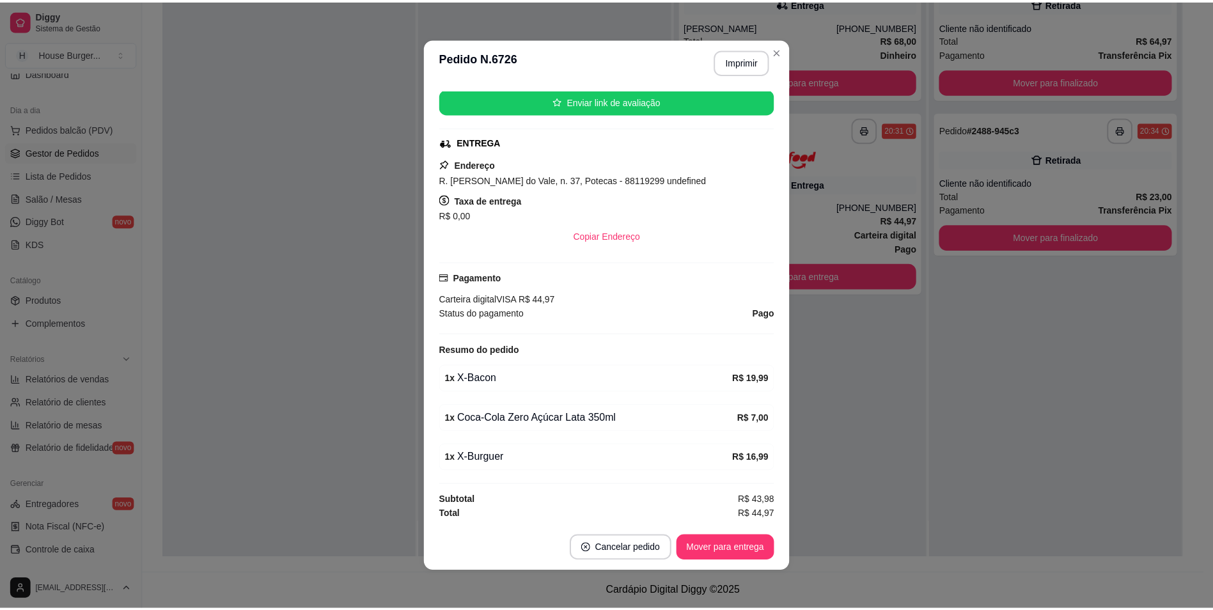
scroll to position [192, 0]
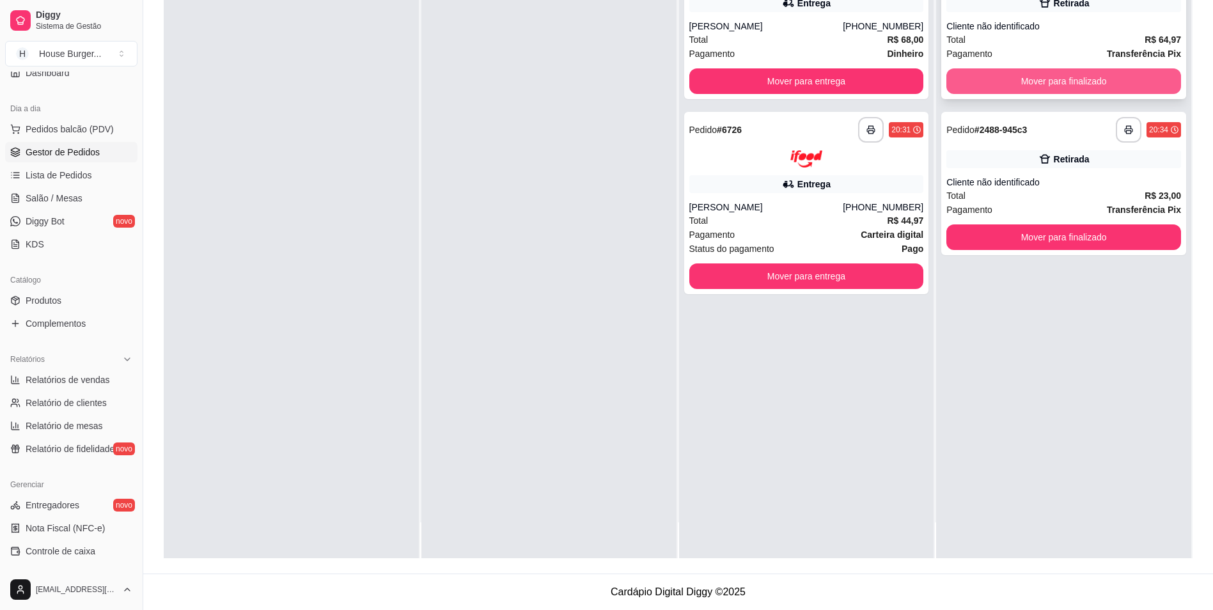
click at [1008, 84] on button "Mover para finalizado" at bounding box center [1063, 81] width 235 height 26
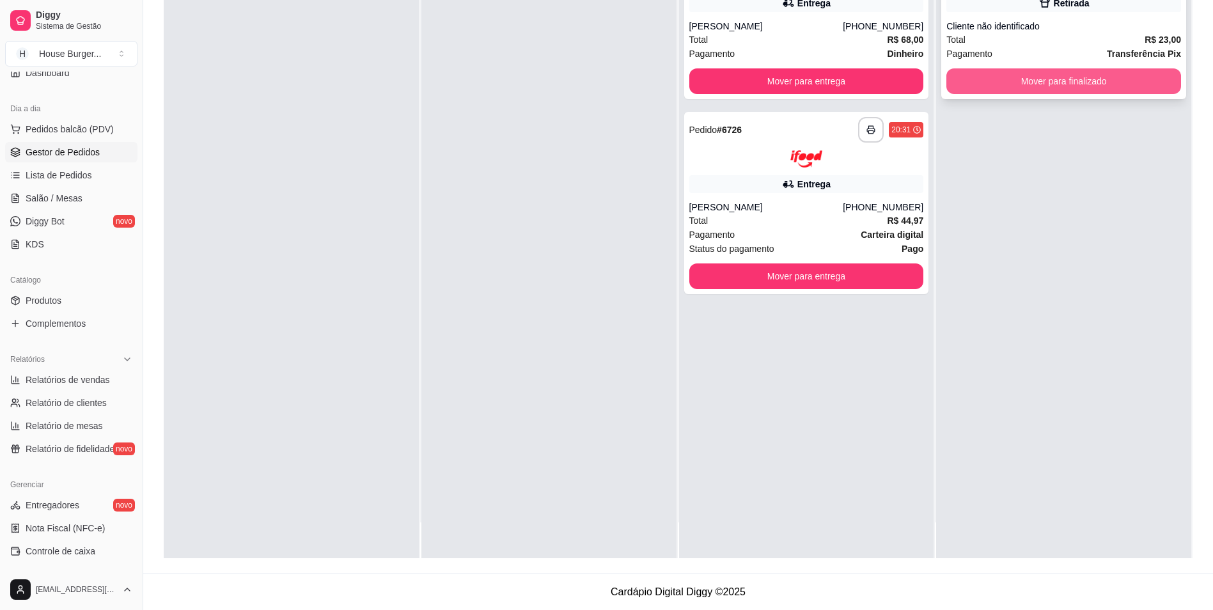
click at [1012, 84] on div "**********" at bounding box center [1063, 253] width 255 height 610
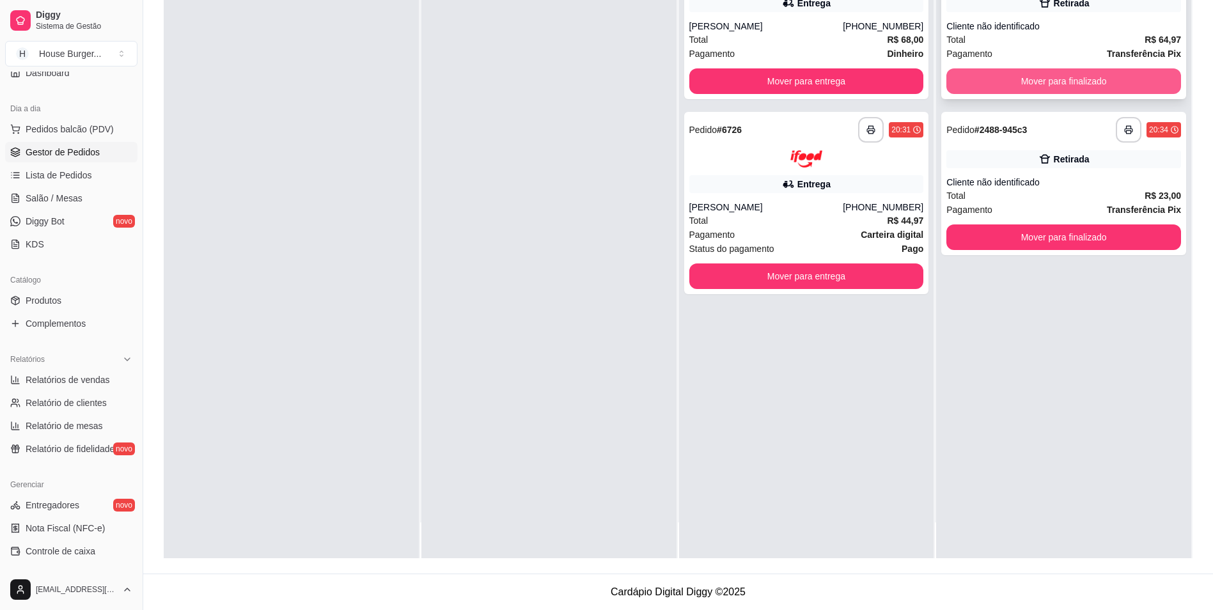
click at [1051, 76] on button "Mover para finalizado" at bounding box center [1063, 81] width 235 height 26
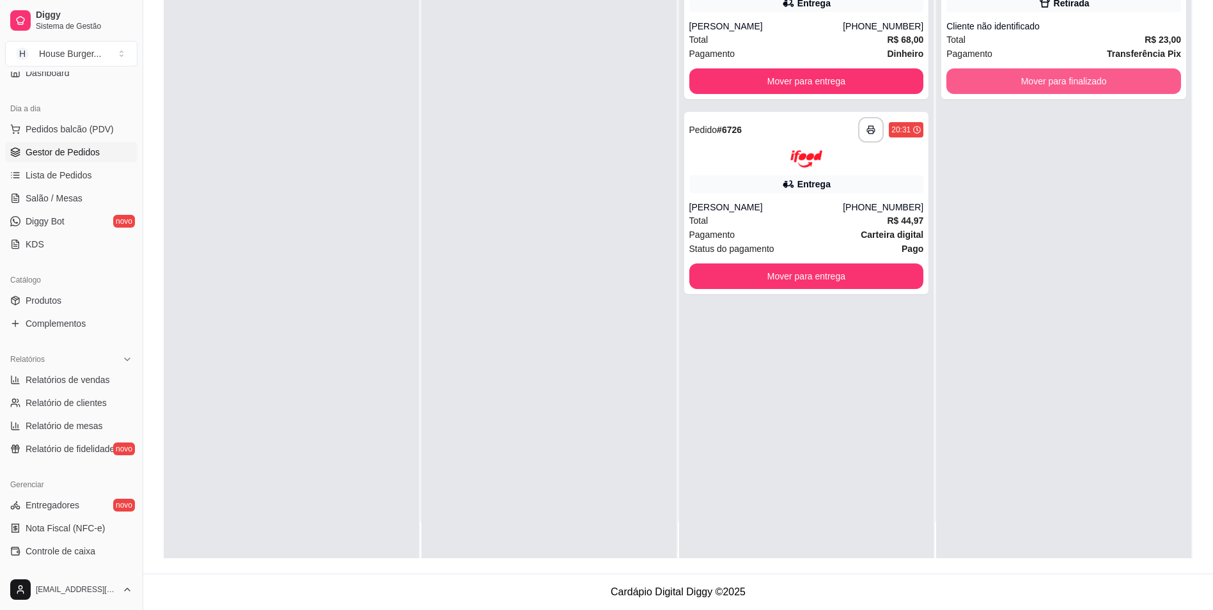
click at [1049, 76] on button "Mover para finalizado" at bounding box center [1063, 81] width 235 height 26
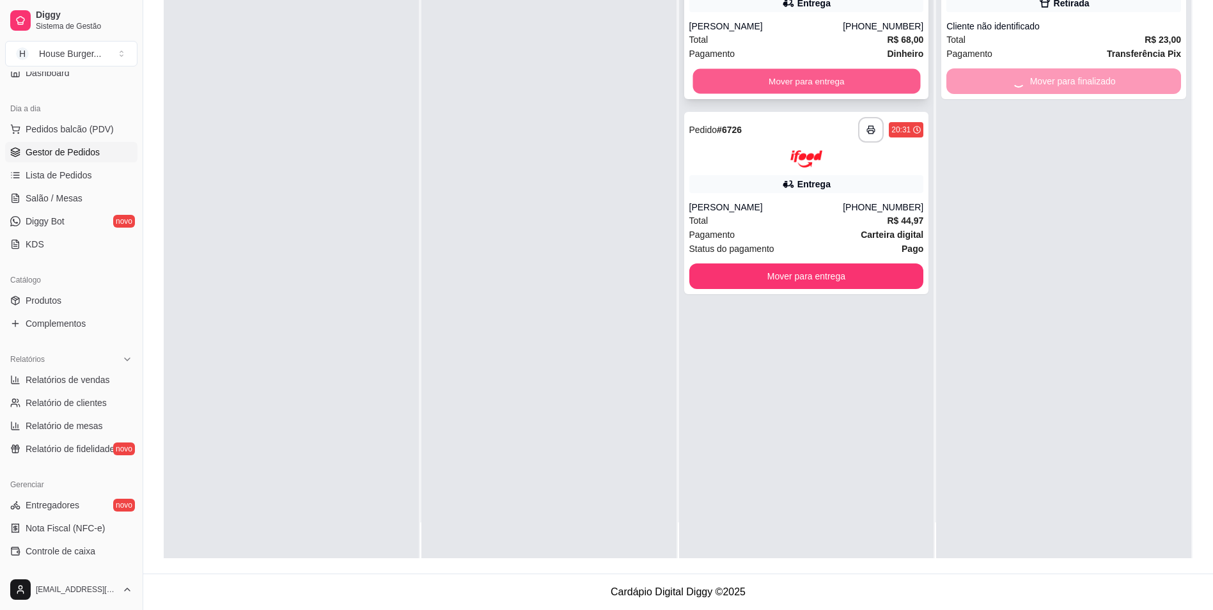
click at [907, 79] on button "Mover para entrega" at bounding box center [806, 81] width 228 height 25
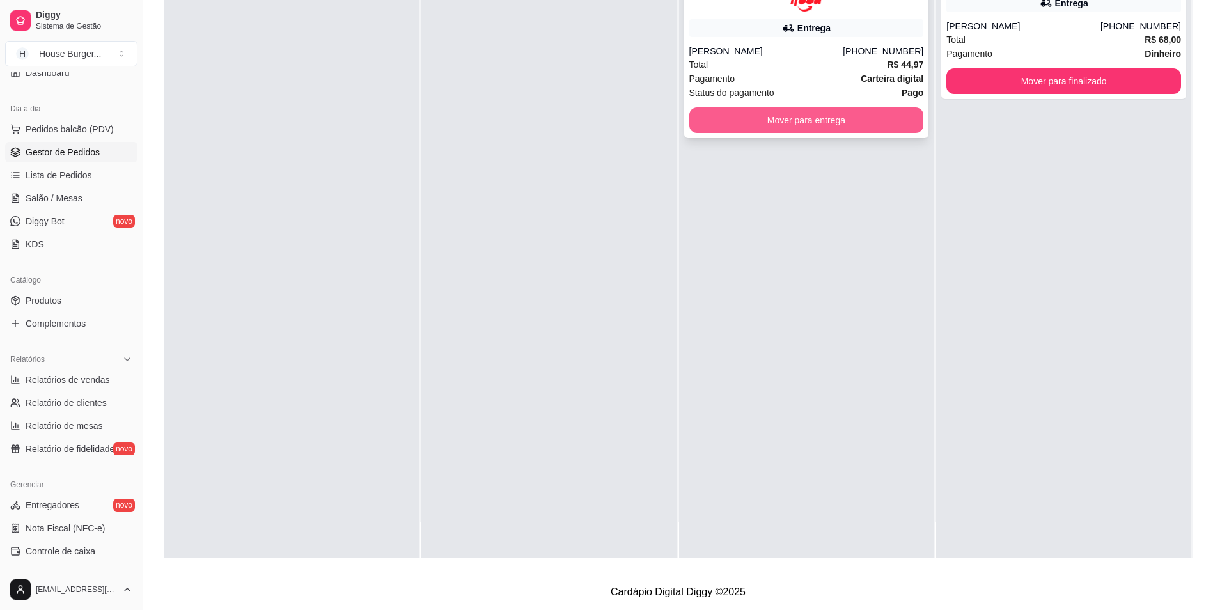
click at [902, 123] on button "Mover para entrega" at bounding box center [806, 120] width 235 height 26
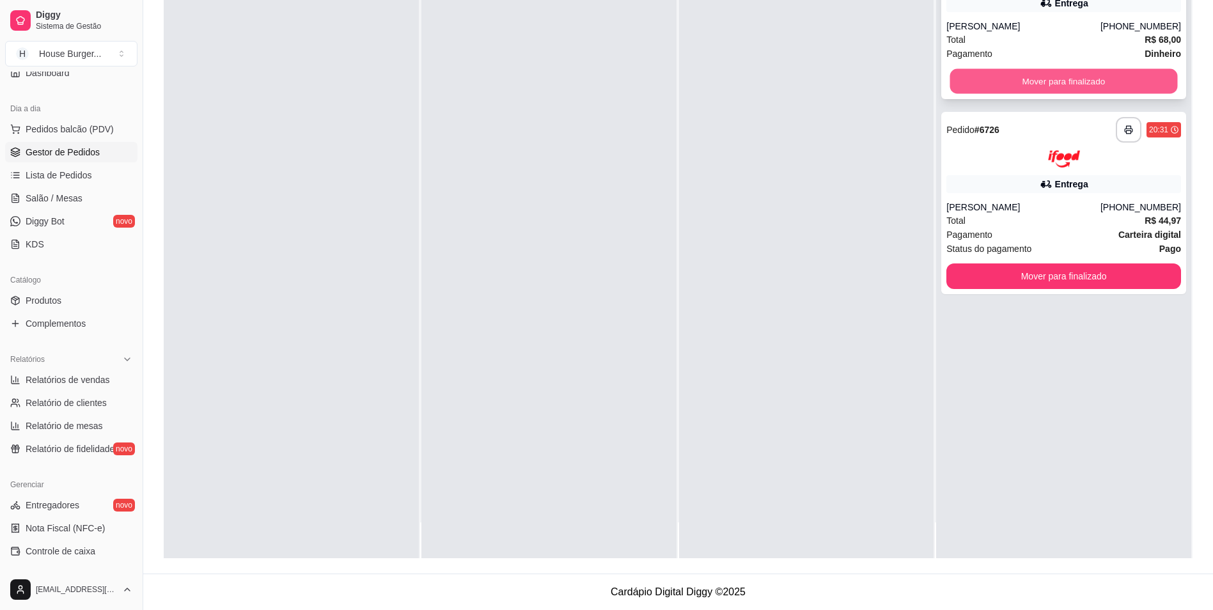
click at [973, 79] on button "Mover para finalizado" at bounding box center [1064, 81] width 228 height 25
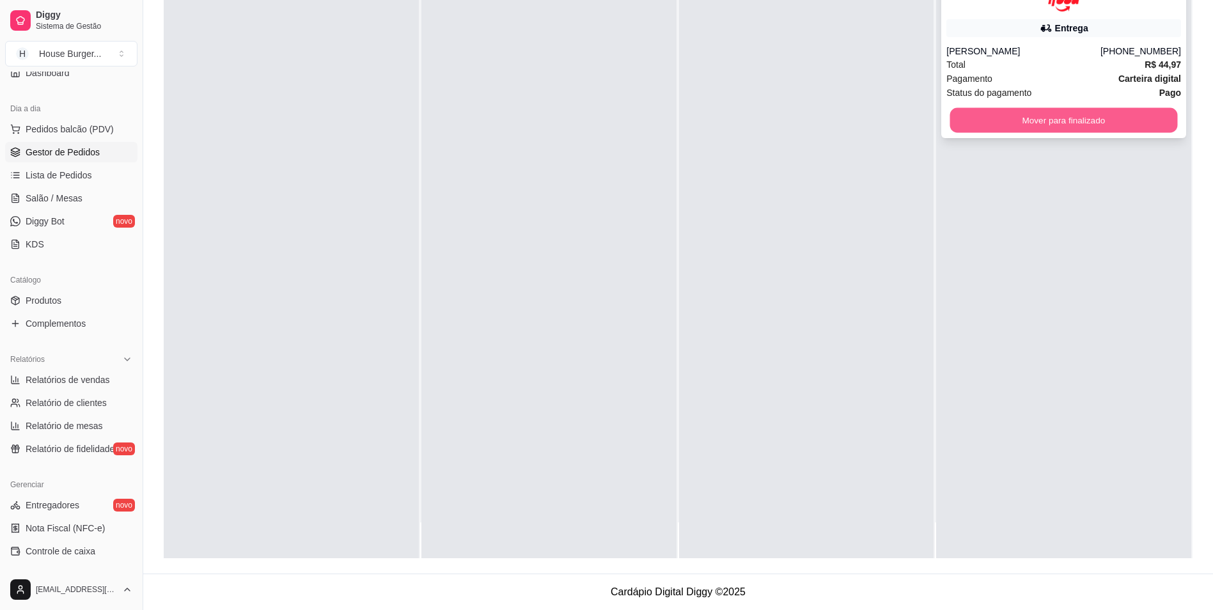
click at [969, 115] on button "Mover para finalizado" at bounding box center [1064, 119] width 228 height 25
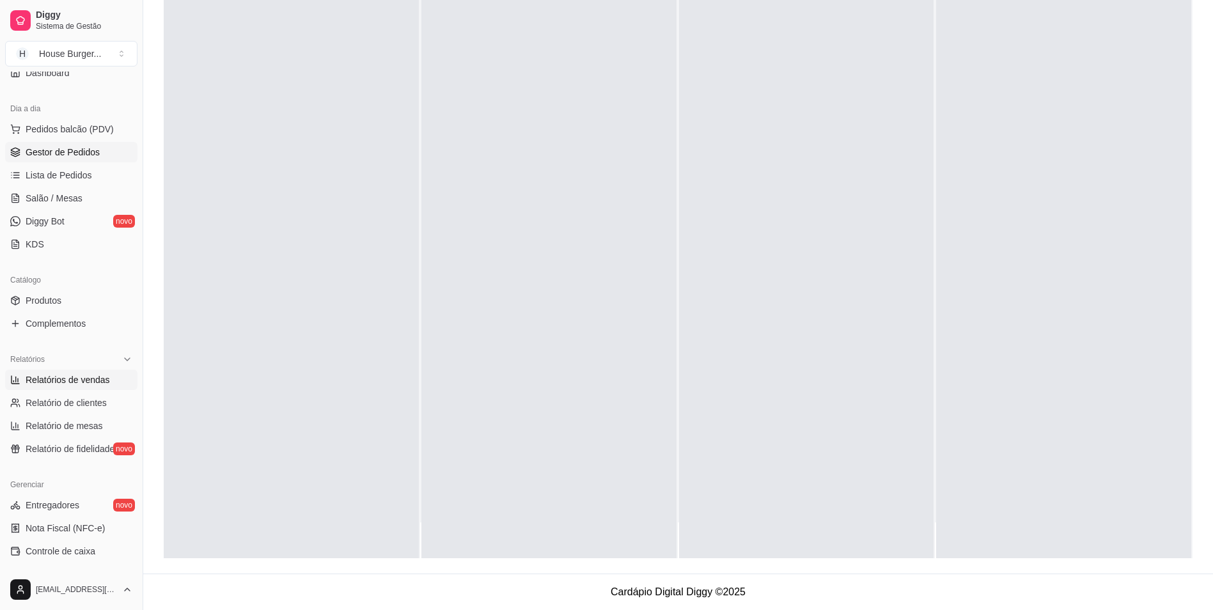
click at [78, 379] on span "Relatórios de vendas" at bounding box center [68, 379] width 84 height 13
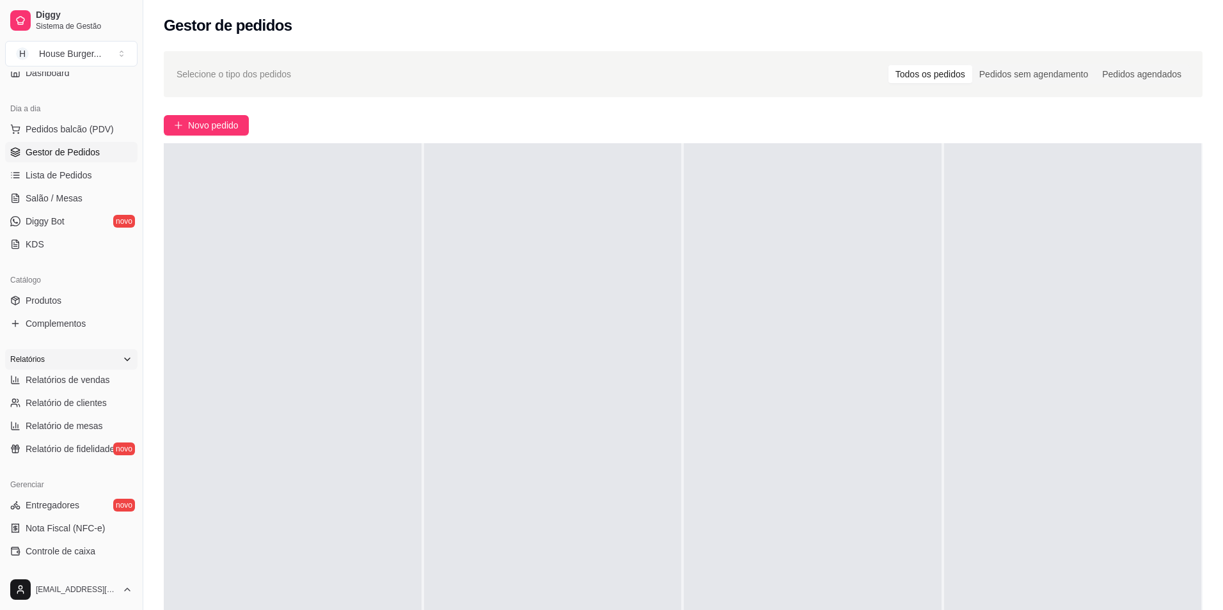
select select "ALL"
select select "0"
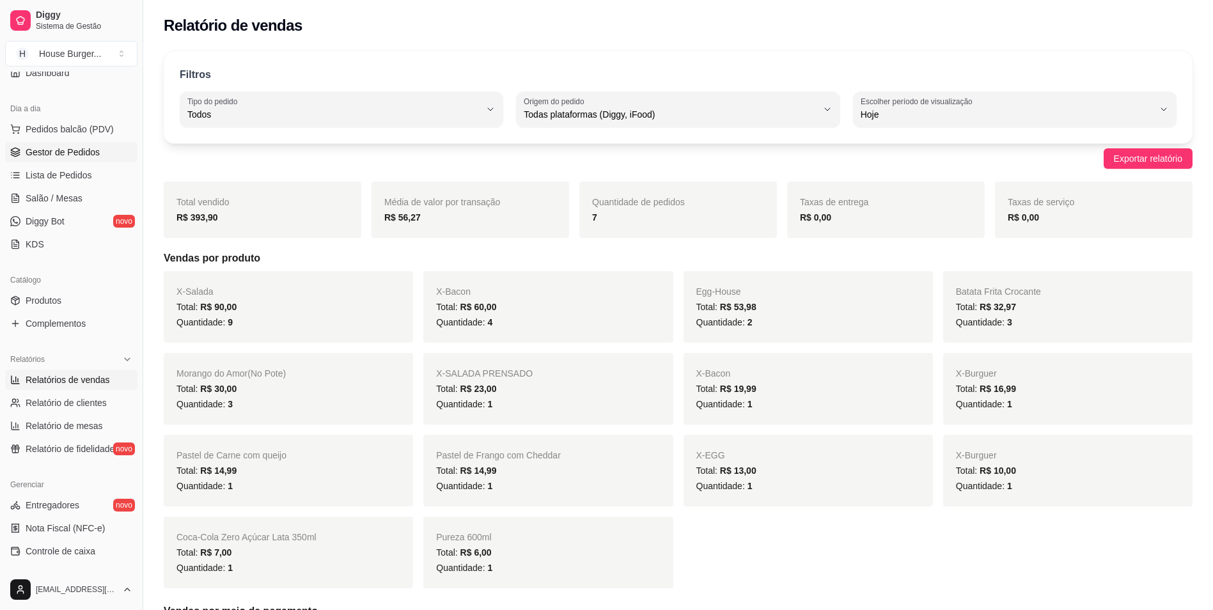
click at [74, 152] on span "Gestor de Pedidos" at bounding box center [63, 152] width 74 height 13
